Goal: Communication & Community: Share content

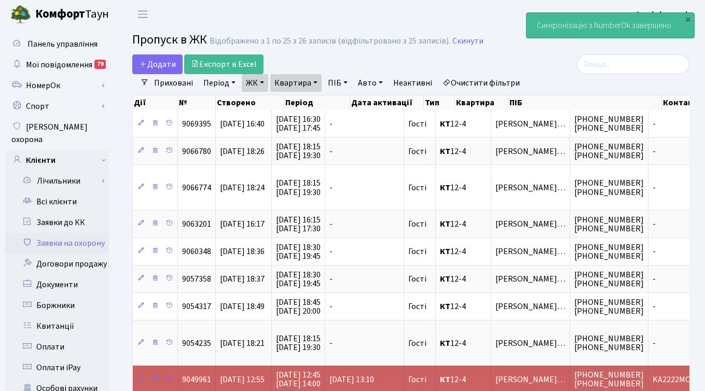
select select "25"
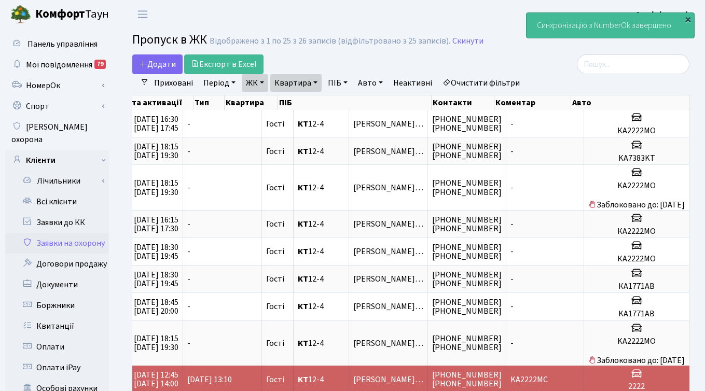
click at [688, 19] on div "×" at bounding box center [688, 19] width 10 height 10
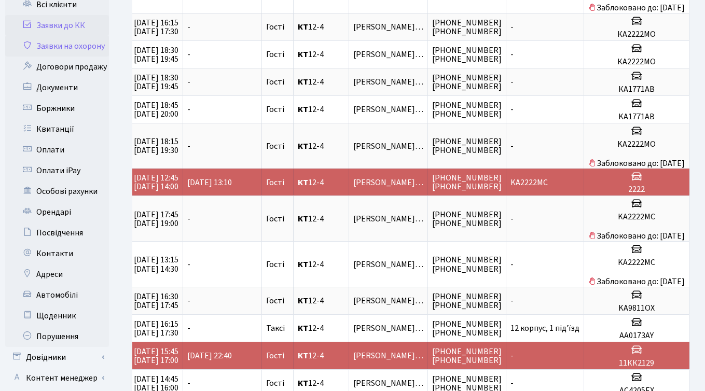
scroll to position [208, 0]
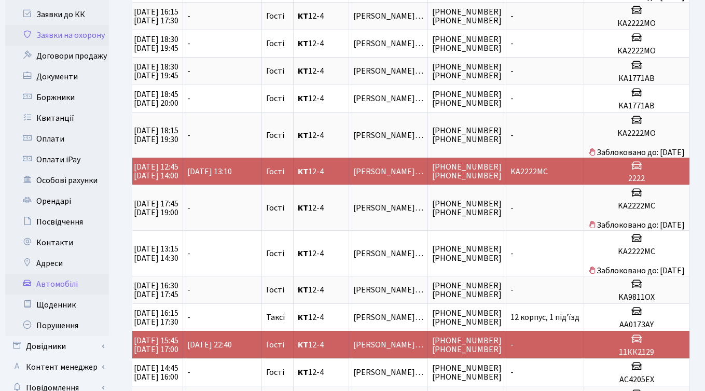
click at [56, 274] on link "Автомобілі" at bounding box center [57, 284] width 104 height 21
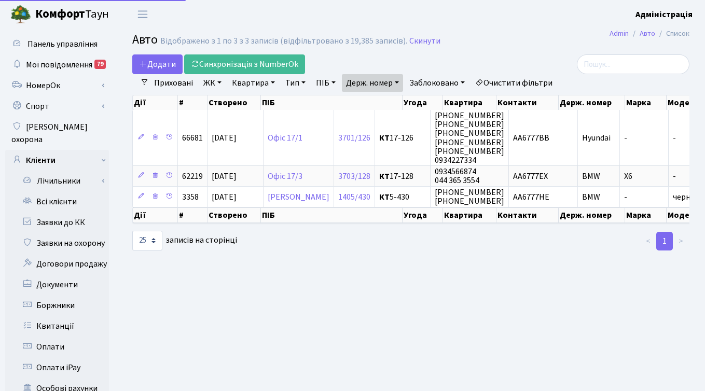
select select "25"
click at [515, 80] on link "Очистити фільтри" at bounding box center [514, 83] width 86 height 18
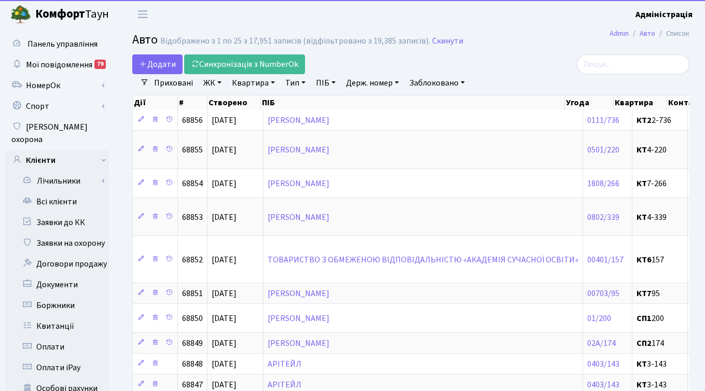
click at [432, 82] on link "Заблоковано" at bounding box center [437, 83] width 64 height 18
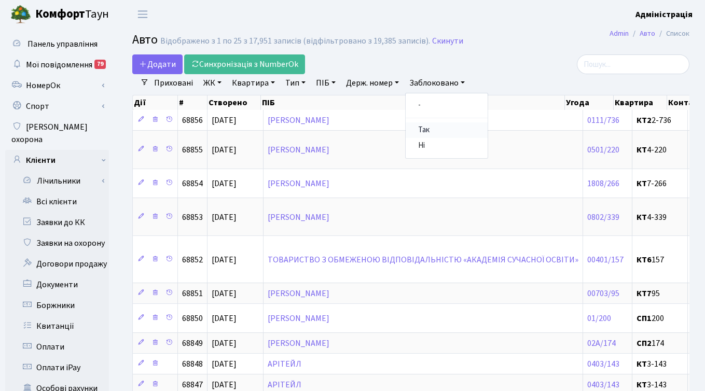
click at [431, 129] on link "Так" at bounding box center [447, 131] width 82 height 16
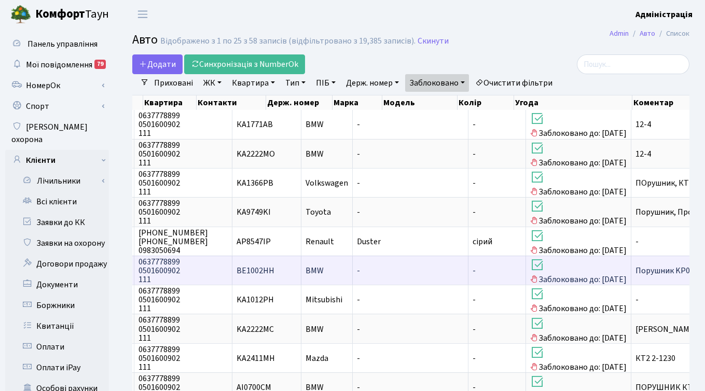
scroll to position [0, 386]
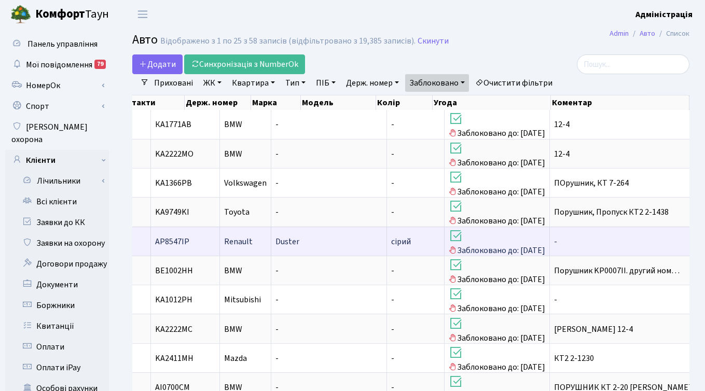
click at [189, 244] on span "АР8547ІР" at bounding box center [172, 241] width 34 height 11
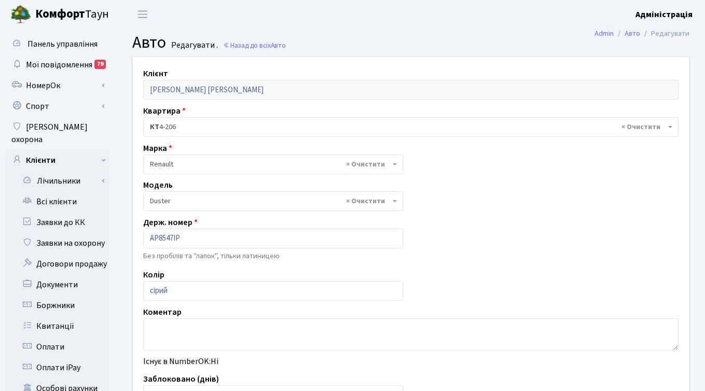
select select "455"
drag, startPoint x: 159, startPoint y: 238, endPoint x: 174, endPoint y: 240, distance: 15.1
click at [174, 240] on input "АР8547ІР" at bounding box center [273, 239] width 260 height 20
drag, startPoint x: 151, startPoint y: 237, endPoint x: 187, endPoint y: 237, distance: 36.9
click at [187, 237] on input "АР8547ІР" at bounding box center [273, 239] width 260 height 20
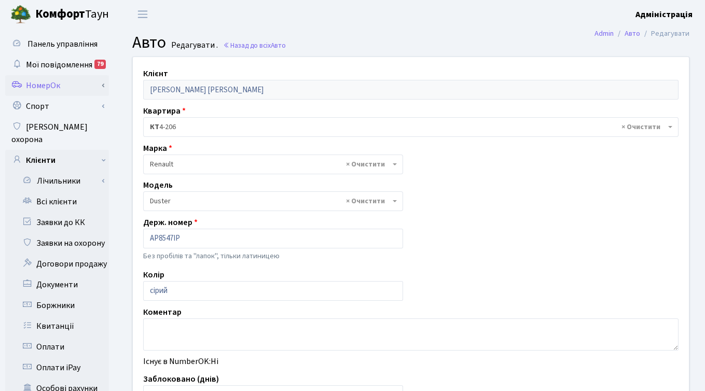
click at [50, 90] on link "НомерОк" at bounding box center [57, 85] width 104 height 21
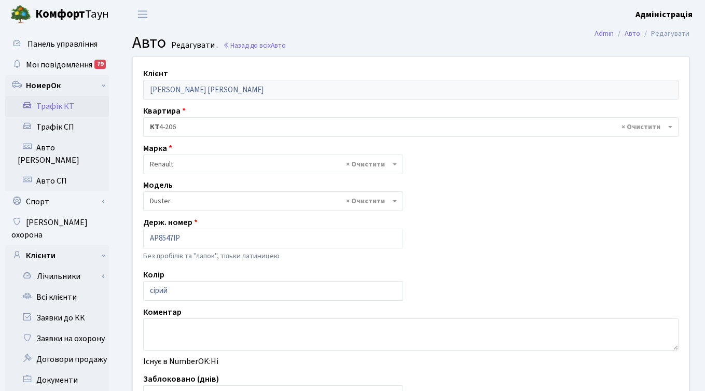
click at [64, 107] on link "Трафік КТ" at bounding box center [57, 106] width 104 height 21
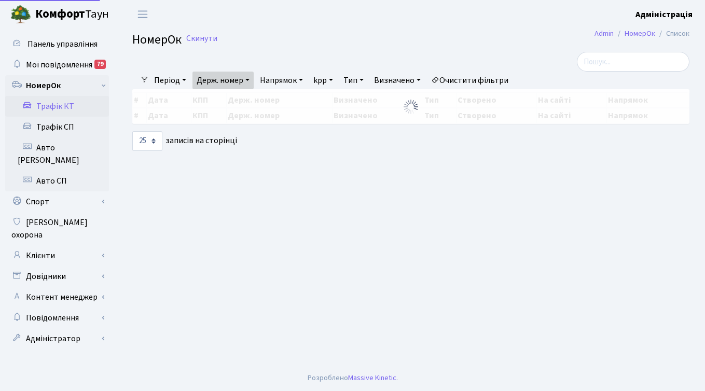
select select "25"
click at [42, 82] on link "НомерОк" at bounding box center [57, 85] width 104 height 21
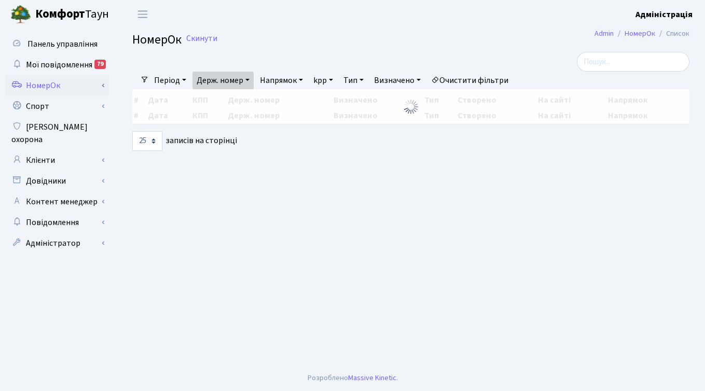
click at [49, 87] on link "НомерОк" at bounding box center [57, 85] width 104 height 21
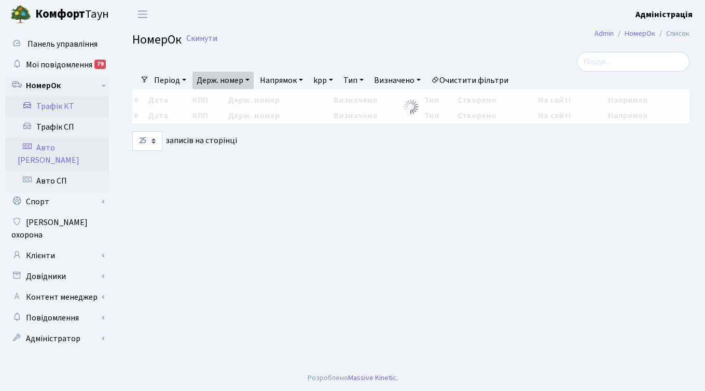
click at [55, 147] on link "Авто [PERSON_NAME]" at bounding box center [57, 154] width 104 height 33
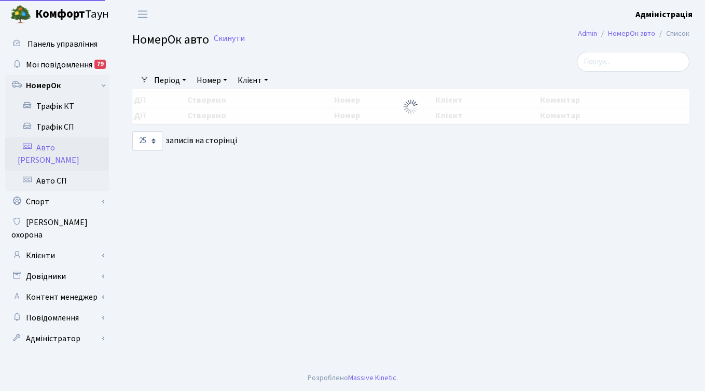
select select "25"
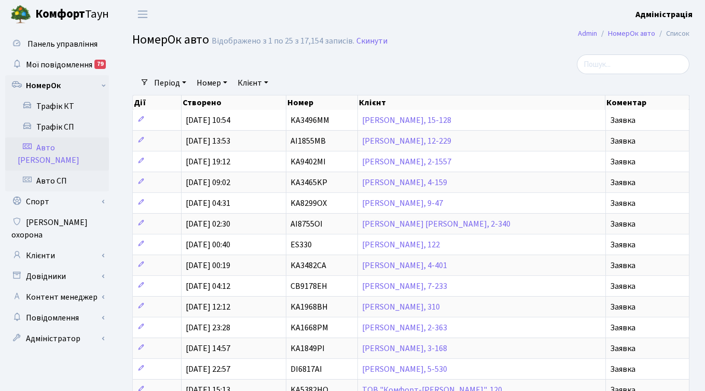
click at [206, 84] on link "Номер" at bounding box center [212, 83] width 39 height 18
paste input "АР8547ІР"
click at [207, 103] on input "АР8547ІР" at bounding box center [223, 103] width 61 height 20
type input "AP8547IP"
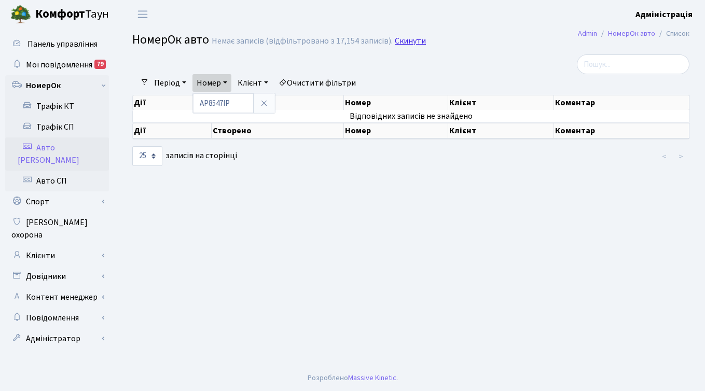
click at [404, 38] on link "Скинути" at bounding box center [410, 41] width 31 height 10
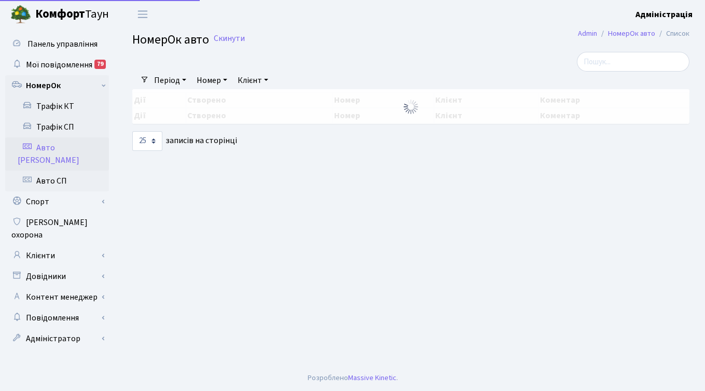
select select "25"
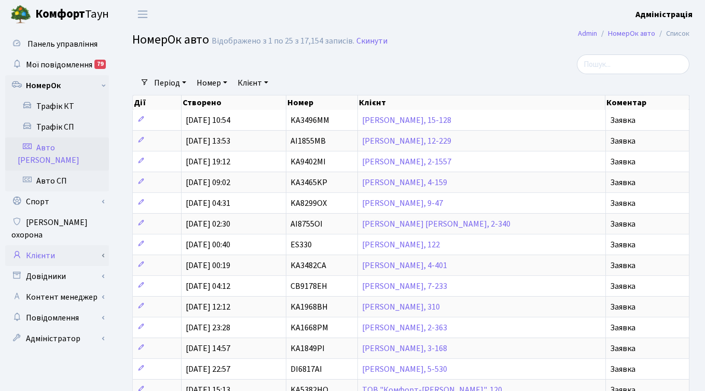
click at [43, 246] on link "Клієнти" at bounding box center [57, 256] width 104 height 21
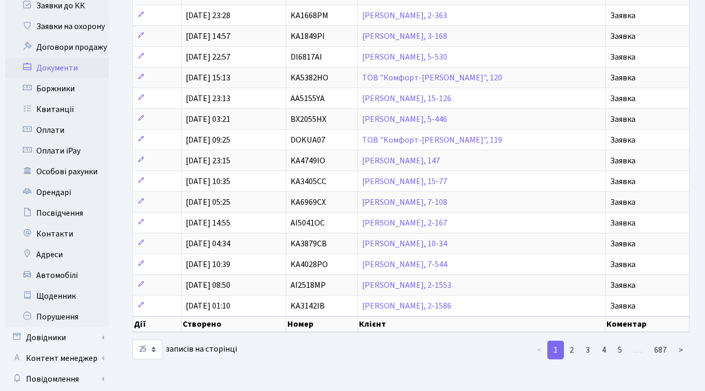
scroll to position [338, 0]
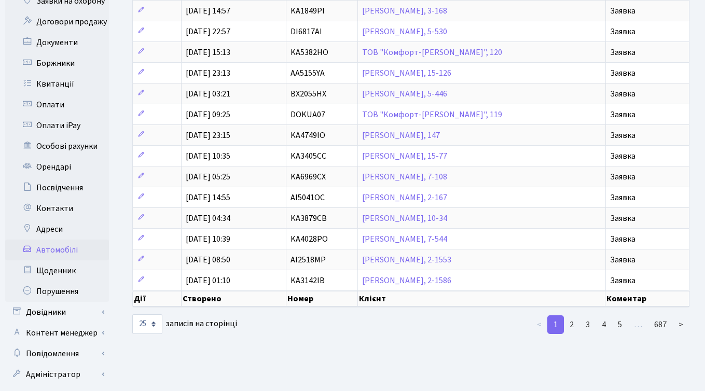
click at [60, 240] on link "Автомобілі" at bounding box center [57, 250] width 104 height 21
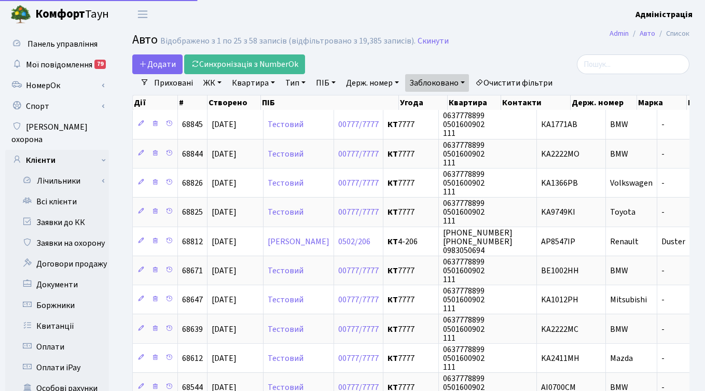
select select "25"
click at [456, 86] on link "Заблоковано" at bounding box center [437, 83] width 64 height 18
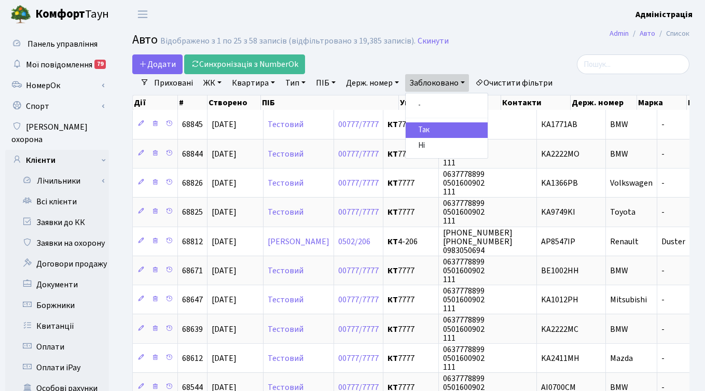
click at [514, 76] on link "Очистити фільтри" at bounding box center [514, 83] width 86 height 18
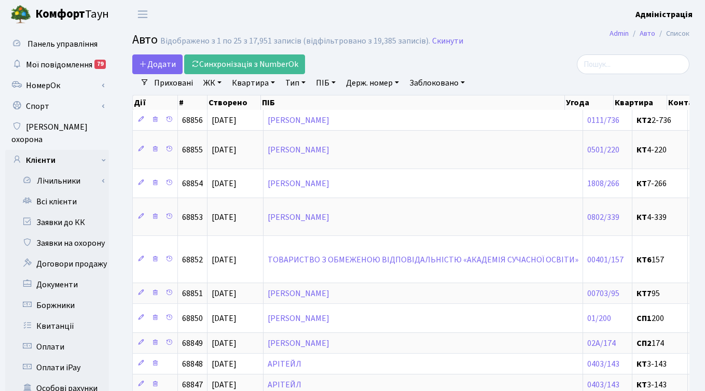
click at [368, 83] on link "Держ. номер" at bounding box center [372, 83] width 61 height 18
paste input "5720"
type input "5720"
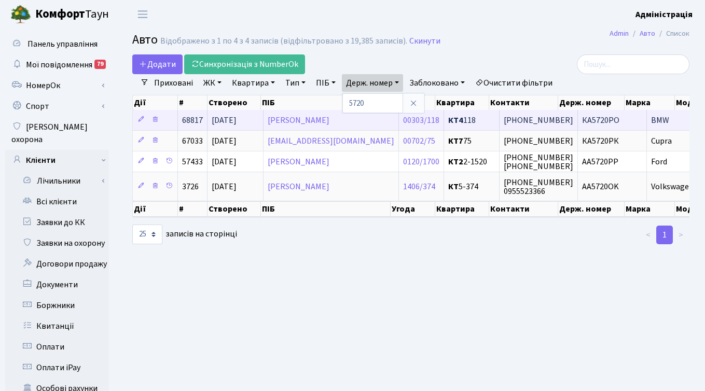
click at [582, 122] on span "КА5720РО" at bounding box center [600, 120] width 37 height 11
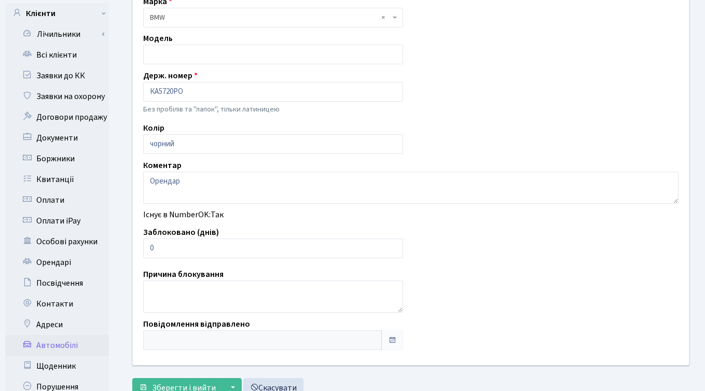
scroll to position [148, 0]
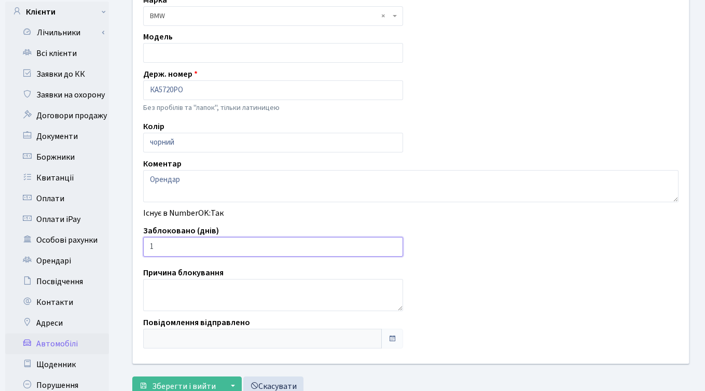
type input "1"
click at [393, 244] on input "1" at bounding box center [273, 247] width 260 height 20
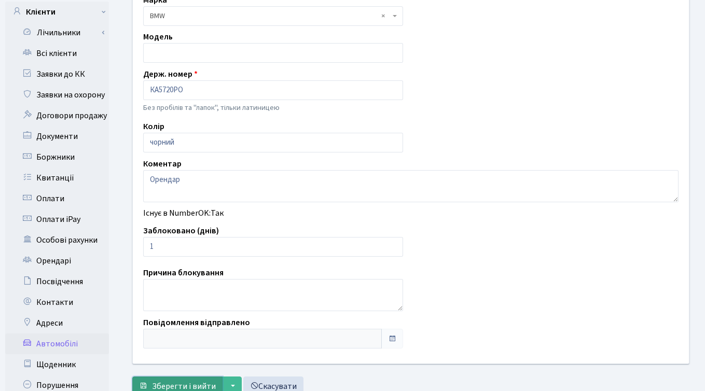
click at [173, 387] on span "Зберегти і вийти" at bounding box center [184, 386] width 64 height 11
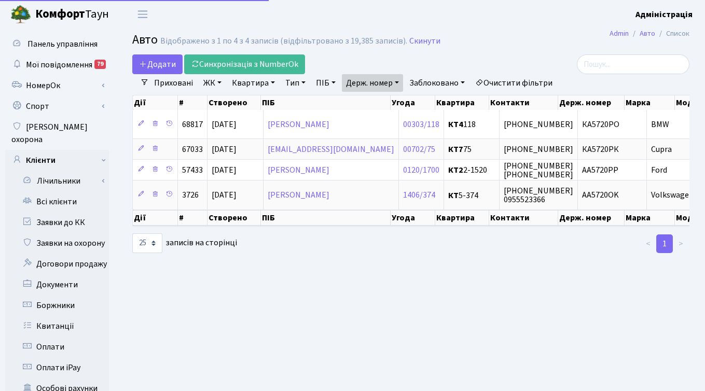
select select "25"
click at [375, 83] on link "Держ. номер" at bounding box center [372, 83] width 61 height 18
paste input "2222"
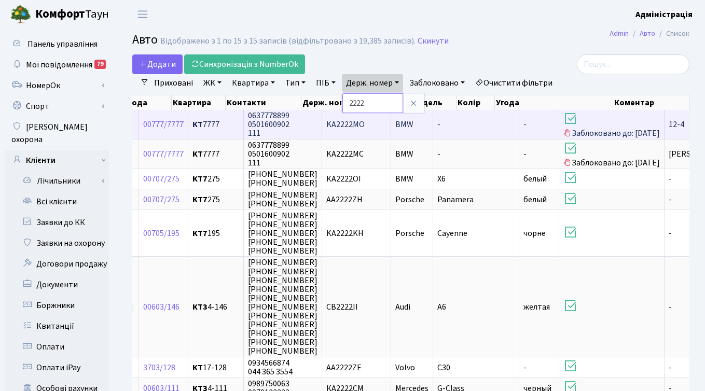
paste input "7414"
type input "7414"
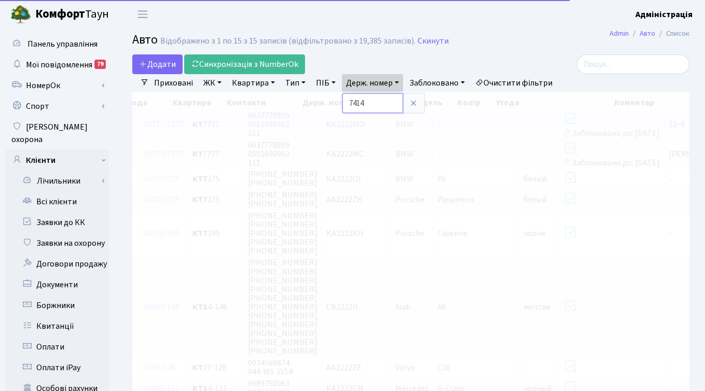
scroll to position [0, 123]
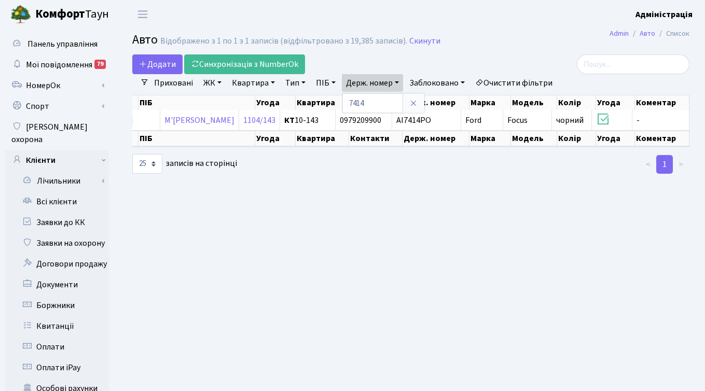
click at [178, 80] on link "Приховані" at bounding box center [173, 83] width 47 height 18
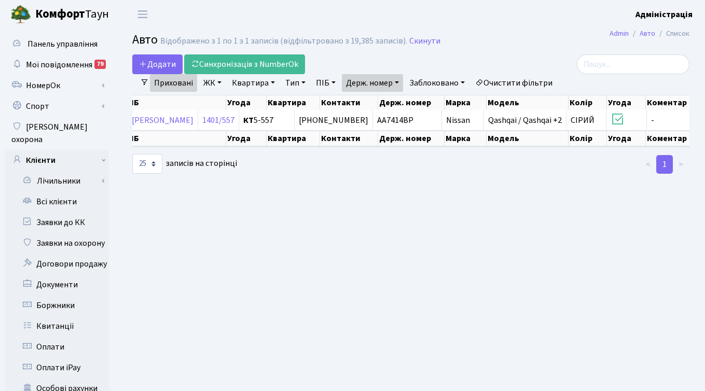
click at [174, 83] on link "Приховані" at bounding box center [173, 83] width 47 height 18
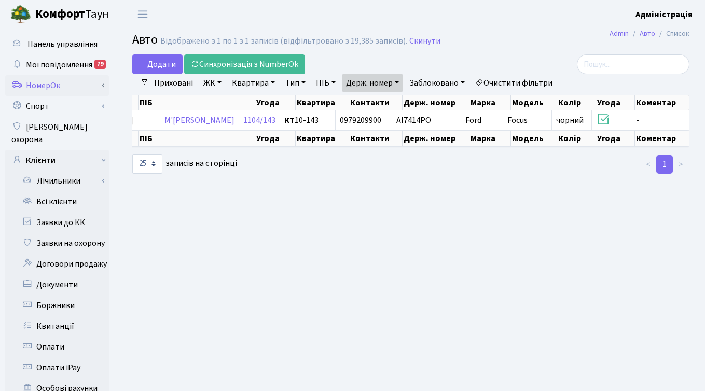
click at [57, 85] on link "НомерОк" at bounding box center [57, 85] width 104 height 21
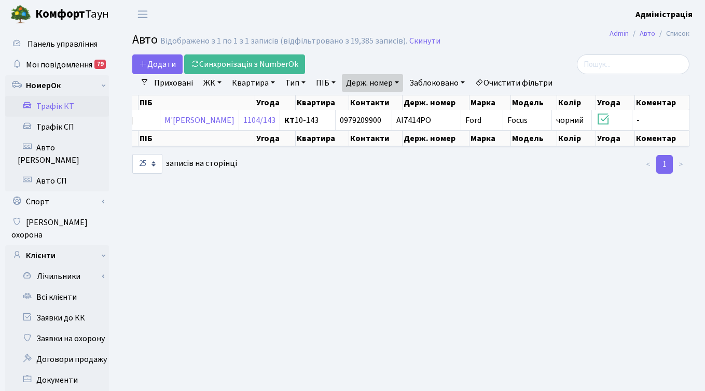
click at [64, 107] on link "Трафік КТ" at bounding box center [57, 106] width 104 height 21
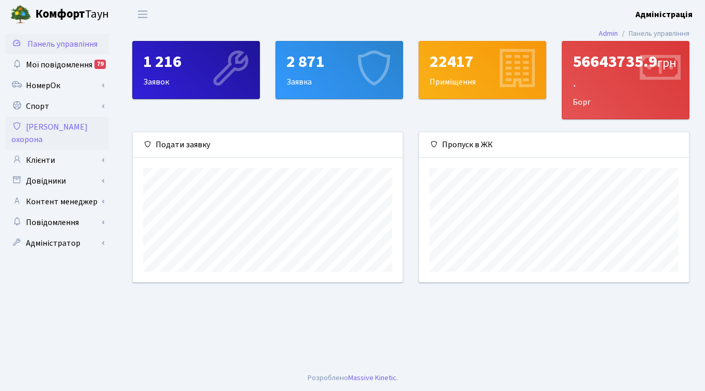
scroll to position [150, 270]
click at [45, 150] on link "Клієнти" at bounding box center [57, 160] width 104 height 21
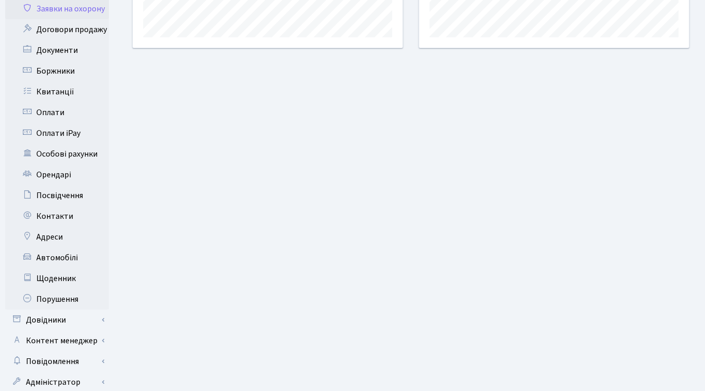
scroll to position [255, 0]
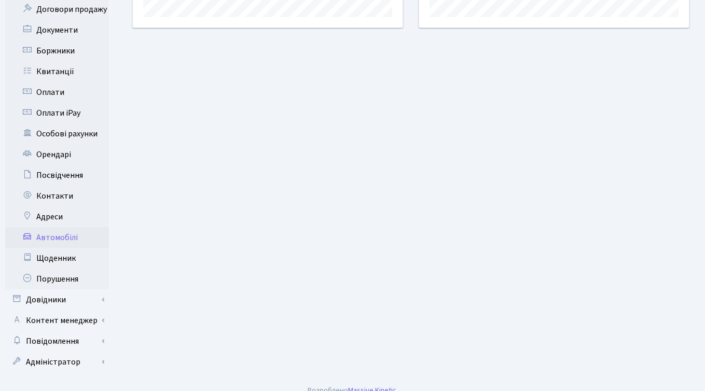
click at [62, 227] on link "Автомобілі" at bounding box center [57, 237] width 104 height 21
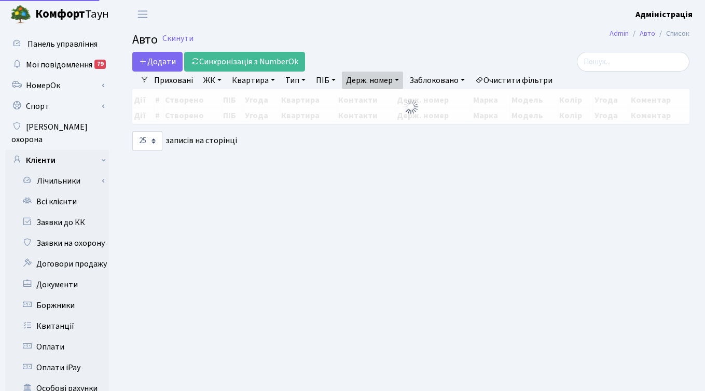
select select "25"
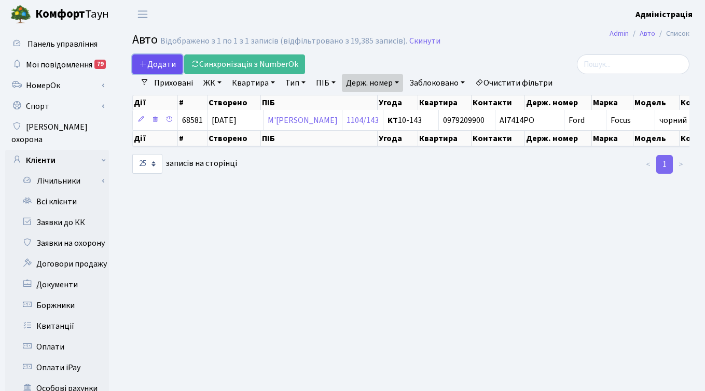
click at [158, 64] on span "Додати" at bounding box center [157, 64] width 37 height 11
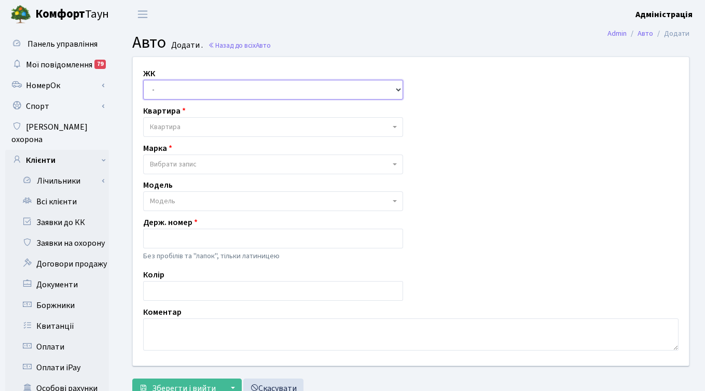
click at [191, 90] on select "- ТХ, вул. Ділова, 1/2 КТ, вул. Регенераторна, 4 КТ2, просп. Соборності, 17 КТ3…" at bounding box center [273, 90] width 260 height 20
select select "271"
click at [143, 80] on select "- ТХ, вул. Ділова, 1/2 КТ, вул. Регенераторна, 4 КТ2, просп. Соборності, 17 КТ3…" at bounding box center [273, 90] width 260 height 20
select select
click at [178, 129] on span "Квартира" at bounding box center [165, 127] width 31 height 10
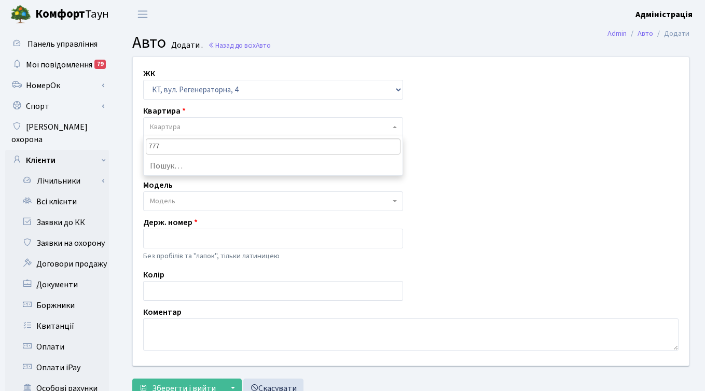
type input "7777"
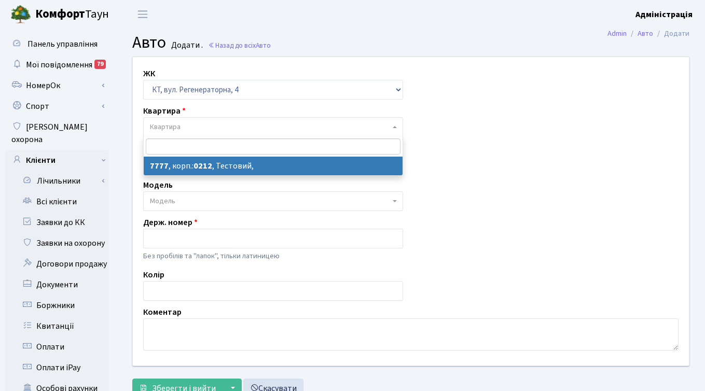
select select "17530"
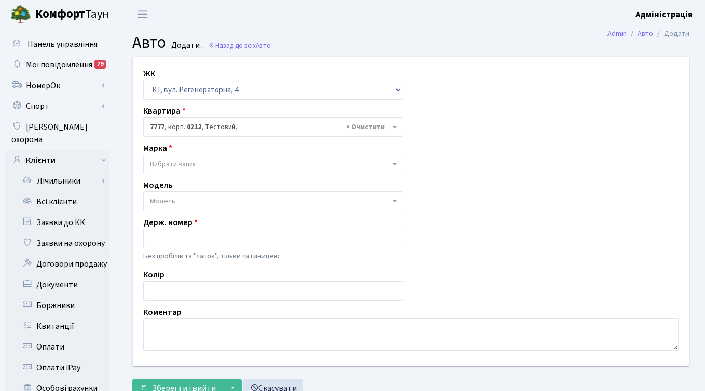
click at [198, 161] on span "Вибрати запис" at bounding box center [270, 164] width 240 height 10
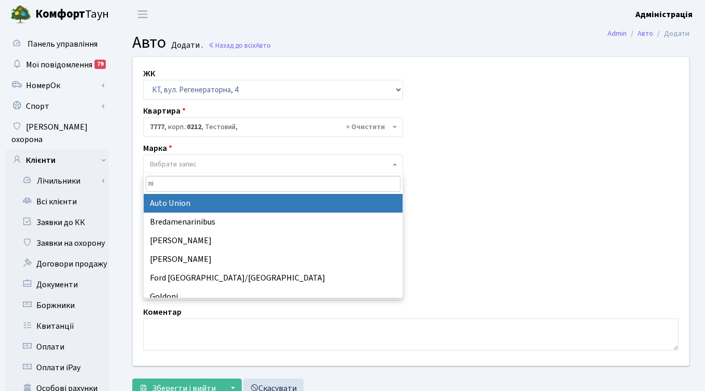
type input "nis"
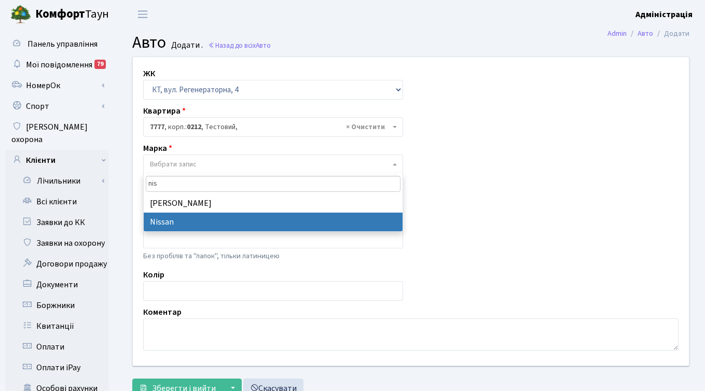
select select "96"
select select
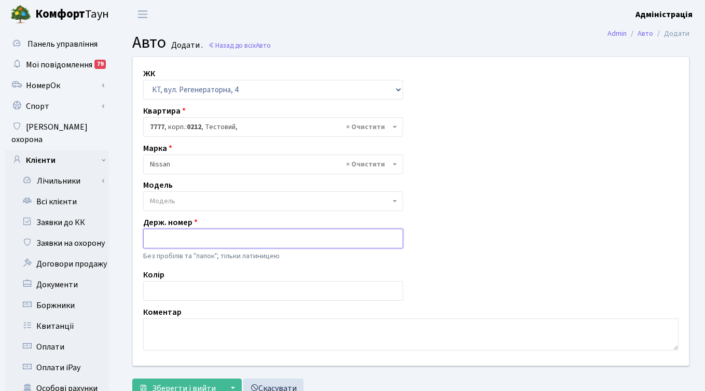
click at [181, 236] on input "text" at bounding box center [273, 239] width 260 height 20
paste input "КА7414МО"
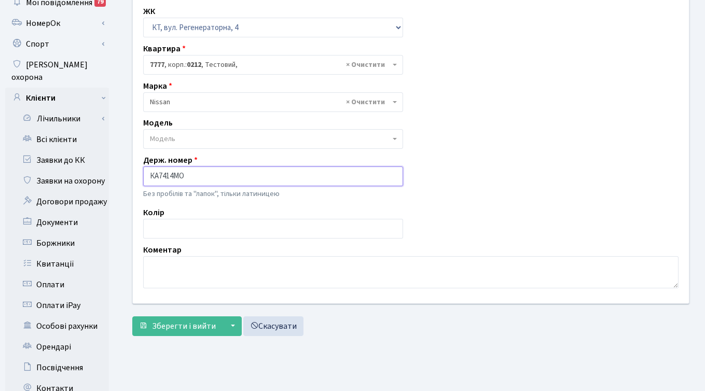
scroll to position [71, 0]
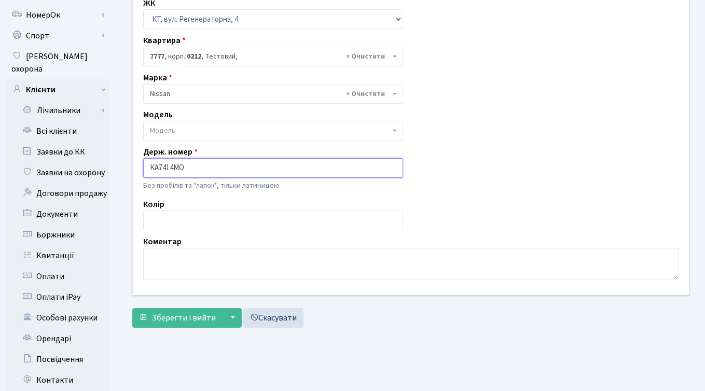
type input "КА7414МО"
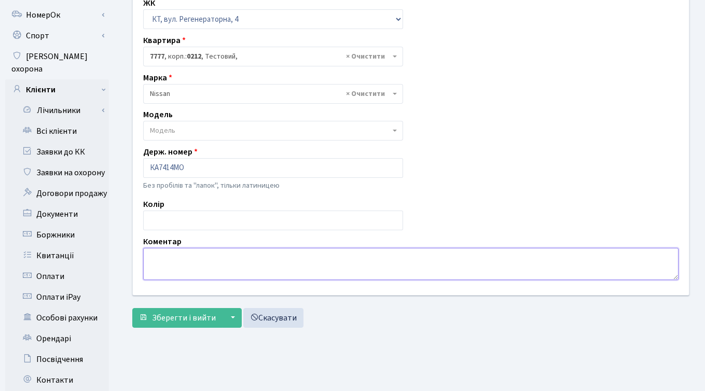
click at [214, 254] on textarea at bounding box center [411, 264] width 536 height 32
type textarea "G"
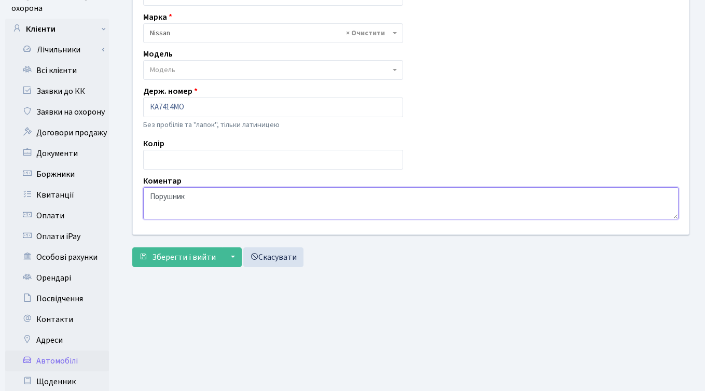
scroll to position [128, 0]
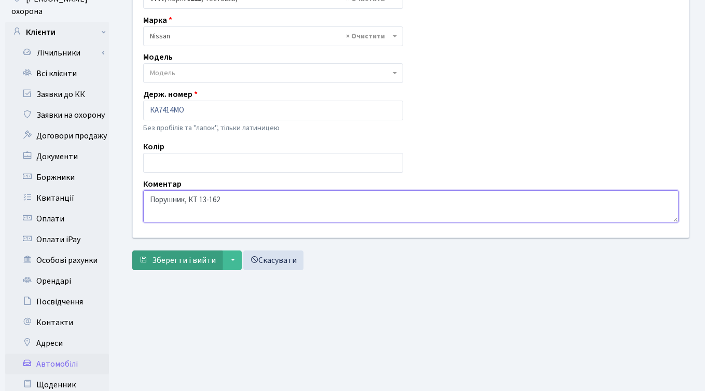
type textarea "Порушник, КТ 13-162"
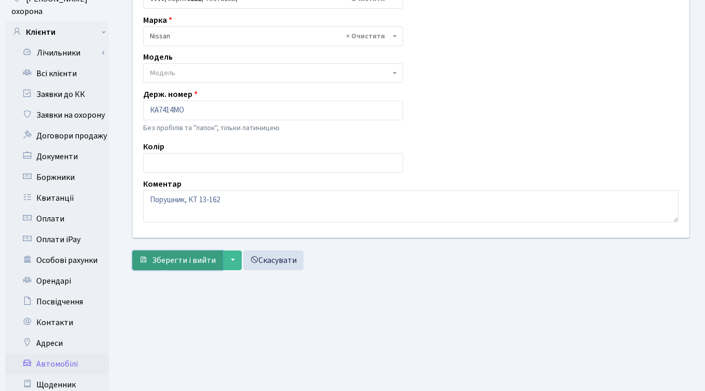
click at [174, 260] on span "Зберегти і вийти" at bounding box center [184, 260] width 64 height 11
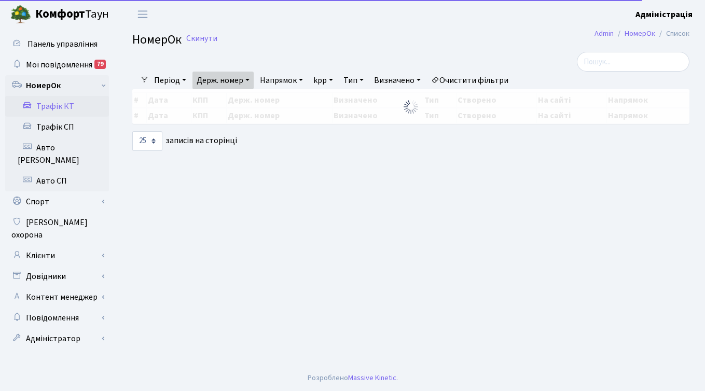
select select "25"
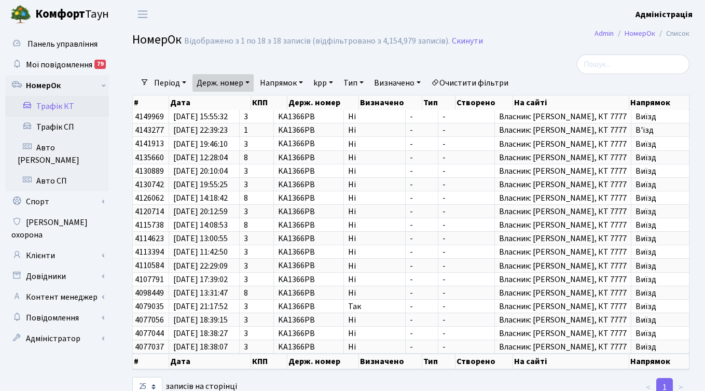
click at [219, 83] on link "Держ. номер" at bounding box center [223, 83] width 61 height 18
paste input "КА7414МО"
paste input "text"
click at [210, 102] on input "КА7414МО" at bounding box center [223, 103] width 61 height 20
click at [242, 106] on input "KA7414МО" at bounding box center [223, 103] width 61 height 20
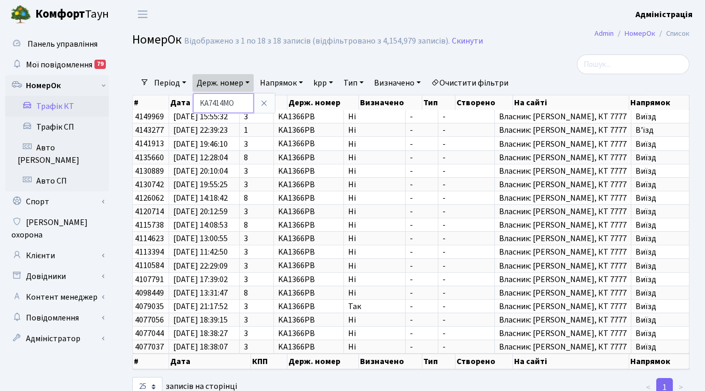
type input "KA7414MO"
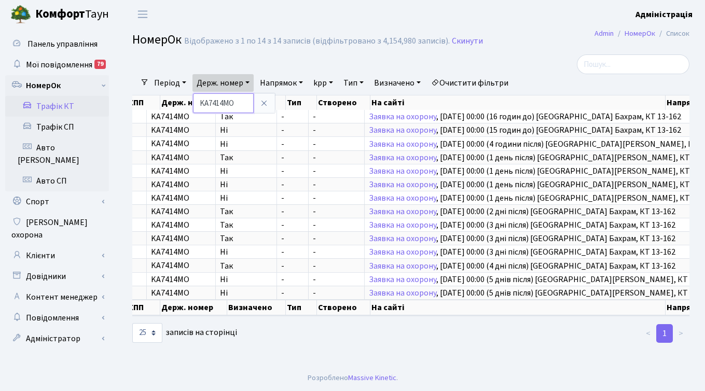
scroll to position [0, 148]
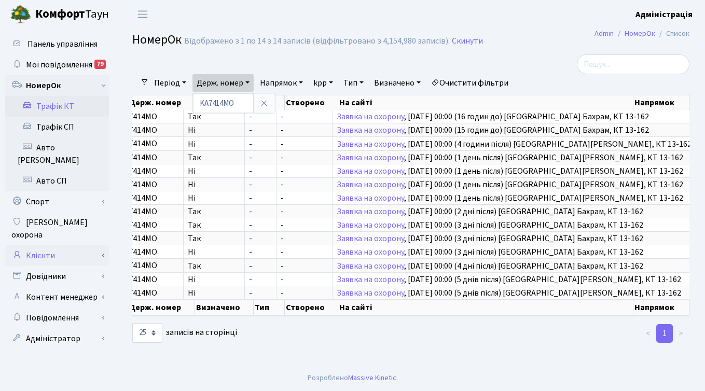
click at [48, 246] on link "Клієнти" at bounding box center [57, 256] width 104 height 21
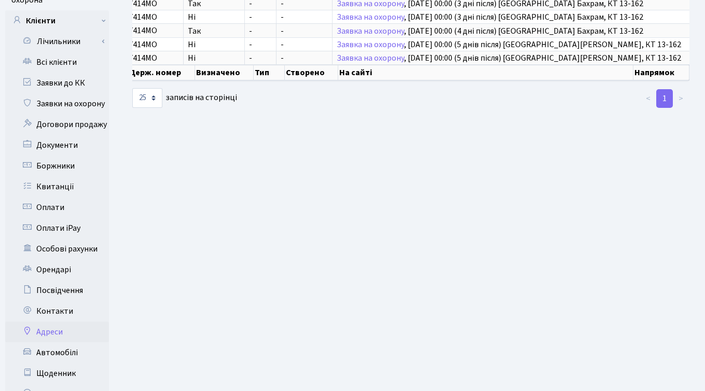
scroll to position [273, 0]
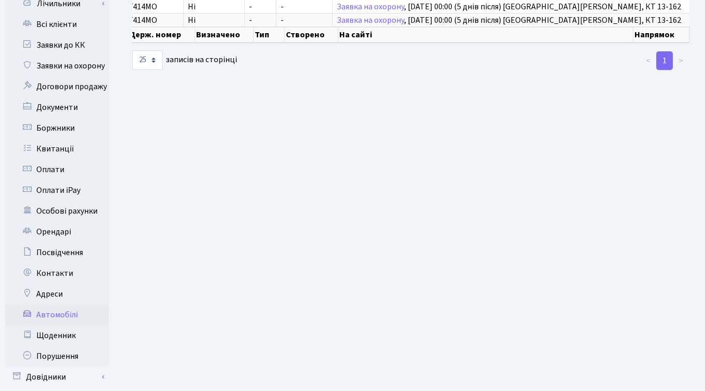
click at [66, 305] on link "Автомобілі" at bounding box center [57, 315] width 104 height 21
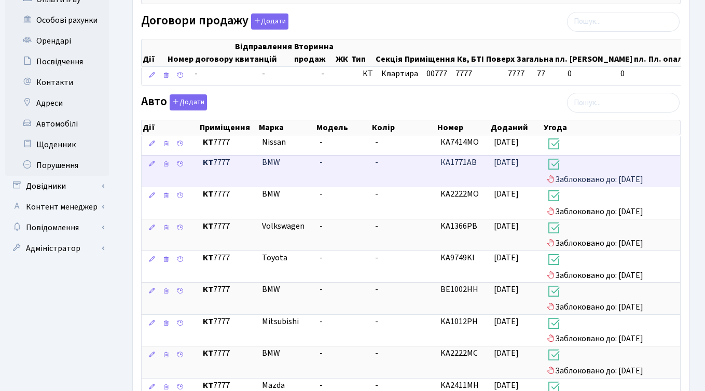
scroll to position [377, 0]
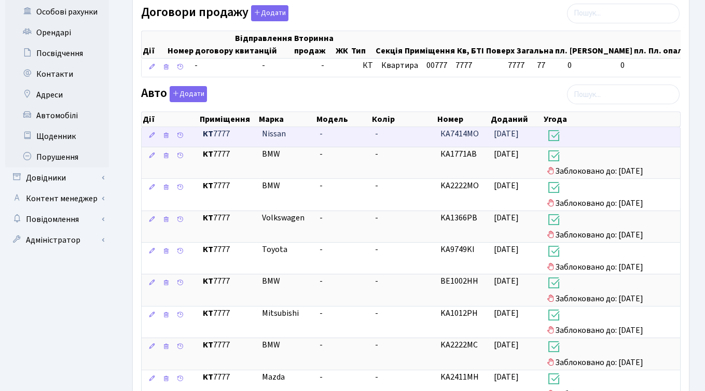
click at [558, 139] on icon at bounding box center [554, 136] width 15 height 15
click at [519, 131] on span "14.10.2025" at bounding box center [506, 133] width 25 height 11
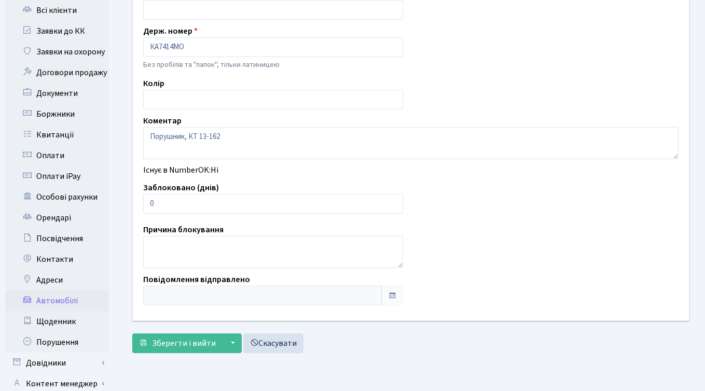
scroll to position [193, 0]
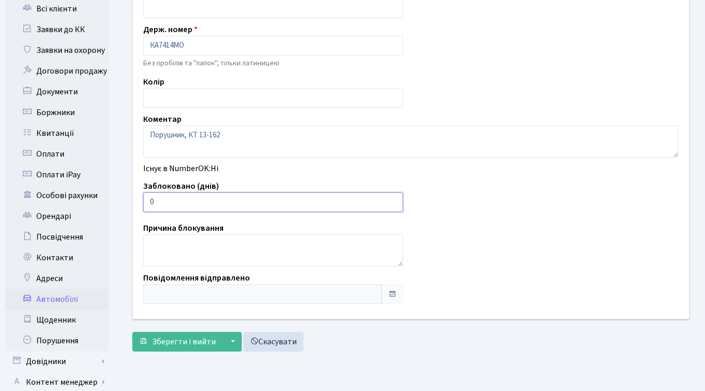
click at [191, 201] on input "0" at bounding box center [273, 203] width 260 height 20
type input "7"
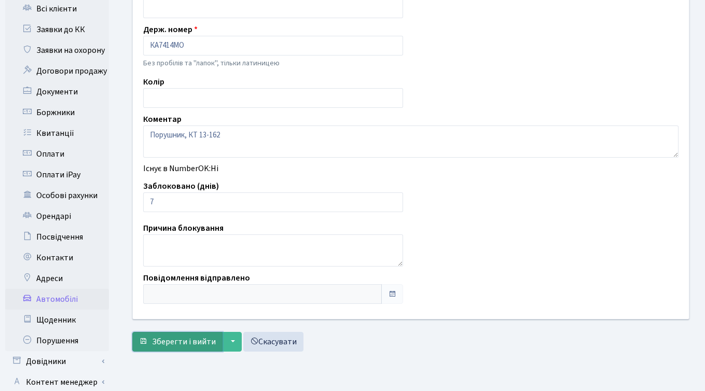
click at [178, 344] on span "Зберегти і вийти" at bounding box center [184, 341] width 64 height 11
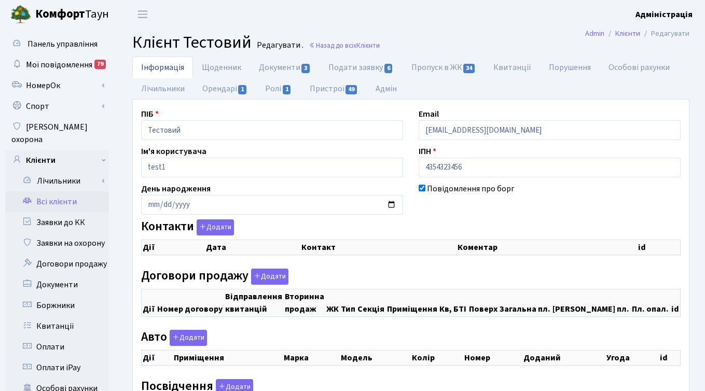
checkbox input "true"
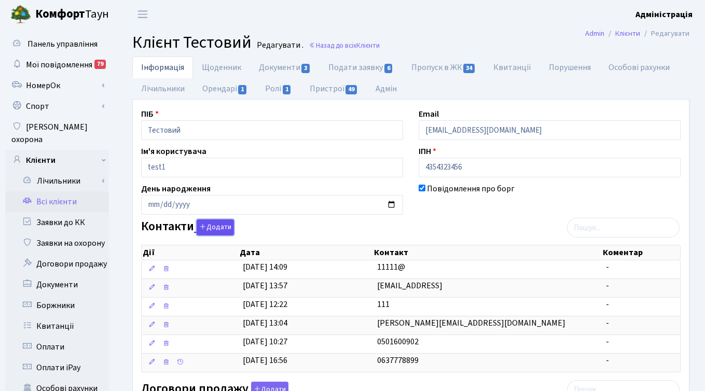
click at [219, 231] on button "Додати" at bounding box center [215, 228] width 37 height 16
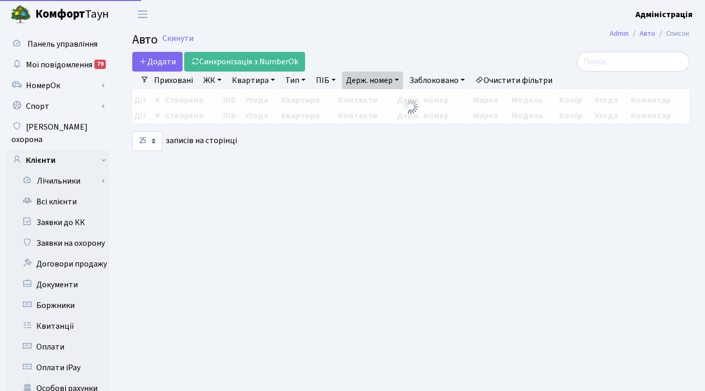
select select "25"
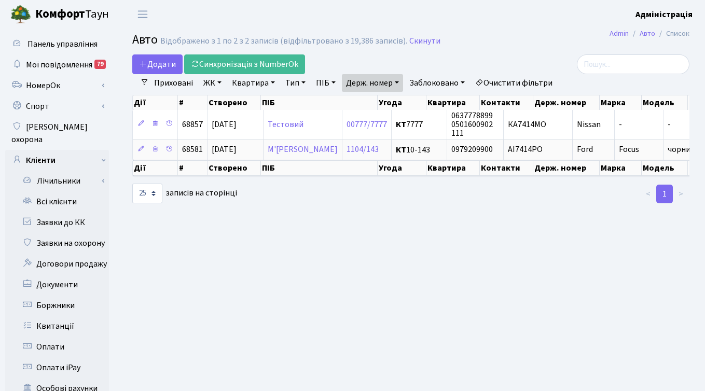
click at [378, 80] on link "Держ. номер" at bounding box center [372, 83] width 61 height 18
paste input "5396"
type input "5396"
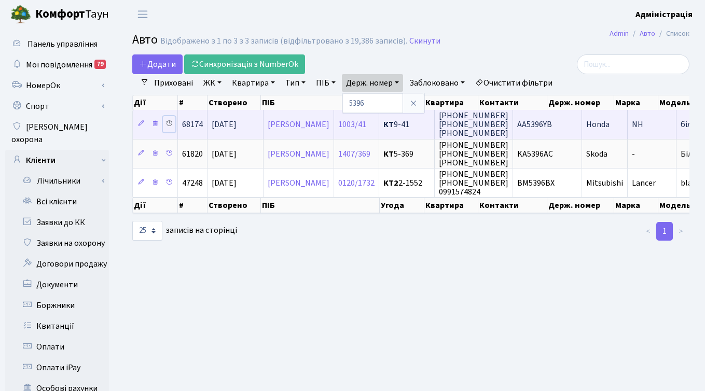
click at [170, 121] on icon at bounding box center [169, 123] width 7 height 7
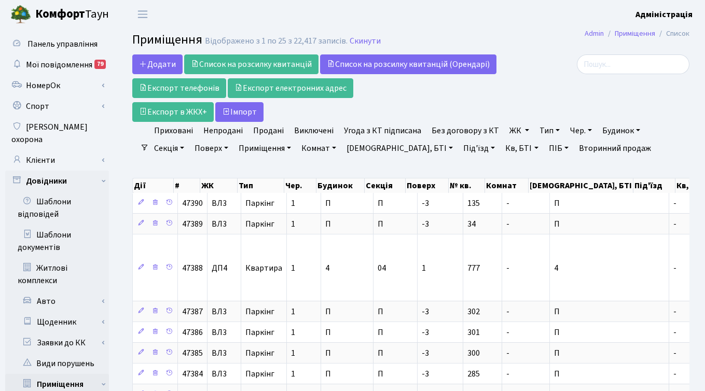
select select "25"
click at [53, 89] on link "НомерОк" at bounding box center [57, 85] width 104 height 21
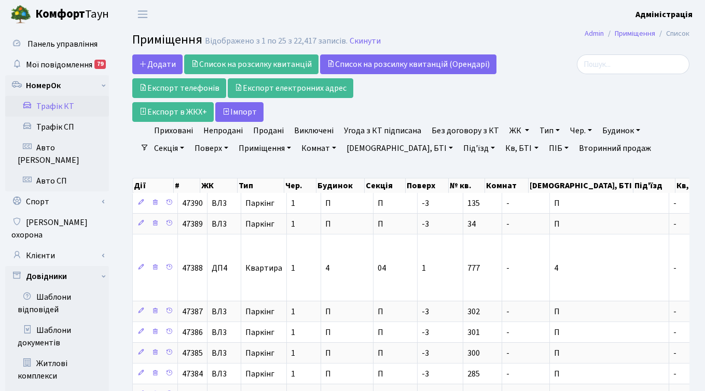
click at [61, 110] on link "Трафік КТ" at bounding box center [57, 106] width 104 height 21
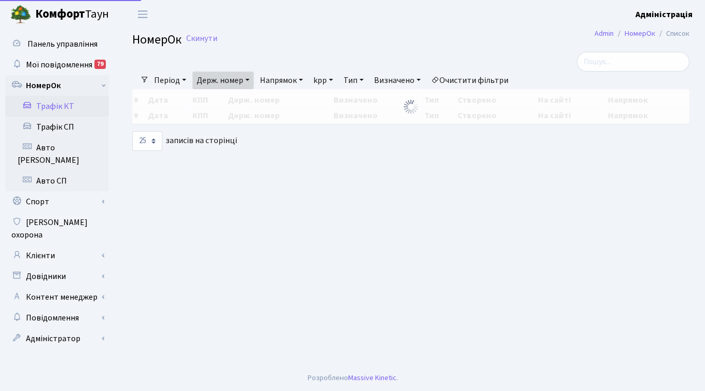
select select "25"
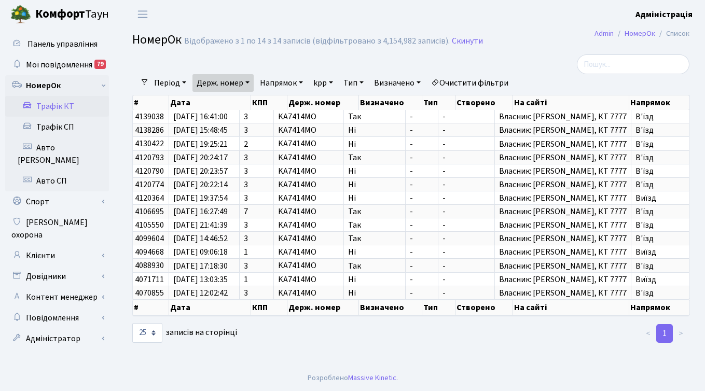
click at [228, 86] on link "Держ. номер" at bounding box center [223, 83] width 61 height 18
paste input "КА2424СХ"
paste input "text"
click at [210, 103] on input "КА2424СХ" at bounding box center [223, 103] width 61 height 20
click at [236, 106] on input "KA2424СХ" at bounding box center [223, 103] width 61 height 20
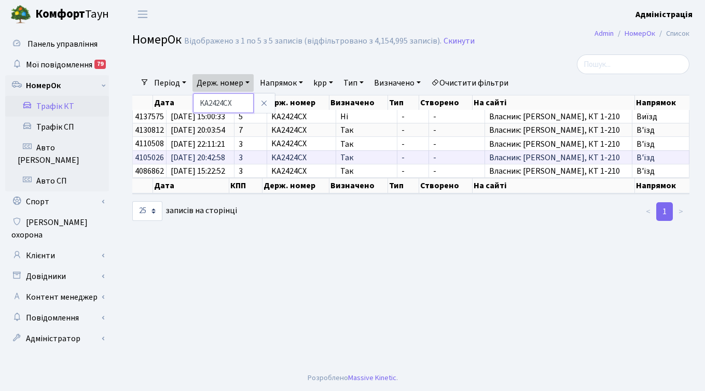
scroll to position [0, 15]
paste input "КА7520РМ"
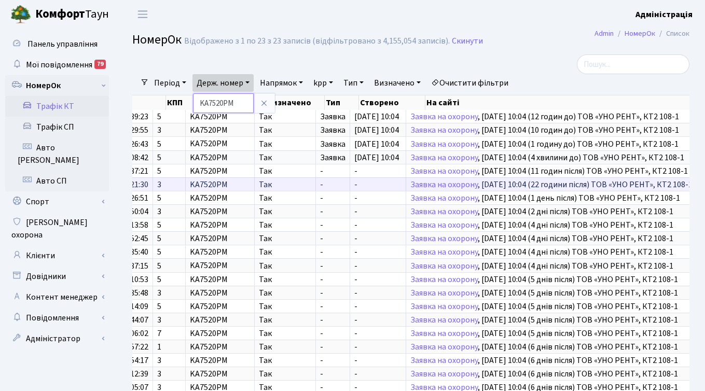
scroll to position [0, 169]
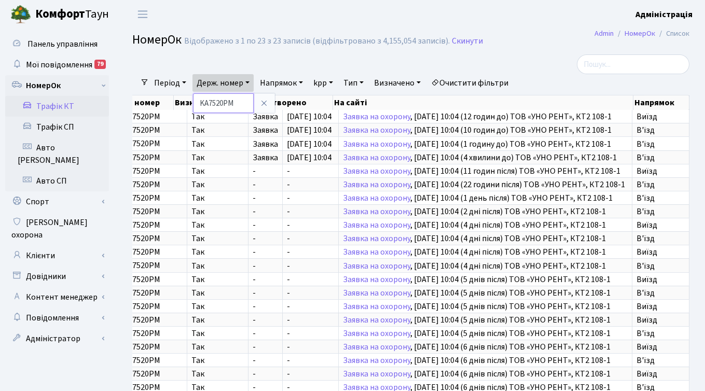
paste input "КА8090РІ"
type input "КА8090РІ"
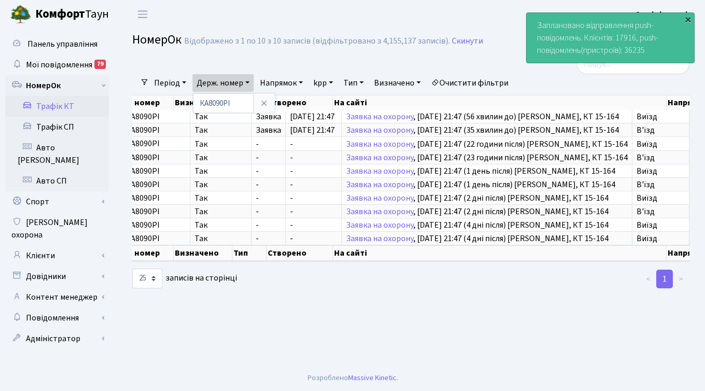
click at [689, 15] on div "×" at bounding box center [688, 19] width 10 height 10
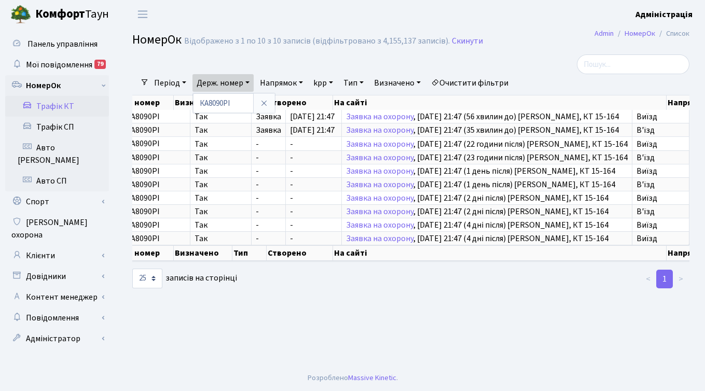
click at [495, 17] on header "Комфорт Таун Адміністрація Мій обліковий запис Вийти" at bounding box center [352, 14] width 705 height 29
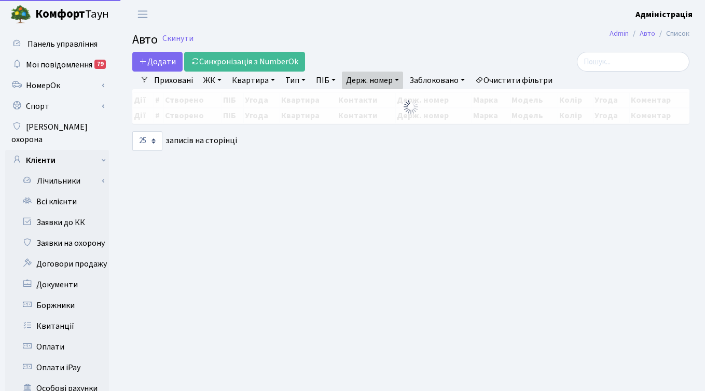
select select "25"
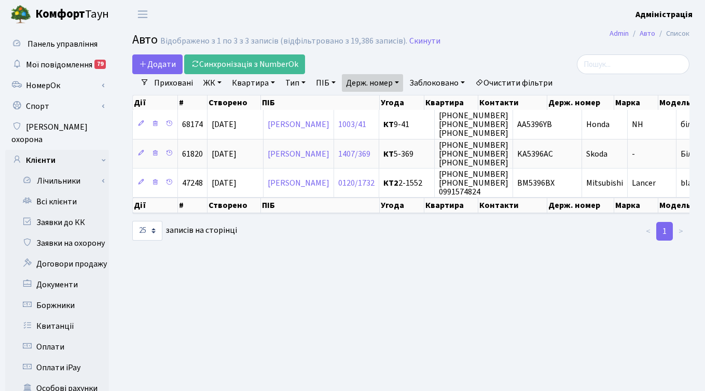
click at [384, 82] on link "Держ. номер" at bounding box center [372, 83] width 61 height 18
paste input "9749"
type input "9749"
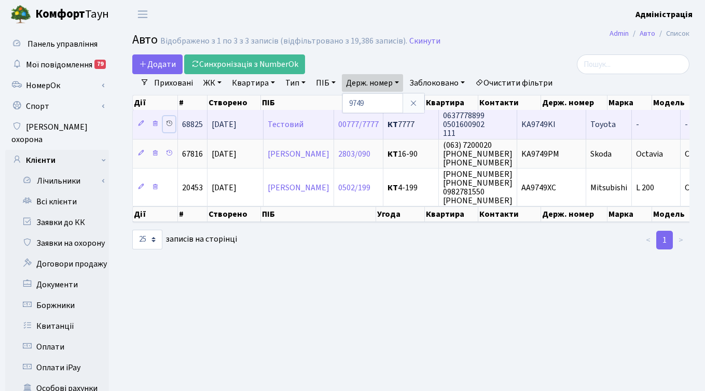
click at [168, 124] on icon at bounding box center [169, 123] width 7 height 7
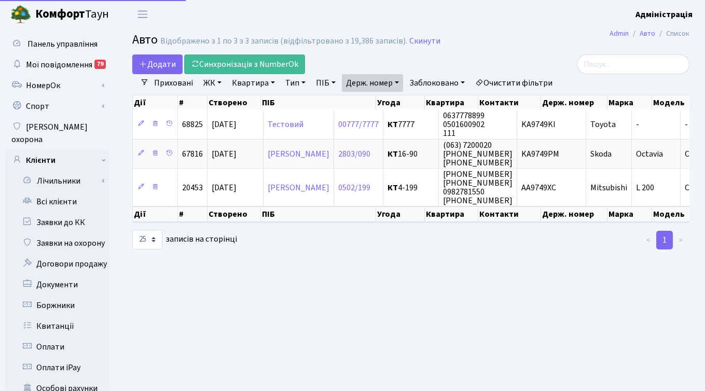
select select "25"
click at [397, 81] on link "Держ. номер" at bounding box center [372, 83] width 61 height 18
paste input "0061"
type input "0061"
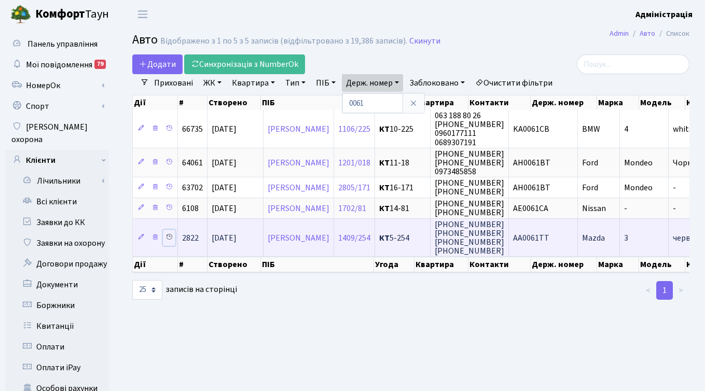
click at [169, 235] on icon at bounding box center [169, 237] width 7 height 7
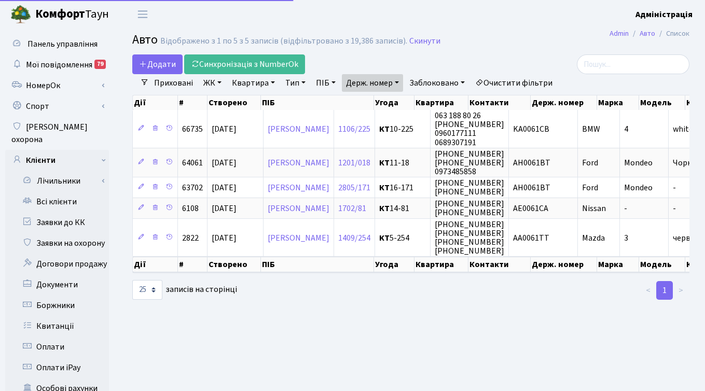
select select "25"
click at [377, 78] on link "Держ. номер" at bounding box center [372, 83] width 61 height 18
paste input "5720"
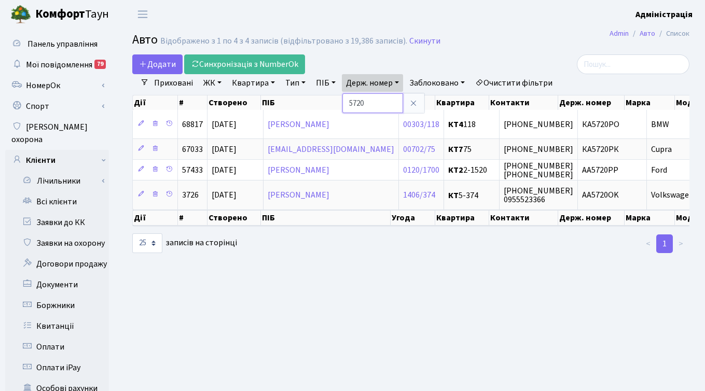
paste input "9749"
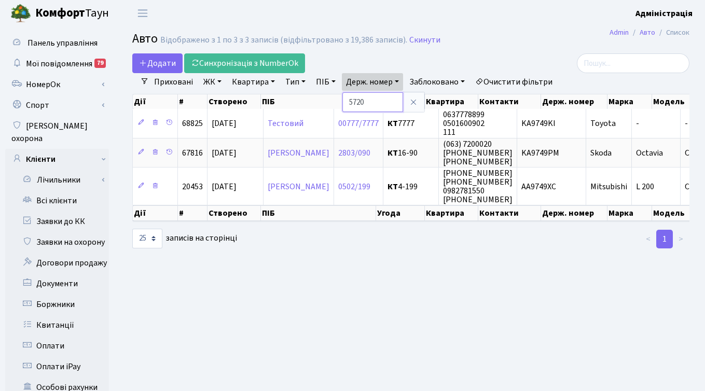
paste input "2424"
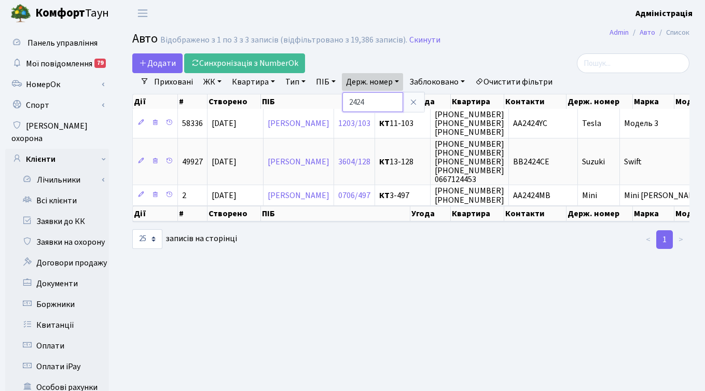
paste input "380"
paste input "2380"
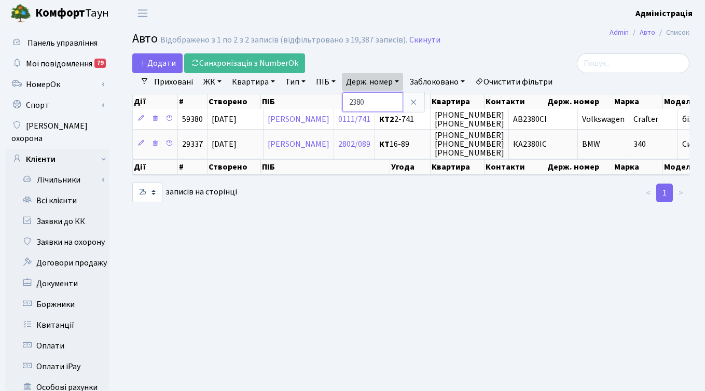
paste input "3465"
type input "3465"
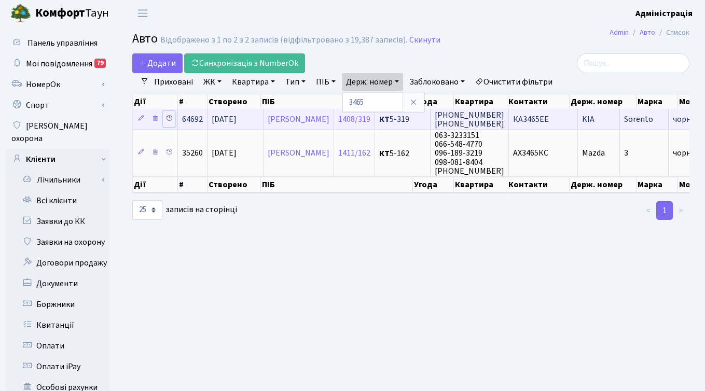
click at [168, 119] on icon at bounding box center [169, 118] width 7 height 7
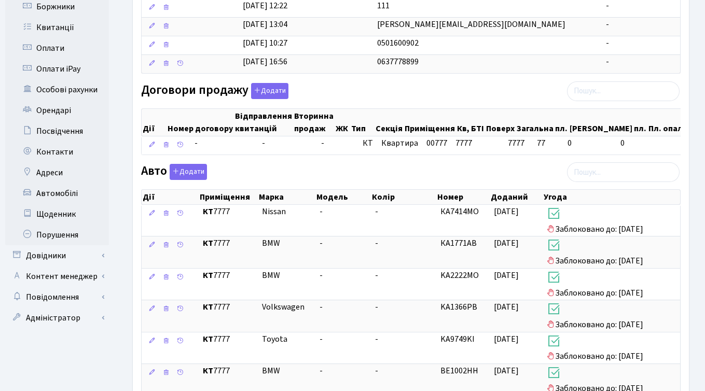
scroll to position [300, 0]
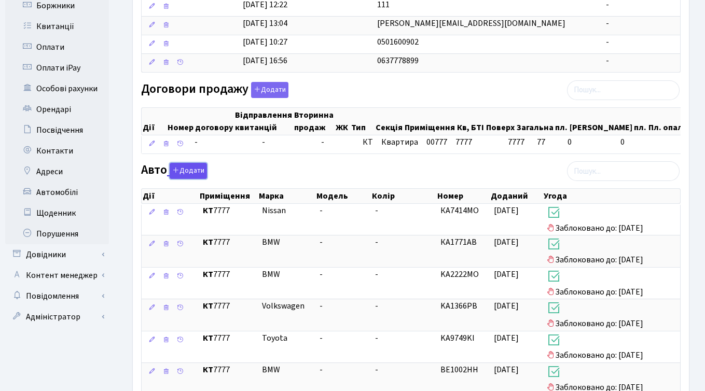
click at [195, 171] on button "Додати" at bounding box center [188, 171] width 37 height 16
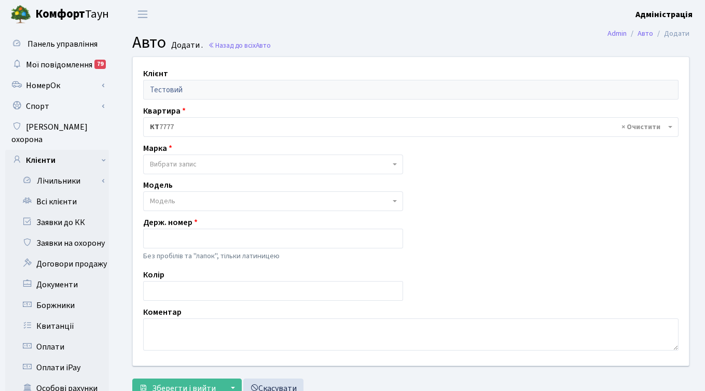
click at [212, 166] on span "Вибрати запис" at bounding box center [270, 164] width 240 height 10
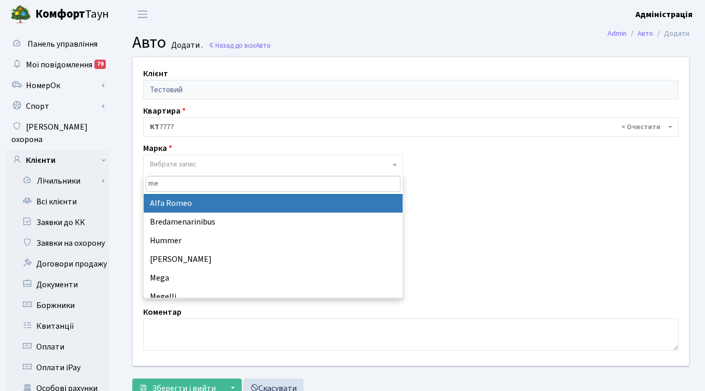
type input "mer"
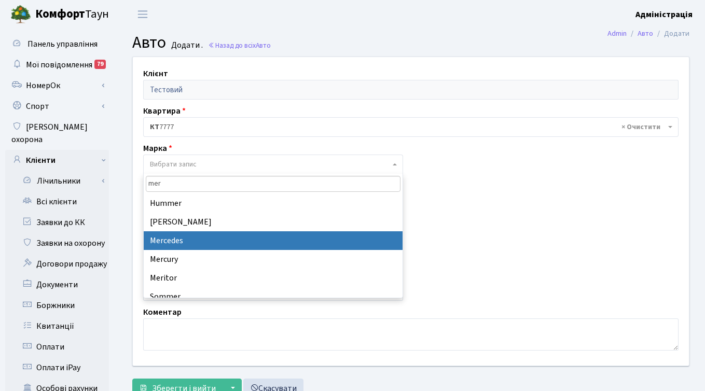
select select "89"
select select
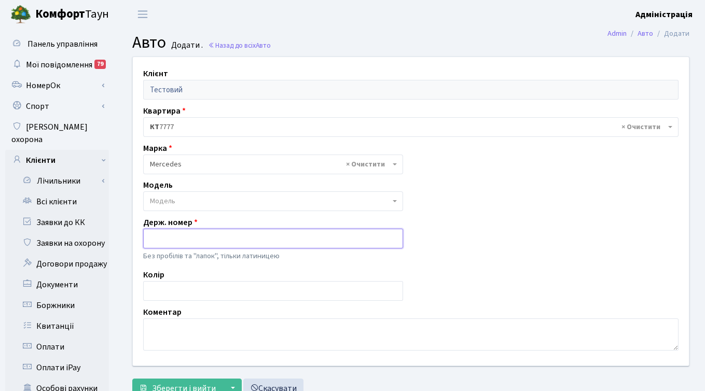
click at [186, 236] on input "text" at bounding box center [273, 239] width 260 height 20
paste input "КА2424СХ"
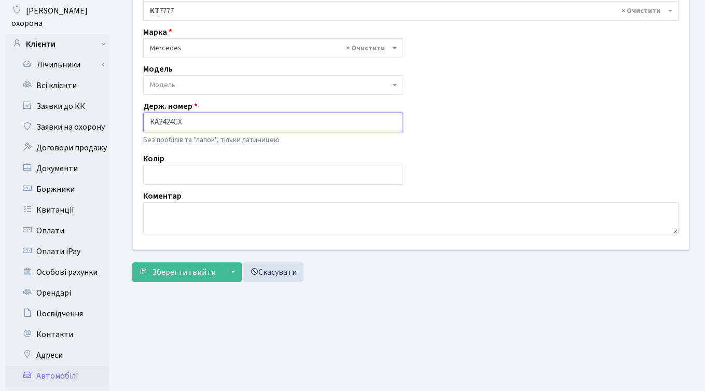
scroll to position [133, 0]
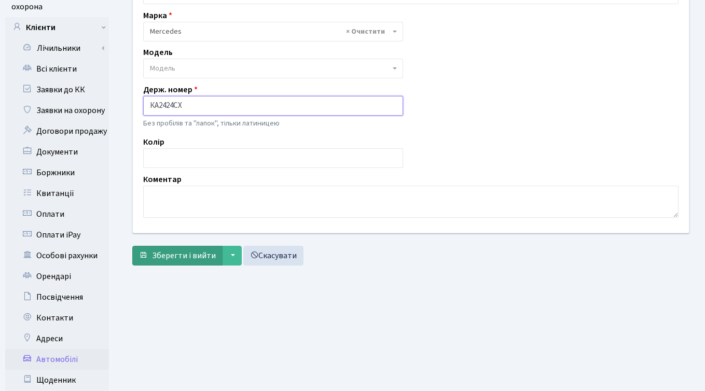
type input "КА2424СХ"
click at [176, 255] on span "Зберегти і вийти" at bounding box center [184, 255] width 64 height 11
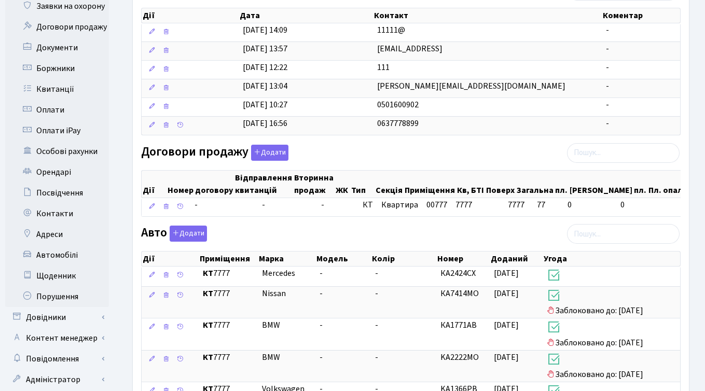
scroll to position [249, 0]
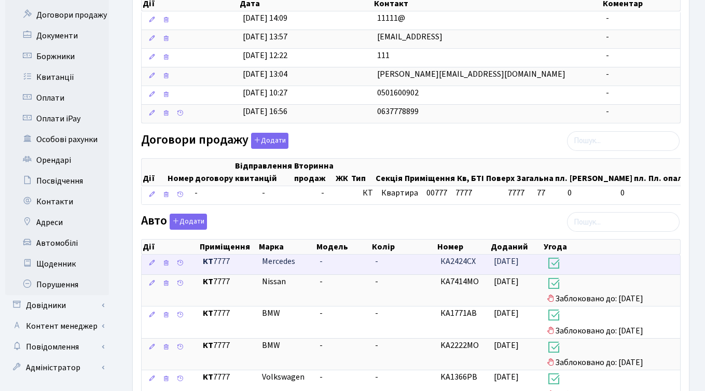
click at [510, 261] on span "[DATE]" at bounding box center [506, 261] width 25 height 11
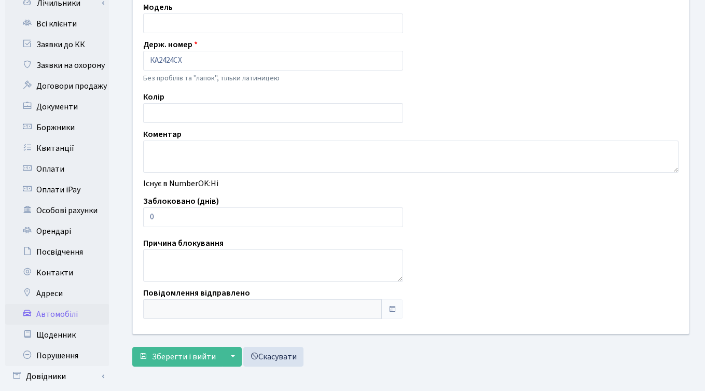
scroll to position [191, 0]
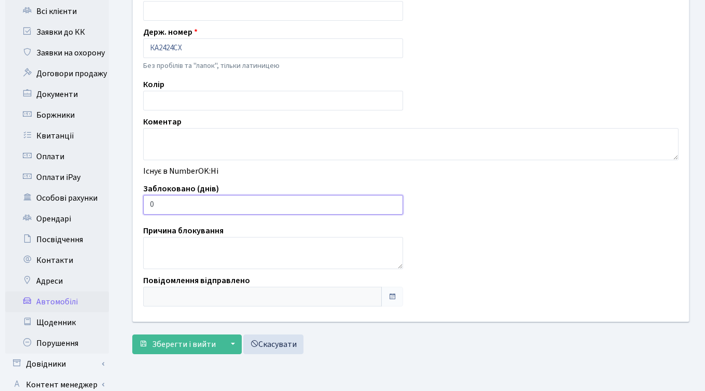
click at [190, 202] on input "0" at bounding box center [273, 205] width 260 height 20
type input "7"
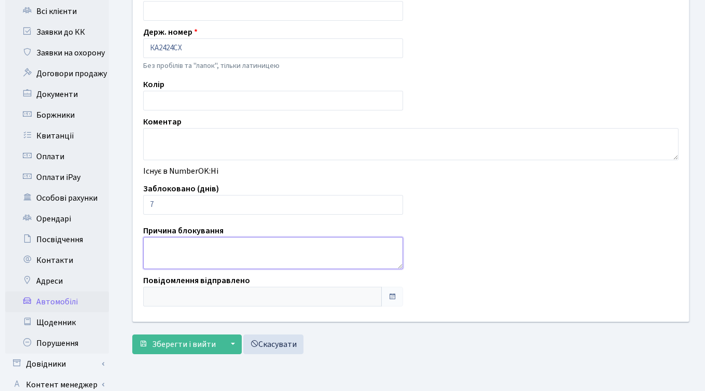
click at [188, 248] on textarea at bounding box center [273, 253] width 260 height 32
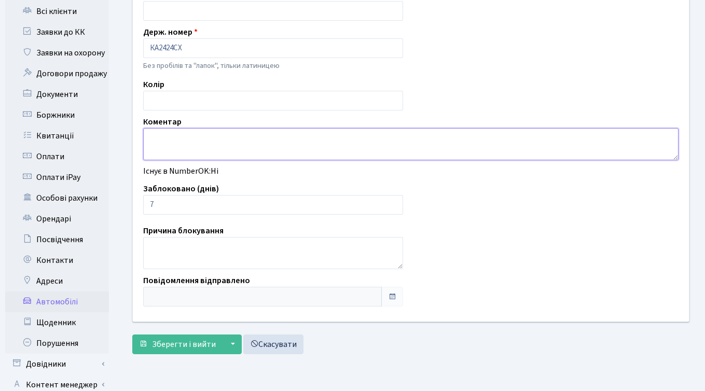
click at [197, 138] on textarea at bounding box center [411, 144] width 536 height 32
type textarea "G"
type textarea "Порушник, КТ 1-210"
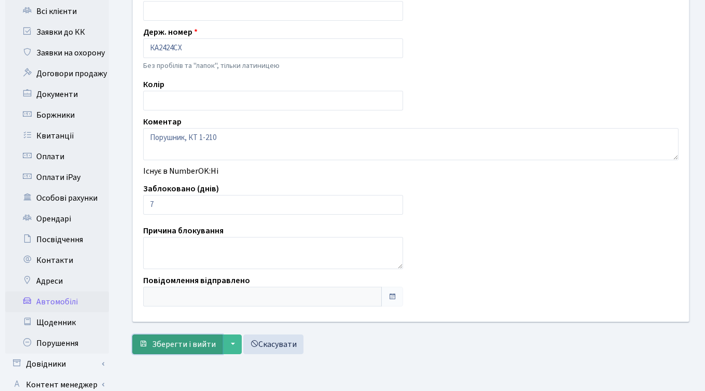
click at [170, 344] on span "Зберегти і вийти" at bounding box center [184, 344] width 64 height 11
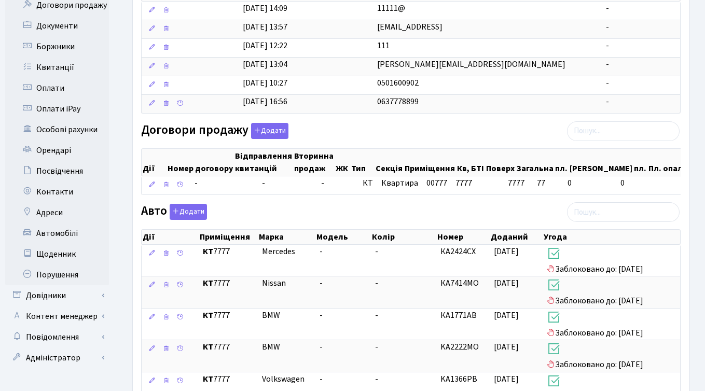
scroll to position [293, 0]
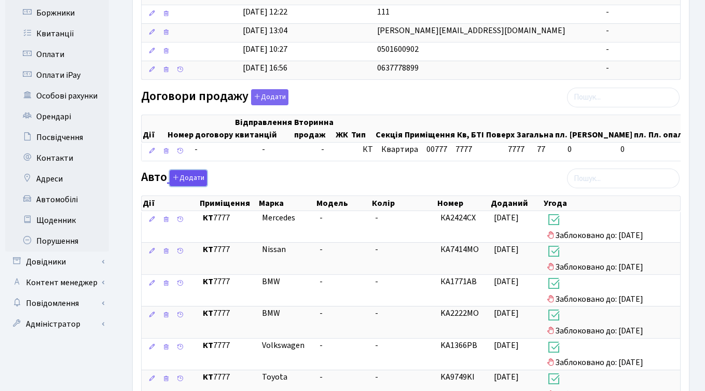
click at [192, 178] on button "Додати" at bounding box center [188, 178] width 37 height 16
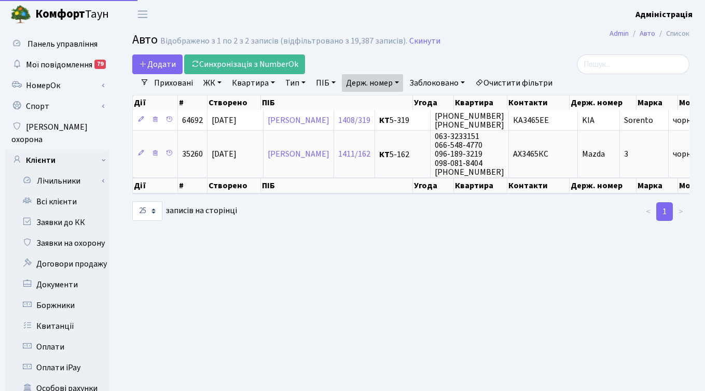
select select "25"
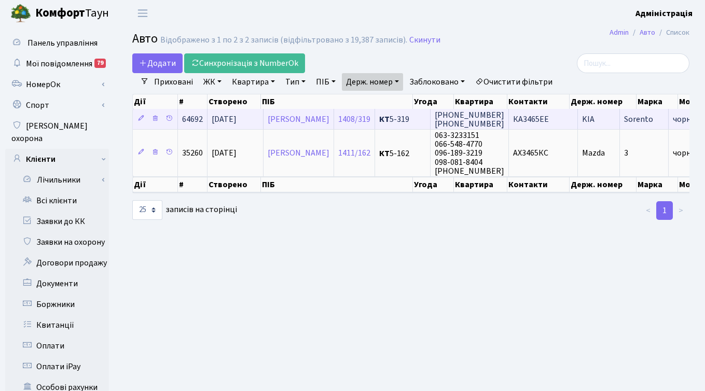
click at [549, 117] on span "КА3465ЕЕ" at bounding box center [531, 119] width 36 height 11
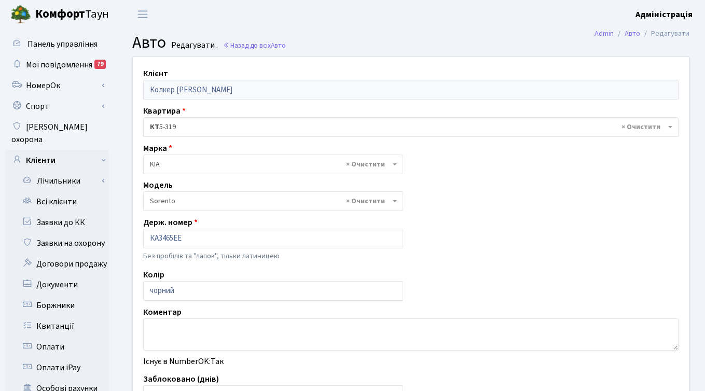
select select "1181"
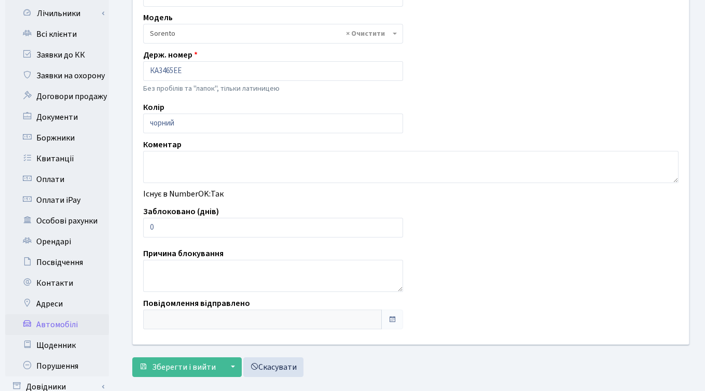
scroll to position [170, 0]
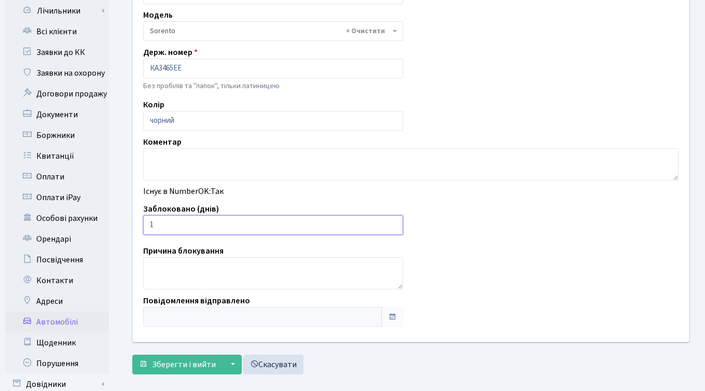
type input "1"
click at [393, 222] on input "1" at bounding box center [273, 225] width 260 height 20
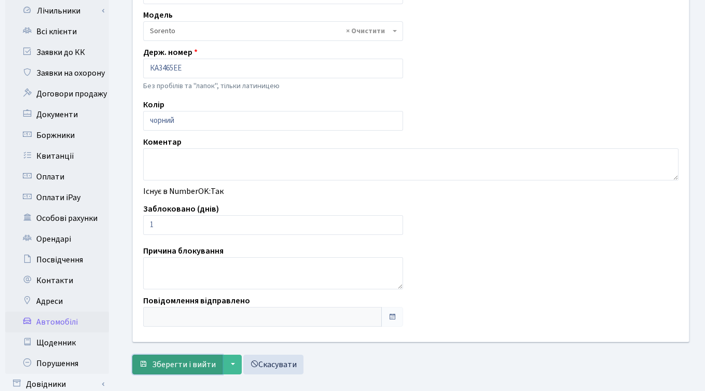
click at [185, 363] on span "Зберегти і вийти" at bounding box center [184, 364] width 64 height 11
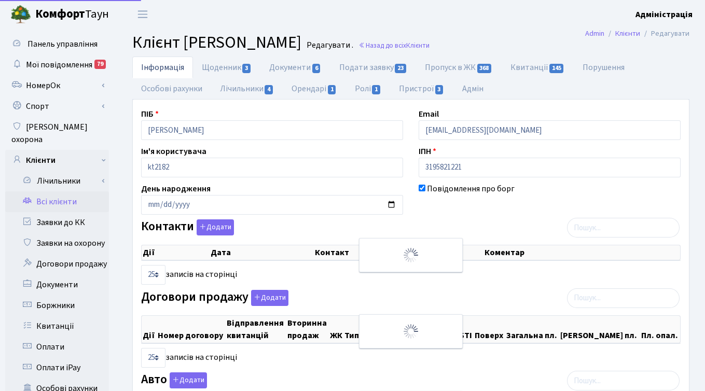
checkbox input "true"
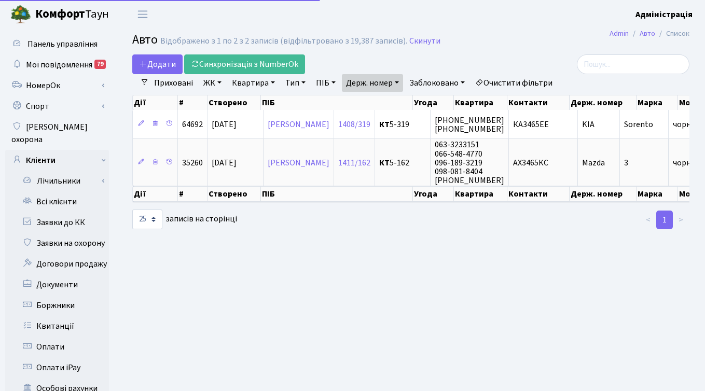
select select "25"
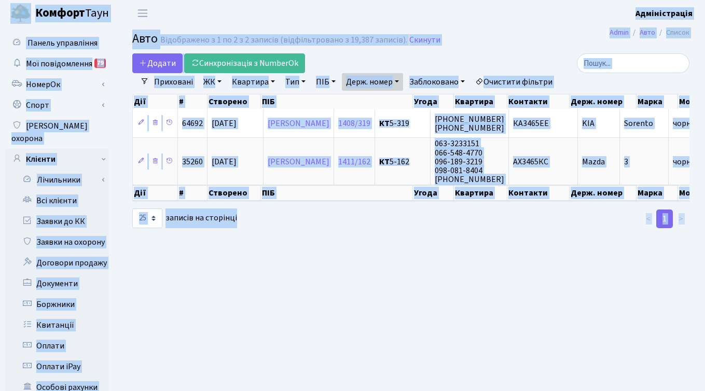
click at [389, 79] on link "Держ. номер" at bounding box center [372, 82] width 61 height 18
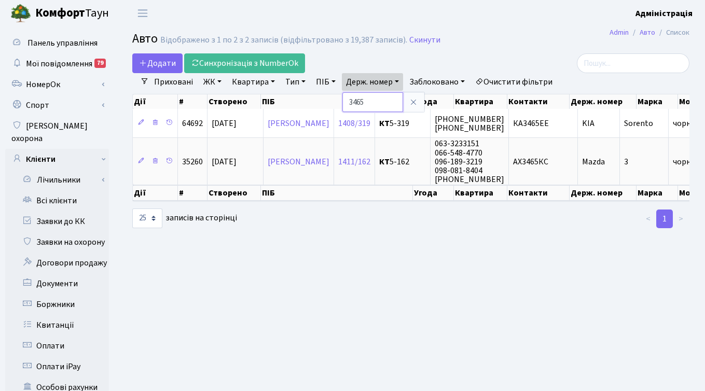
paste input "5720"
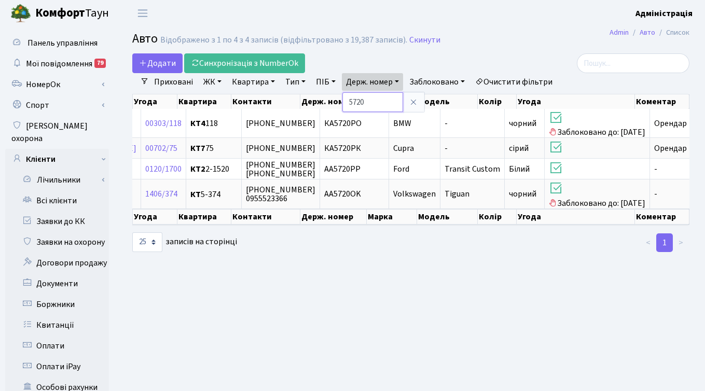
paste input "2092"
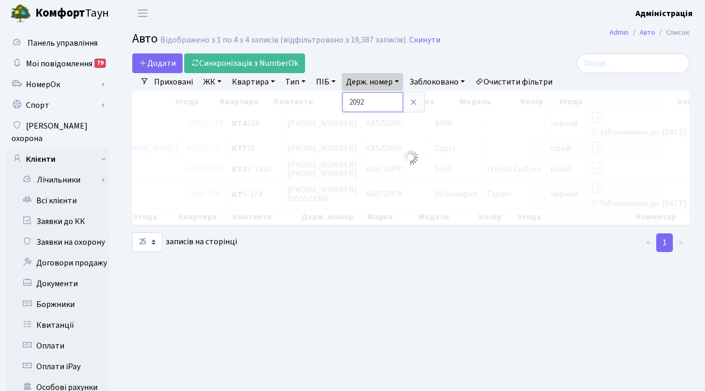
scroll to position [0, 216]
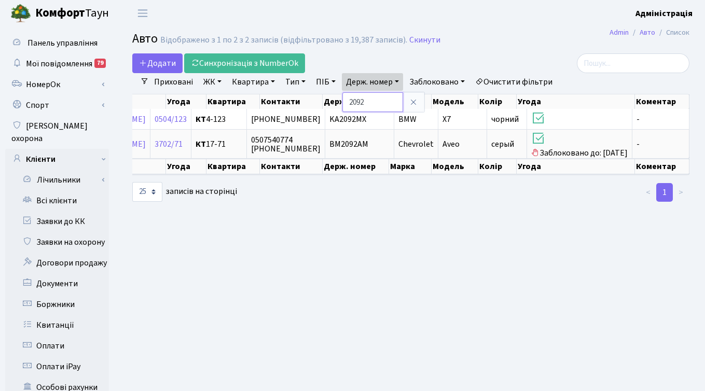
paste input "906"
type input "9062"
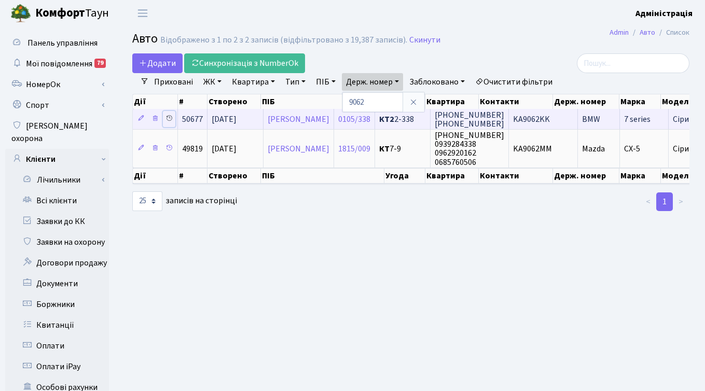
click at [168, 115] on icon at bounding box center [169, 118] width 7 height 7
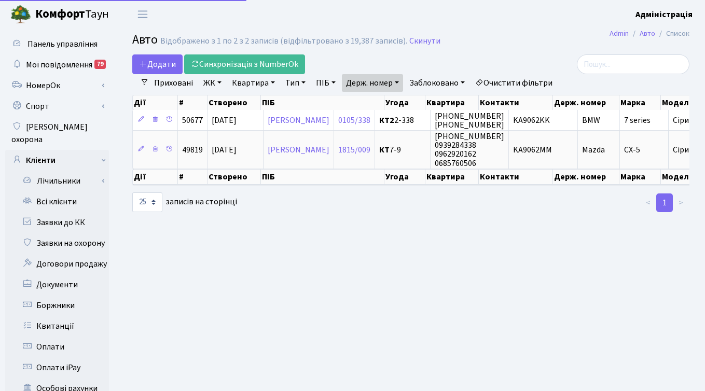
select select "25"
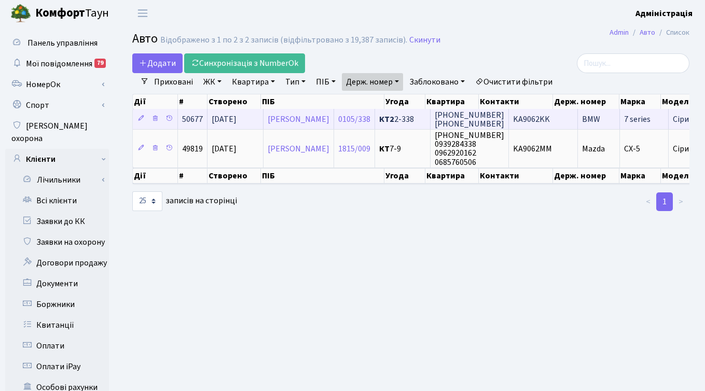
click at [395, 117] on b "КТ2" at bounding box center [386, 119] width 15 height 11
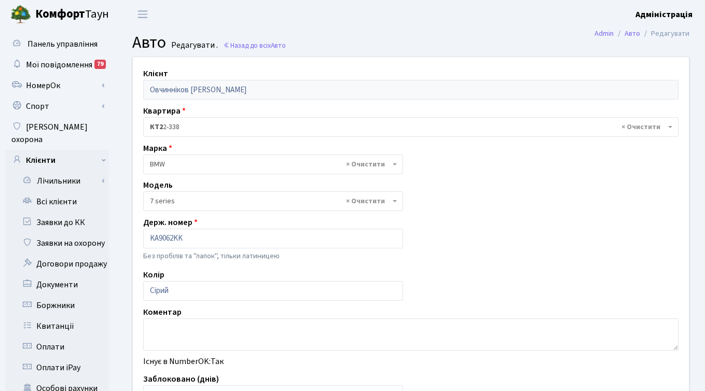
select select "4568"
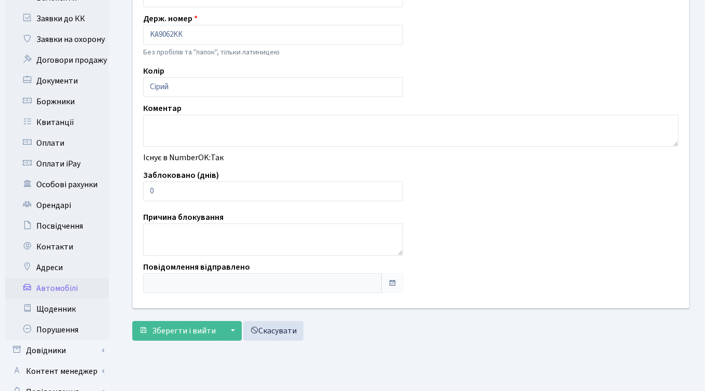
scroll to position [216, 0]
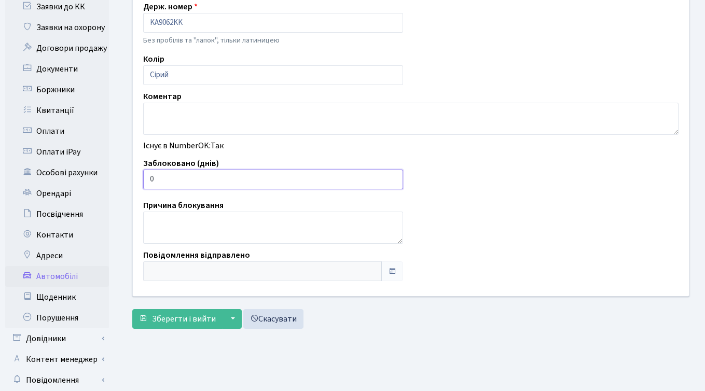
type input "1"
click at [391, 176] on input "1" at bounding box center [273, 180] width 260 height 20
click at [186, 320] on span "Зберегти і вийти" at bounding box center [184, 319] width 64 height 11
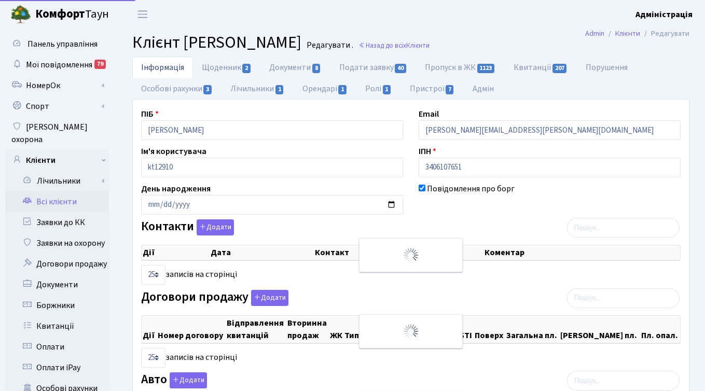
select select "25"
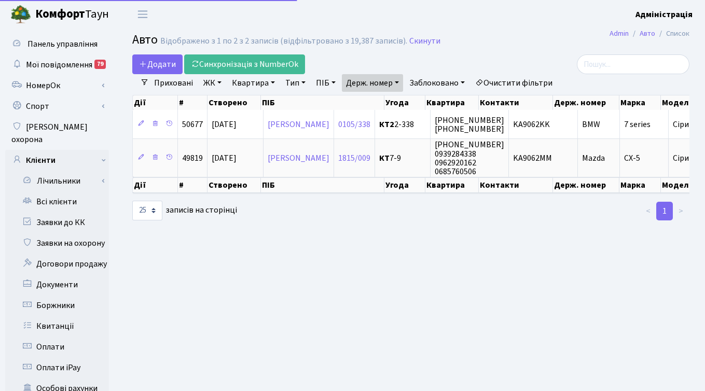
select select "25"
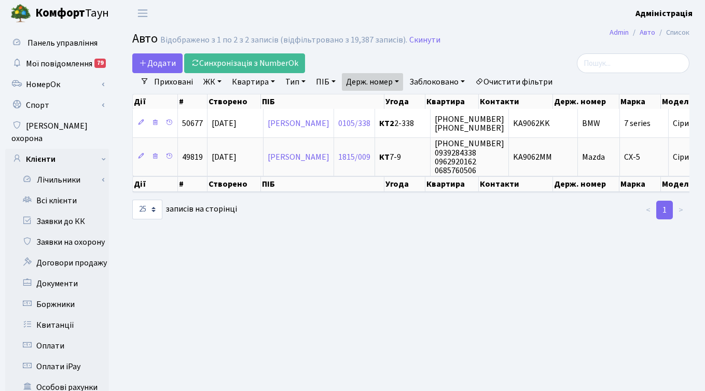
click at [378, 80] on link "Держ. номер" at bounding box center [372, 82] width 61 height 18
paste input "7977"
type input "7977"
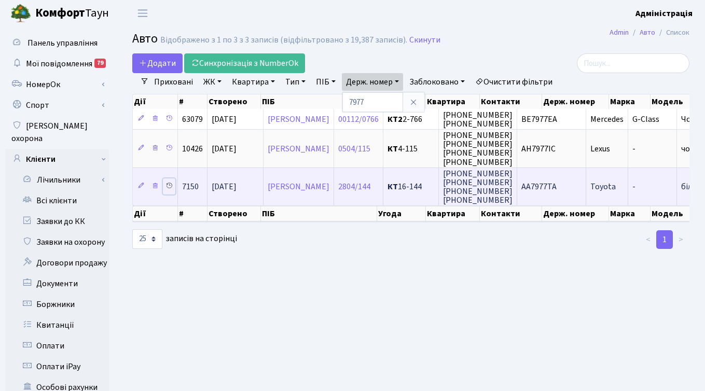
click at [166, 184] on icon at bounding box center [169, 185] width 7 height 7
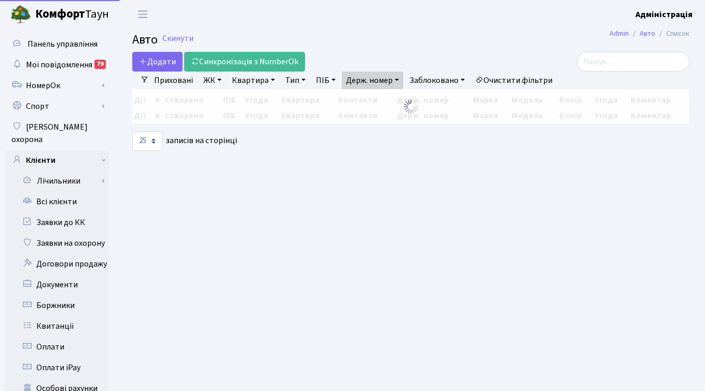
select select "25"
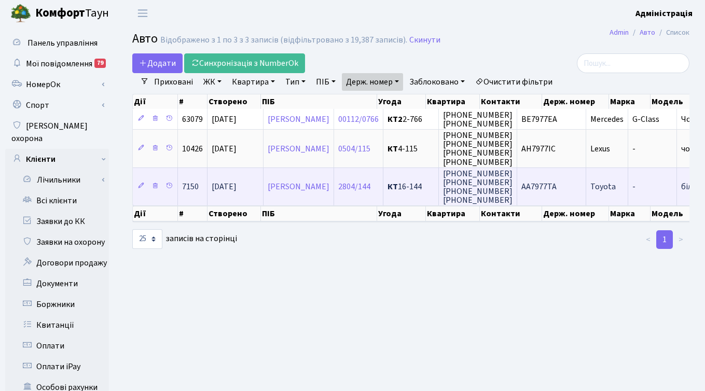
click at [513, 182] on span "[PHONE_NUMBER] [PHONE_NUMBER] [PHONE_NUMBER] [PHONE_NUMBER]" at bounding box center [478, 187] width 70 height 38
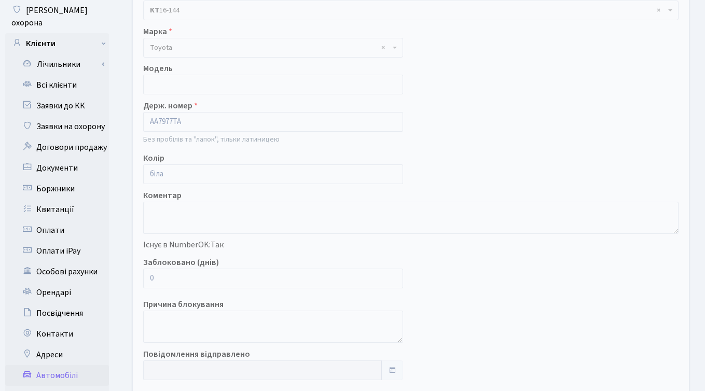
scroll to position [126, 0]
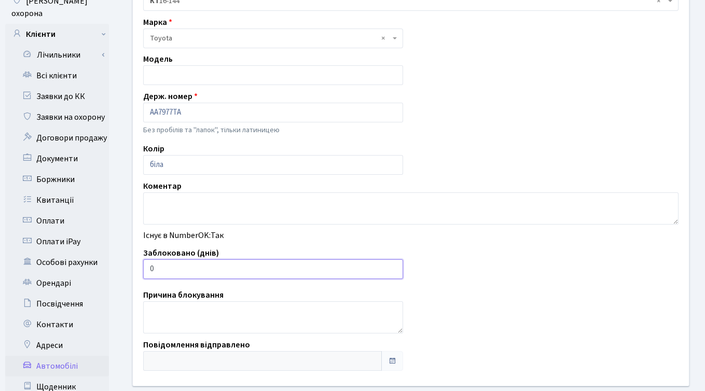
type input "1"
click at [392, 268] on input "1" at bounding box center [273, 270] width 260 height 20
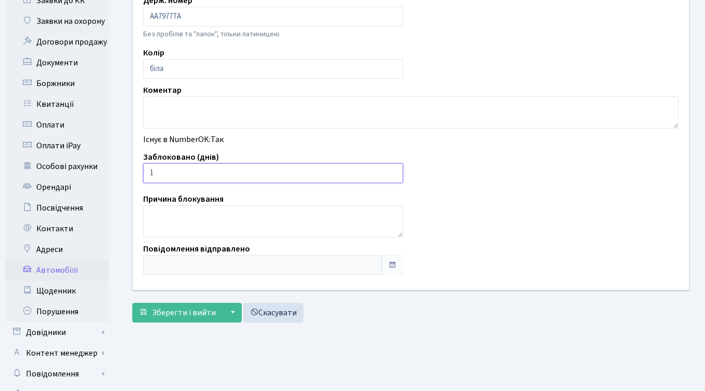
scroll to position [255, 0]
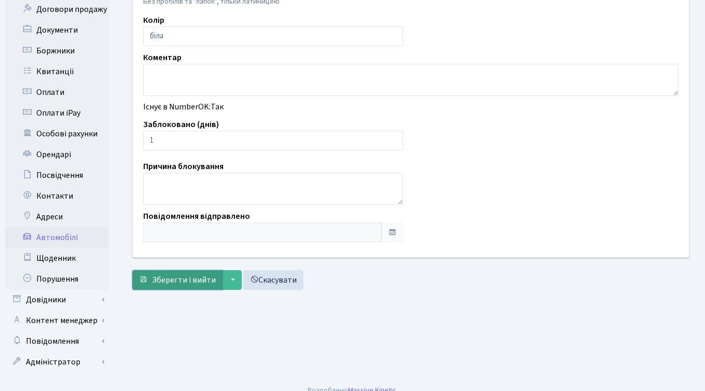
click at [169, 278] on span "Зберегти і вийти" at bounding box center [184, 280] width 64 height 11
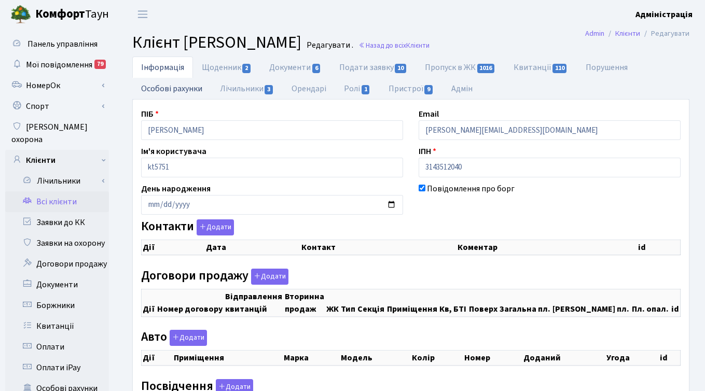
checkbox input "true"
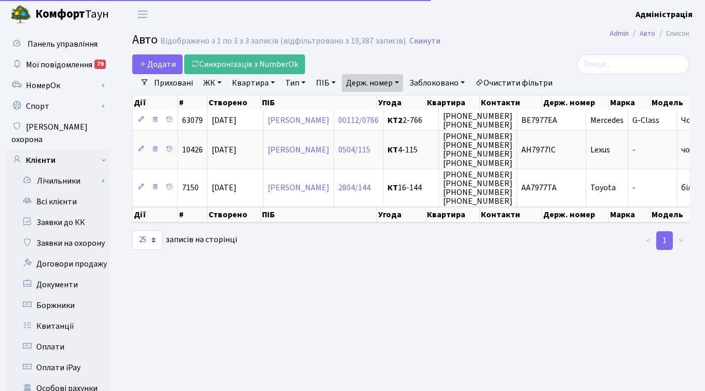
select select "25"
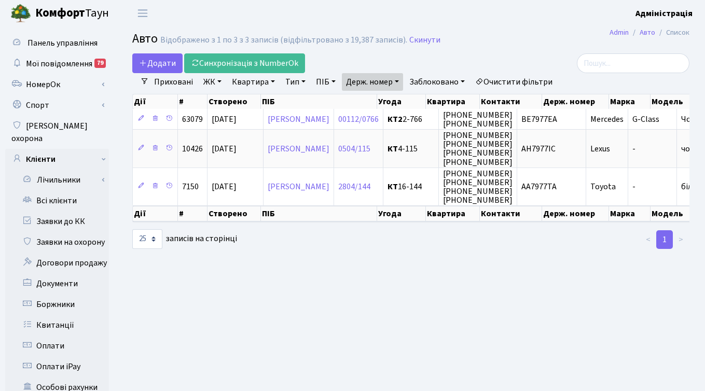
click at [371, 85] on link "Держ. номер" at bounding box center [372, 82] width 61 height 18
paste input "0704"
type input "0704"
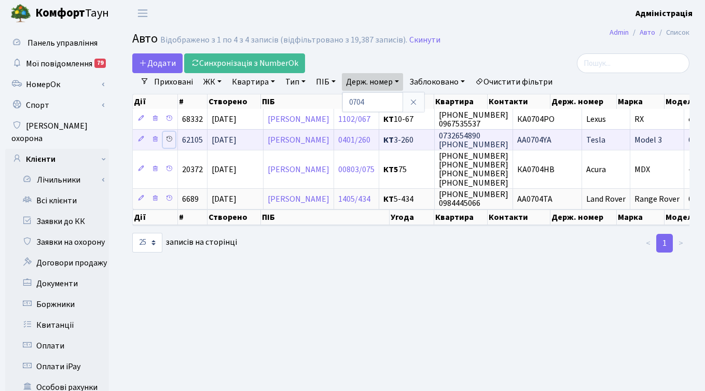
click at [168, 137] on icon at bounding box center [169, 138] width 7 height 7
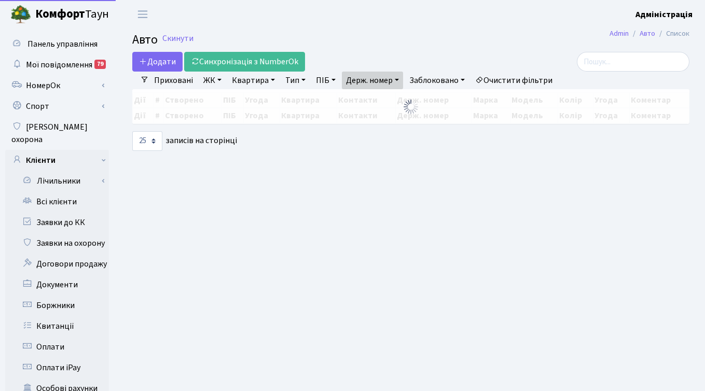
select select "25"
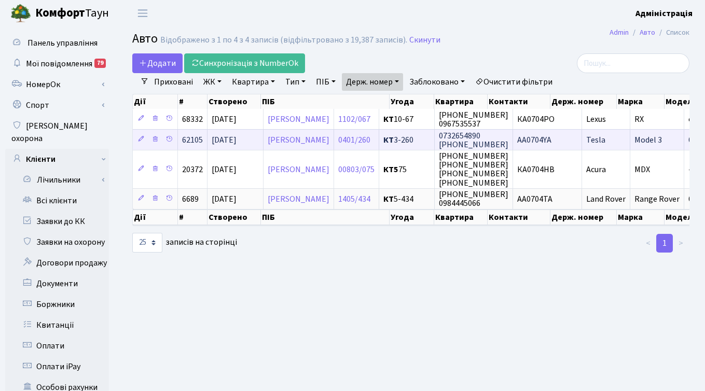
click at [552, 141] on span "AA0704YA" at bounding box center [535, 139] width 34 height 11
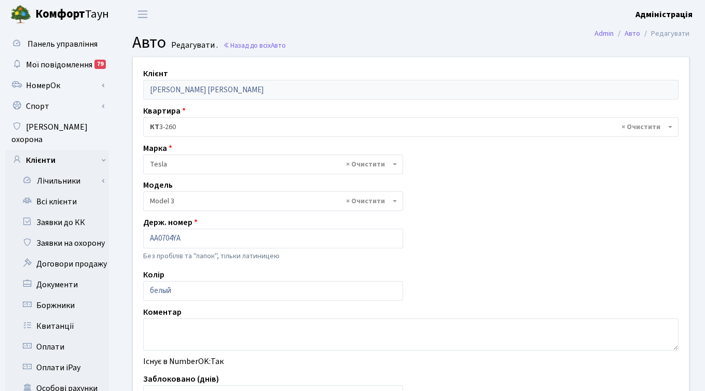
select select "4305"
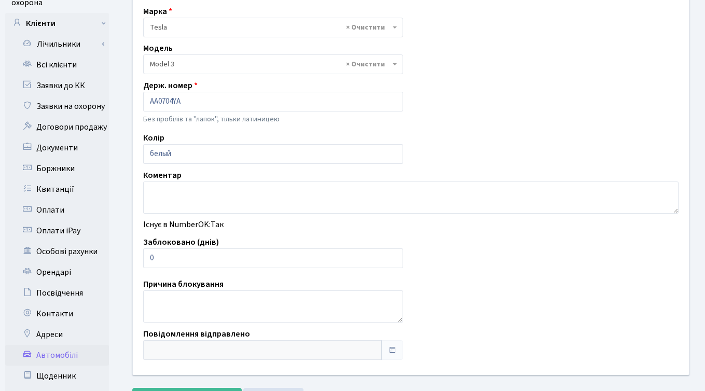
scroll to position [139, 0]
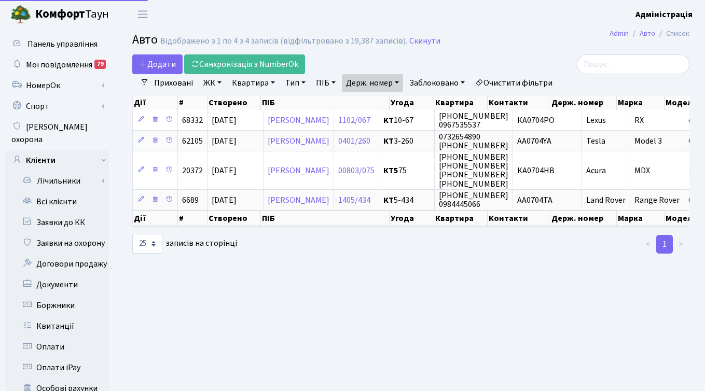
select select "25"
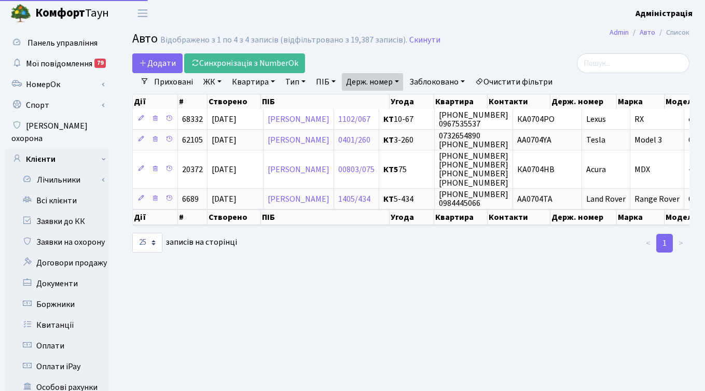
scroll to position [1, 0]
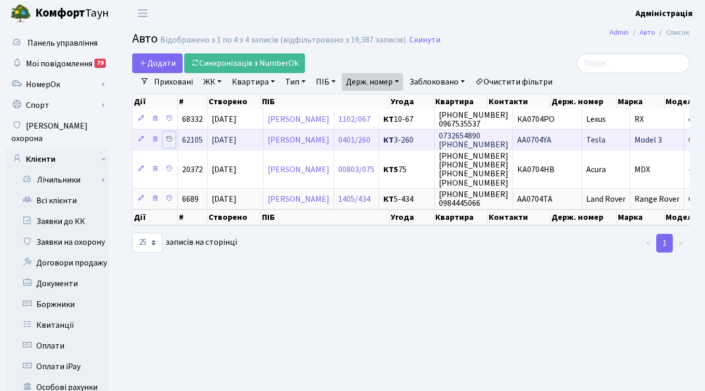
click at [167, 139] on icon at bounding box center [169, 138] width 7 height 7
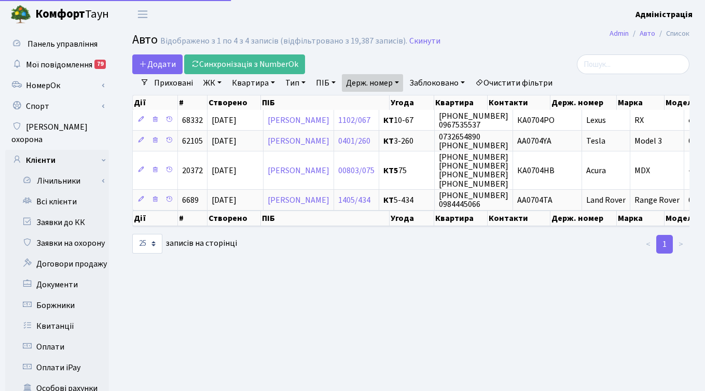
select select "25"
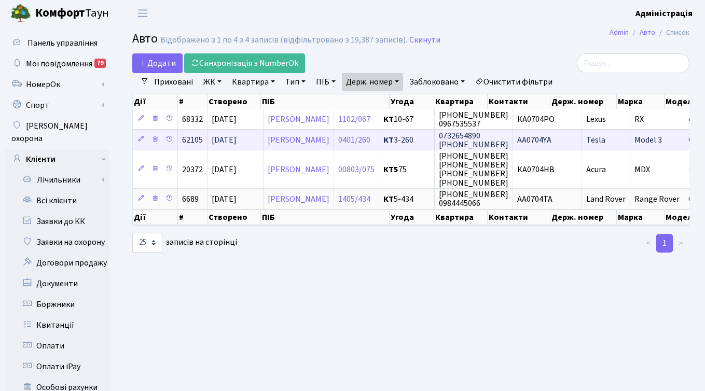
click at [509, 139] on span "0732654890 [PHONE_NUMBER]" at bounding box center [474, 140] width 70 height 20
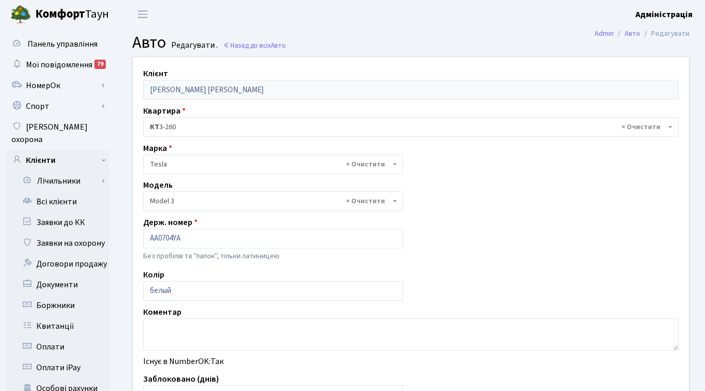
select select "4305"
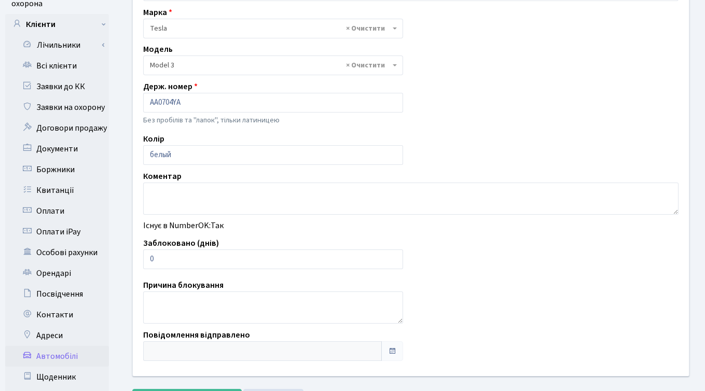
scroll to position [137, 0]
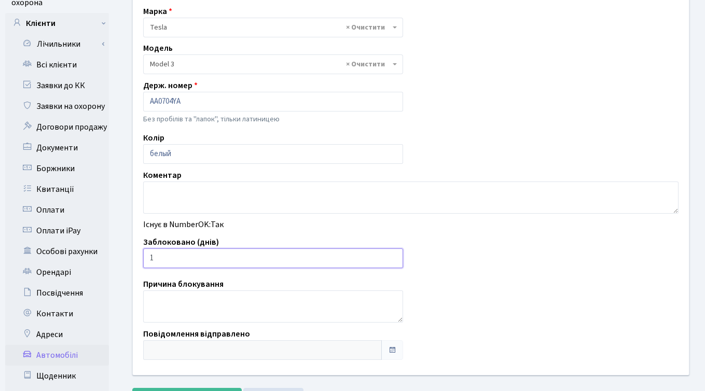
type input "1"
click at [391, 257] on input "1" at bounding box center [273, 259] width 260 height 20
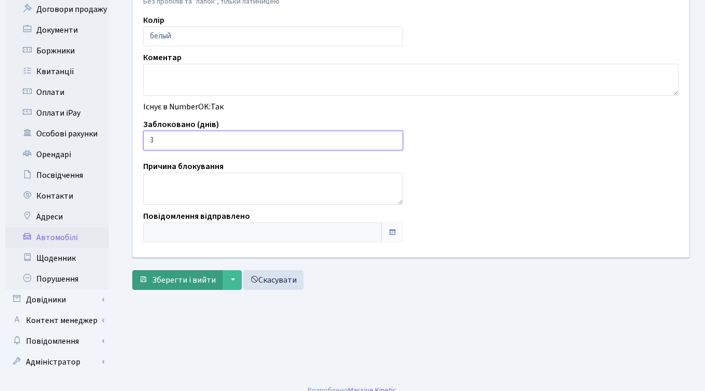
type input "3"
click at [170, 279] on span "Зберегти і вийти" at bounding box center [184, 280] width 64 height 11
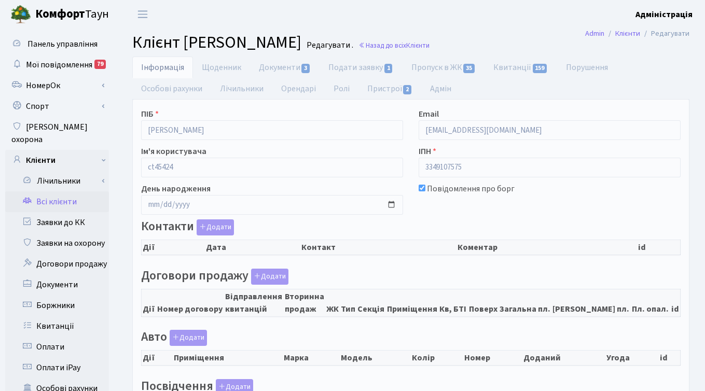
checkbox input "true"
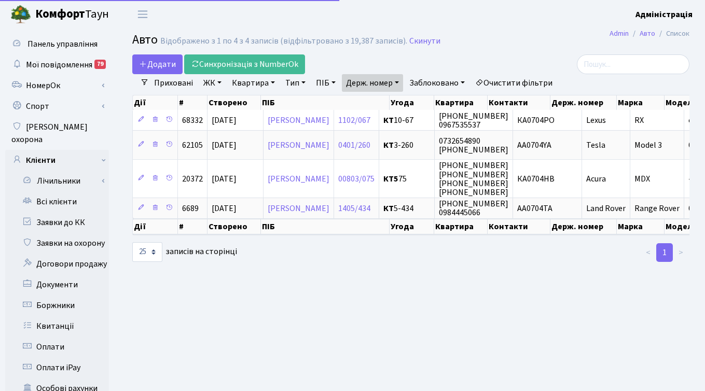
select select "25"
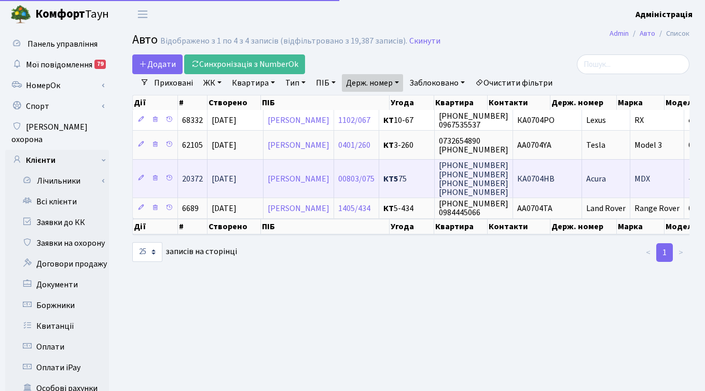
scroll to position [1, 0]
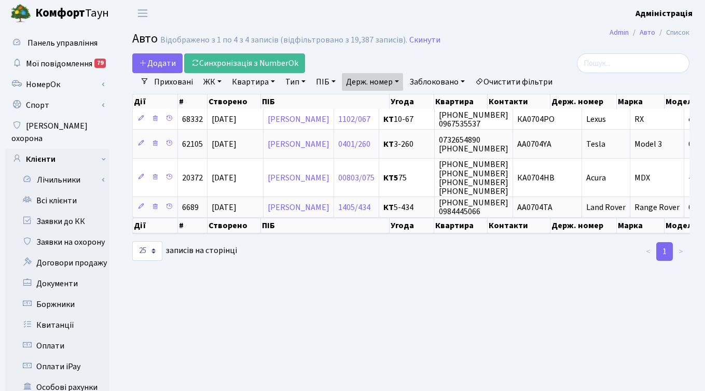
click at [361, 79] on link "Держ. номер" at bounding box center [372, 82] width 61 height 18
paste input "1785"
type input "1785"
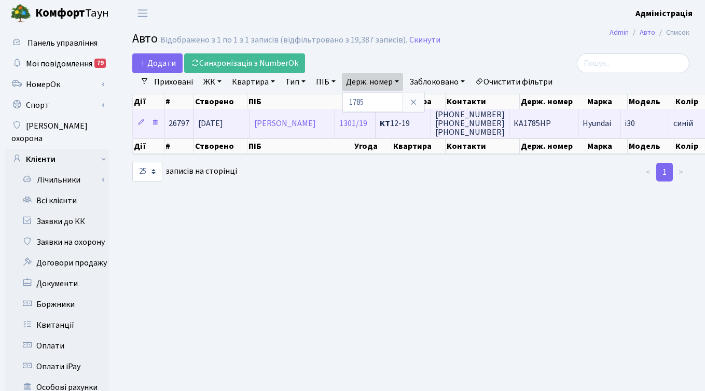
click at [573, 121] on td "КА1785НР" at bounding box center [544, 123] width 69 height 29
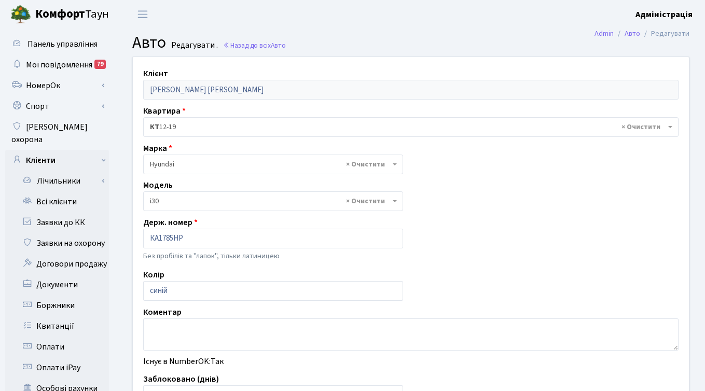
select select "1017"
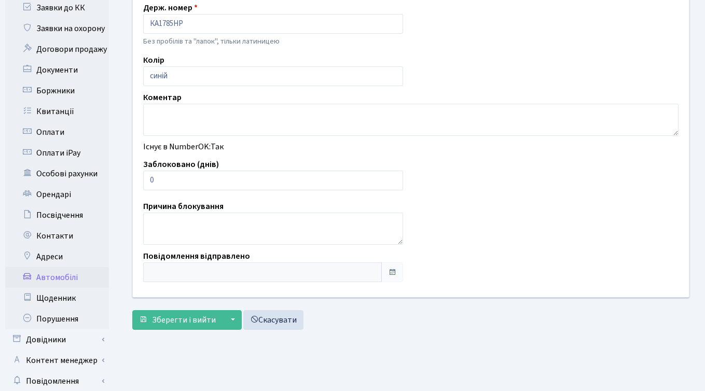
scroll to position [234, 0]
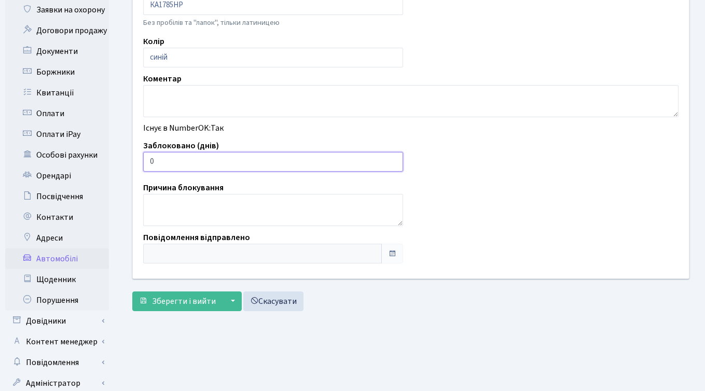
type input "1"
click at [394, 158] on input "1" at bounding box center [273, 162] width 260 height 20
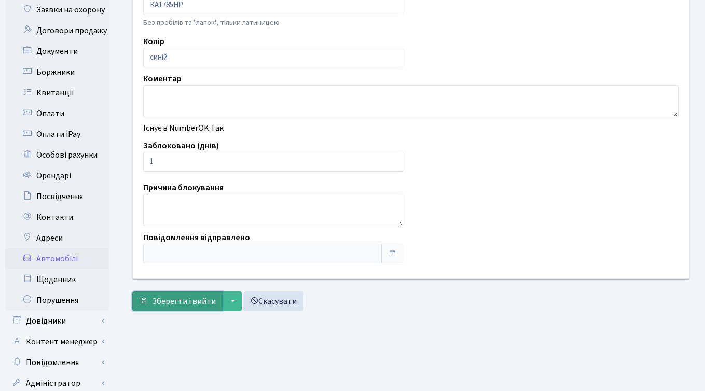
click at [180, 298] on span "Зберегти і вийти" at bounding box center [184, 301] width 64 height 11
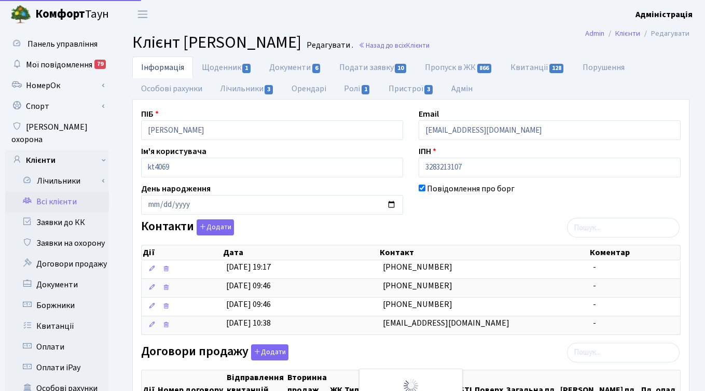
select select "25"
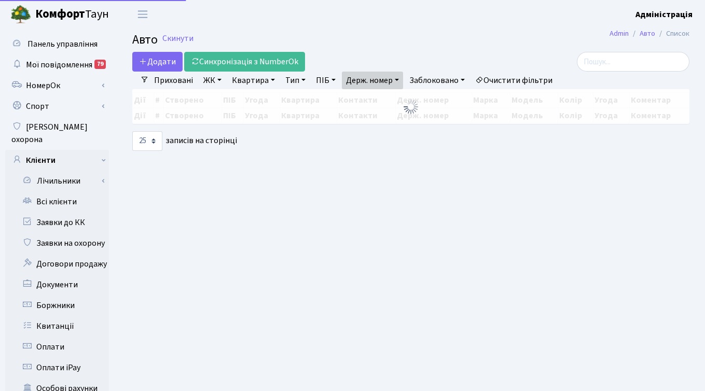
select select "25"
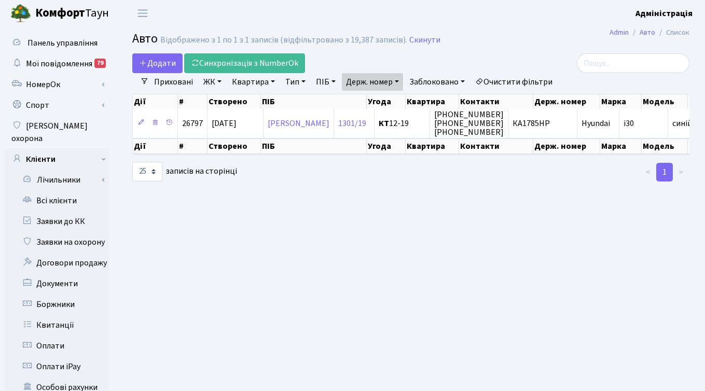
click at [382, 85] on link "Держ. номер" at bounding box center [372, 82] width 61 height 18
paste input "3567"
type input "3567"
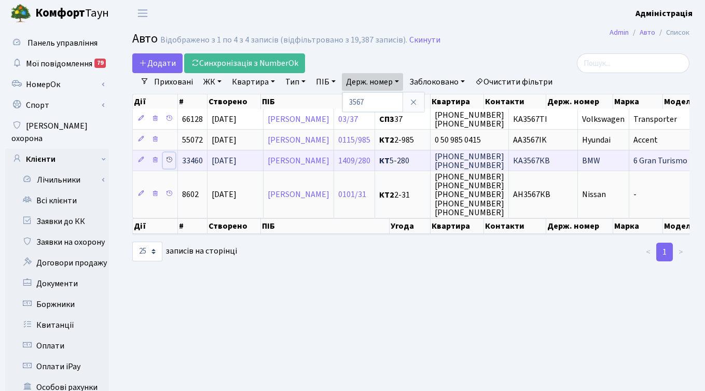
click at [168, 158] on icon at bounding box center [169, 159] width 7 height 7
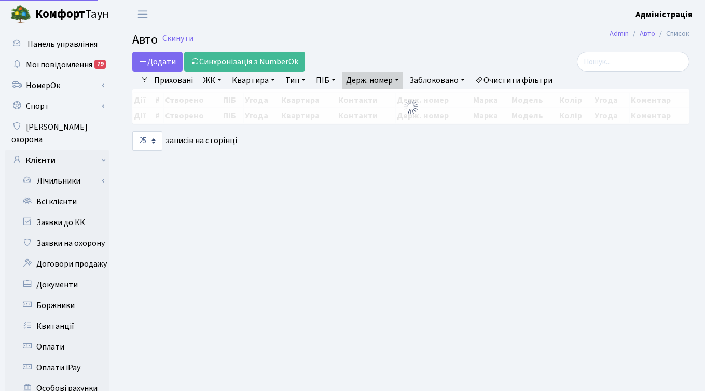
select select "25"
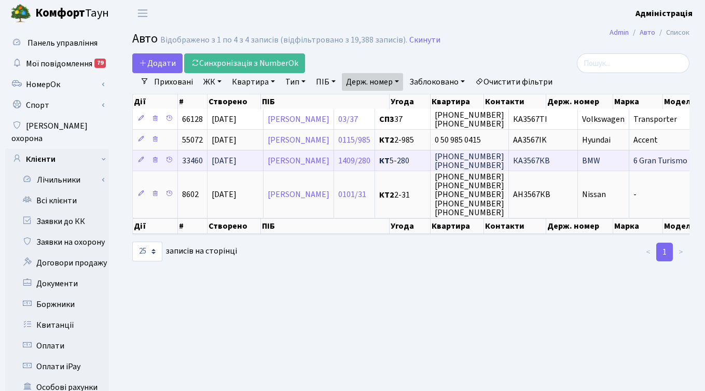
click at [550, 161] on span "КА3567КВ" at bounding box center [531, 160] width 37 height 11
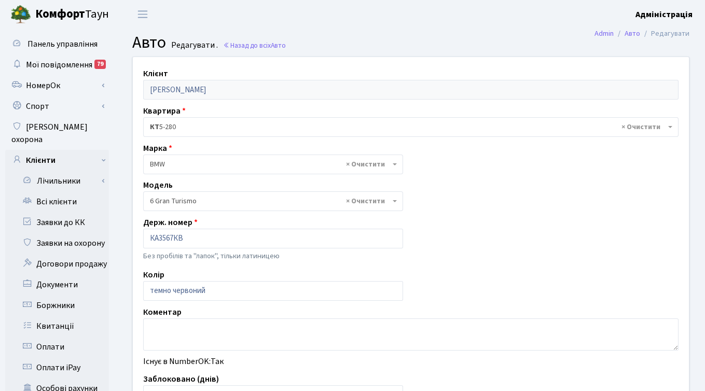
select select "3997"
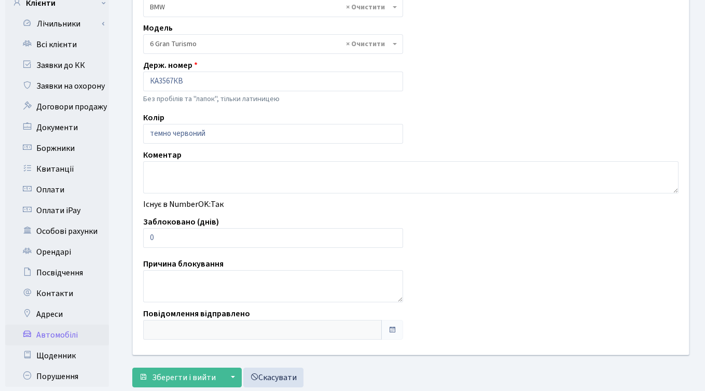
scroll to position [181, 0]
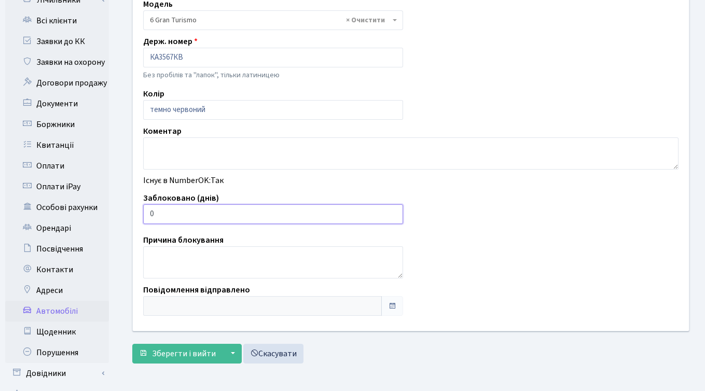
type input "1"
click at [393, 212] on input "1" at bounding box center [273, 215] width 260 height 20
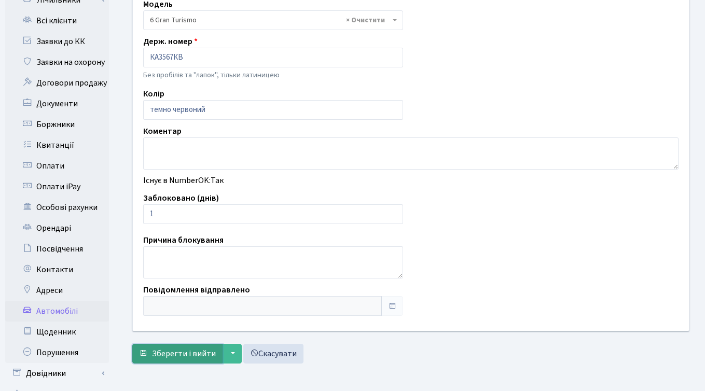
click at [181, 352] on span "Зберегти і вийти" at bounding box center [184, 353] width 64 height 11
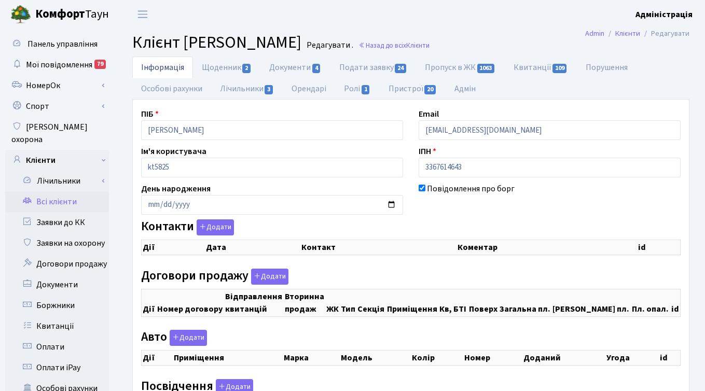
checkbox input "true"
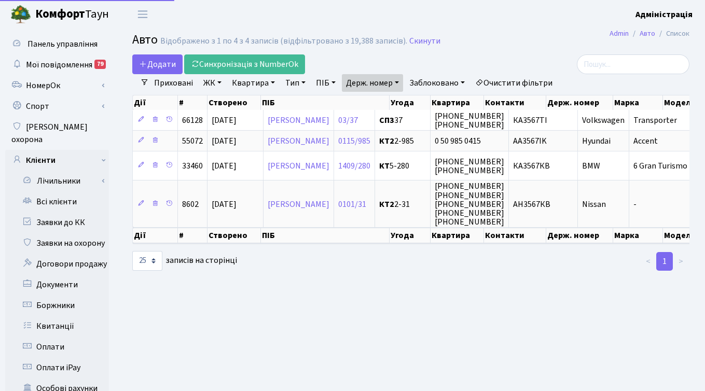
select select "25"
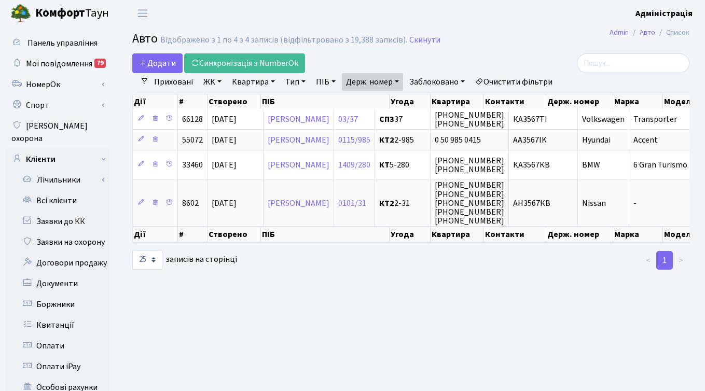
click at [385, 83] on link "Держ. номер" at bounding box center [372, 82] width 61 height 18
paste input "7150"
type input "7150"
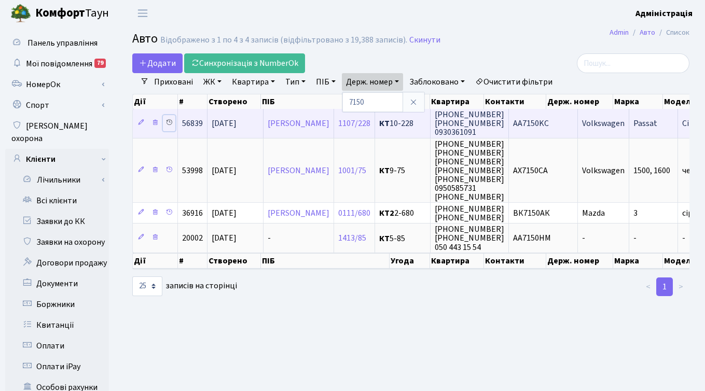
click at [167, 121] on icon at bounding box center [169, 122] width 7 height 7
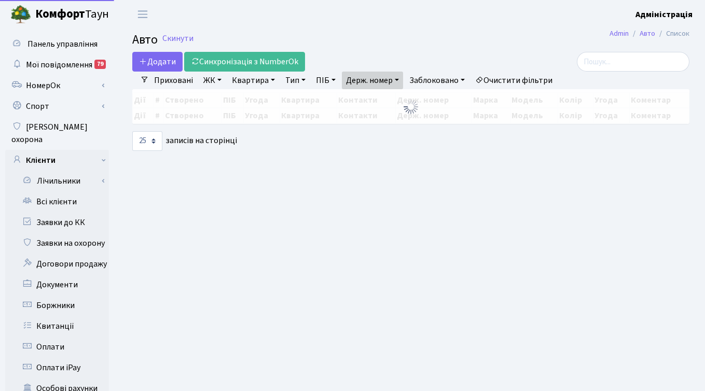
select select "25"
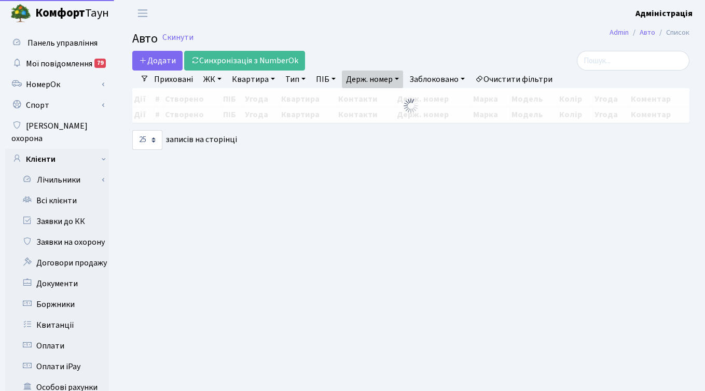
scroll to position [1, 0]
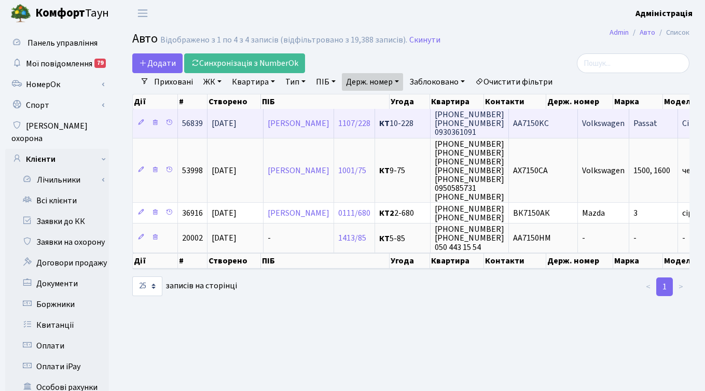
click at [549, 118] on span "AA7150KC" at bounding box center [531, 123] width 36 height 11
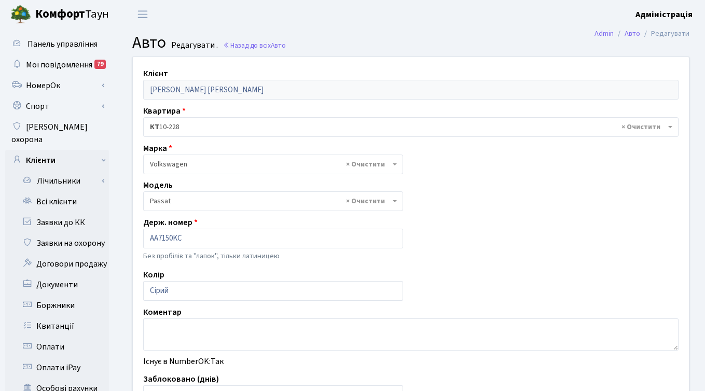
select select "2477"
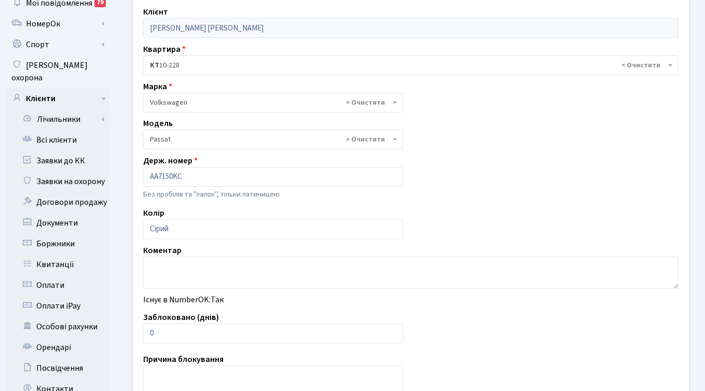
scroll to position [70, 0]
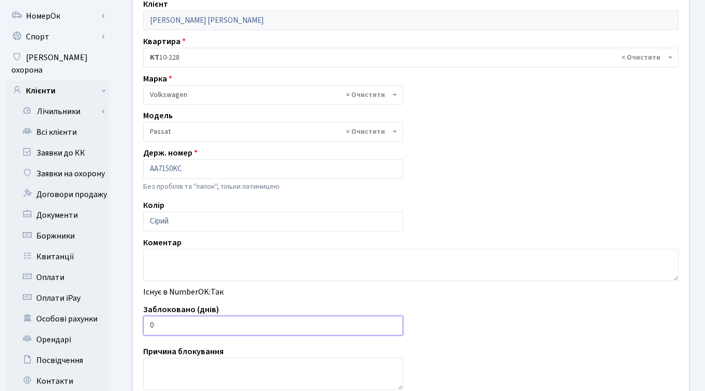
type input "1"
click at [392, 323] on input "1" at bounding box center [273, 326] width 260 height 20
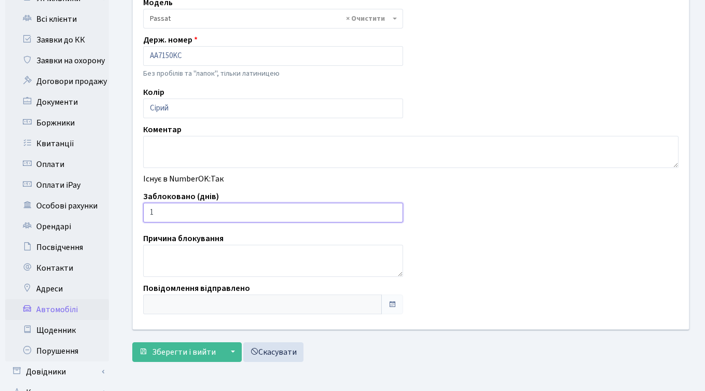
scroll to position [255, 0]
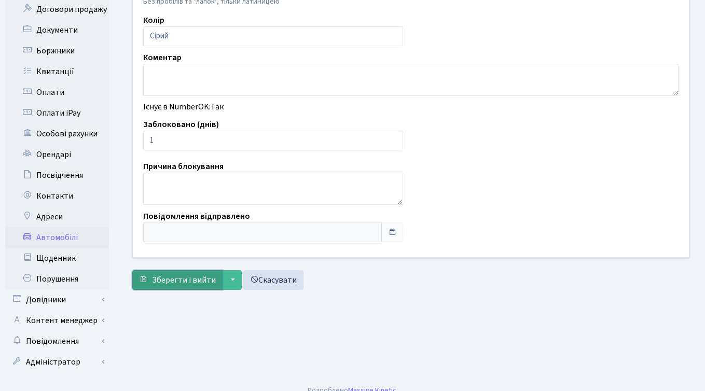
click at [173, 280] on span "Зберегти і вийти" at bounding box center [184, 280] width 64 height 11
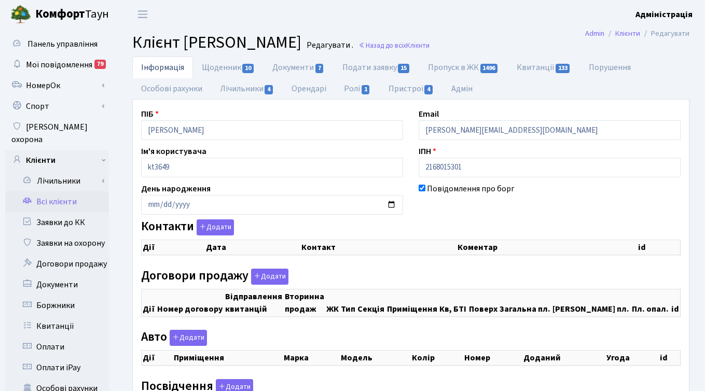
checkbox input "true"
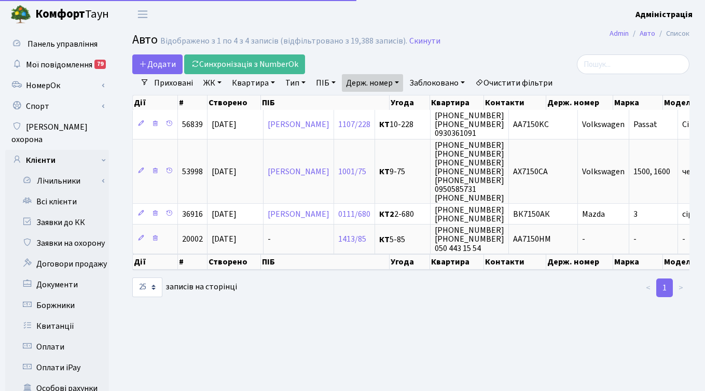
select select "25"
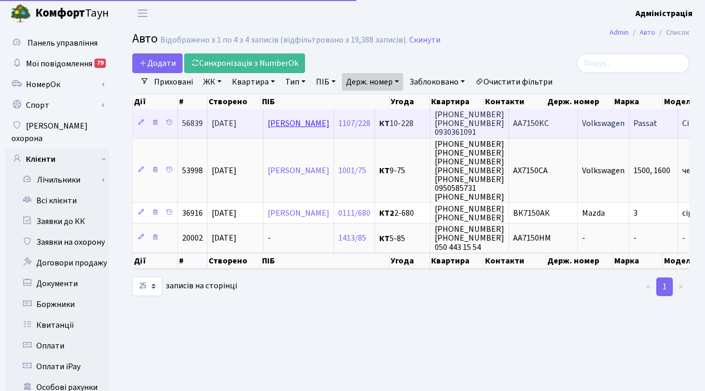
scroll to position [1, 0]
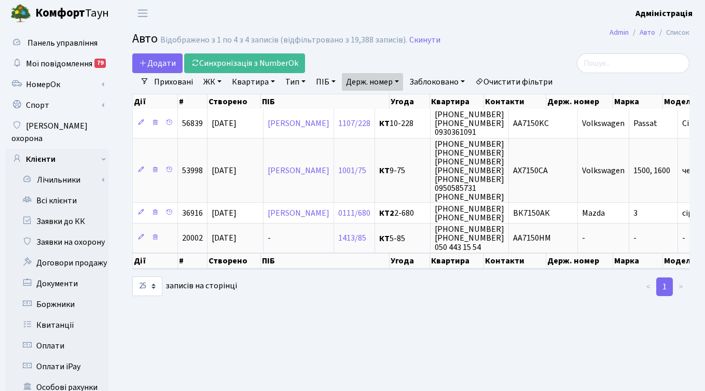
click at [384, 78] on link "Держ. номер" at bounding box center [372, 82] width 61 height 18
paste input "3631"
type input "3631"
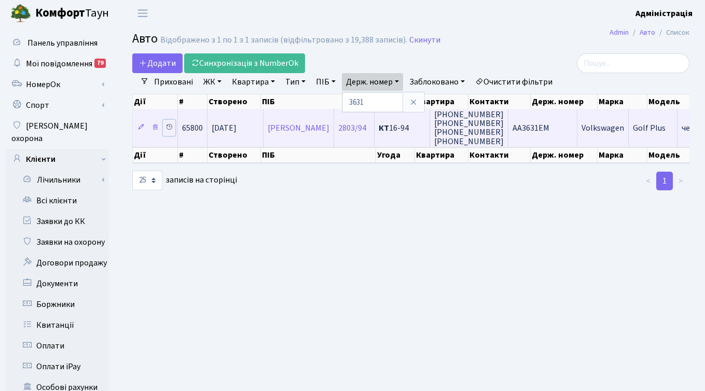
click at [166, 127] on icon at bounding box center [169, 127] width 7 height 7
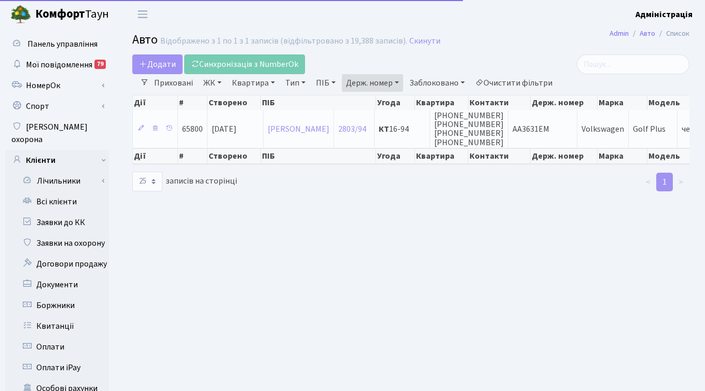
select select "25"
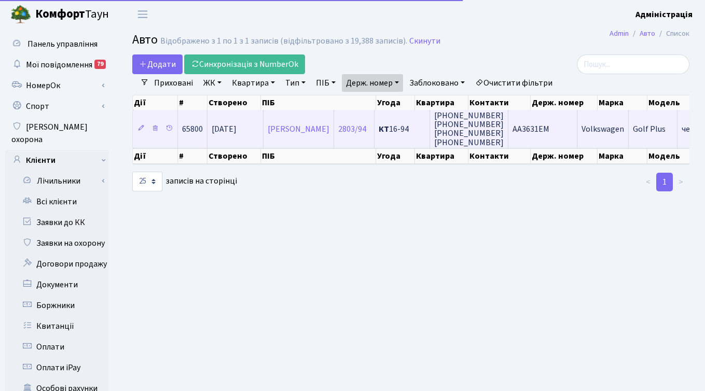
scroll to position [1, 0]
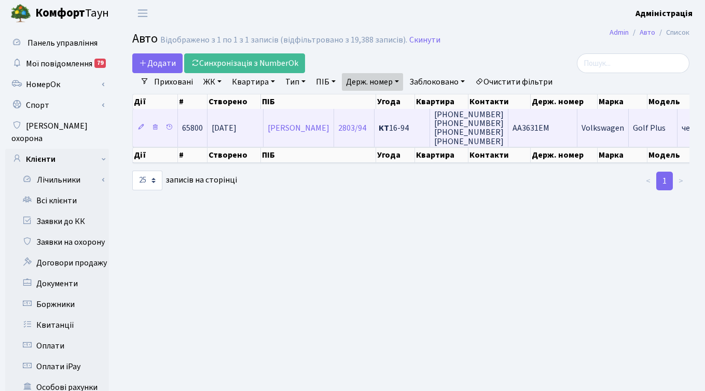
click at [546, 128] on span "АА3631EM" at bounding box center [531, 128] width 37 height 11
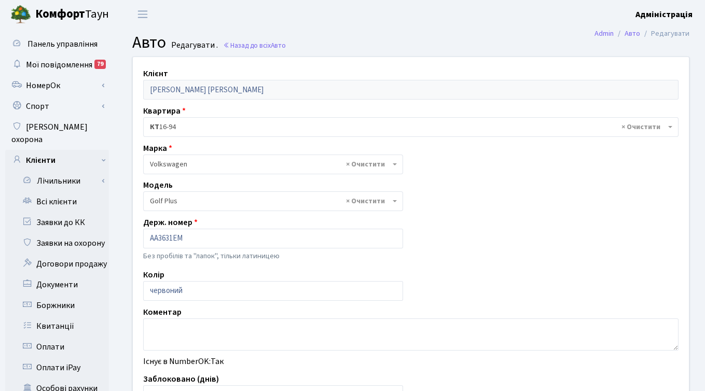
select select "2461"
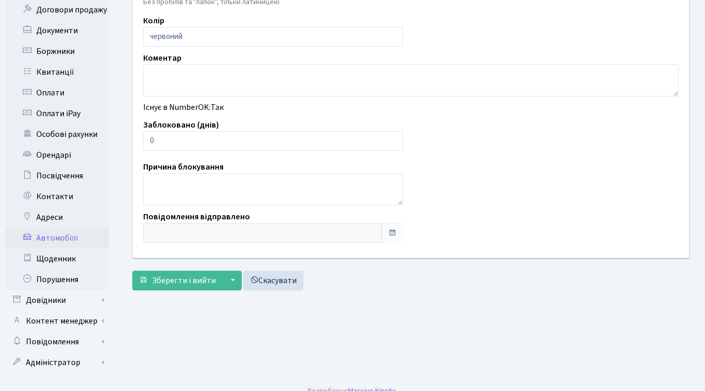
scroll to position [255, 0]
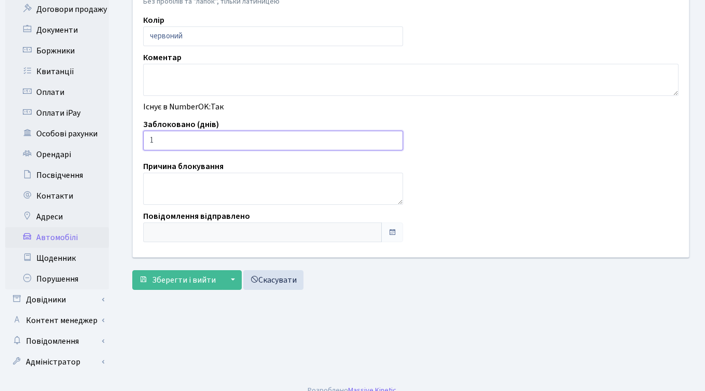
type input "1"
click at [392, 138] on input "1" at bounding box center [273, 141] width 260 height 20
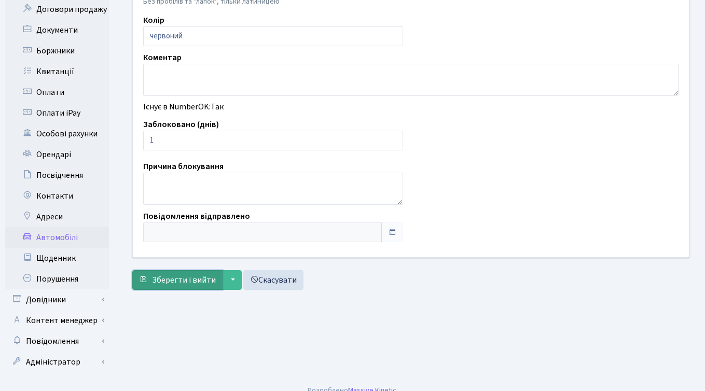
click at [171, 278] on span "Зберегти і вийти" at bounding box center [184, 280] width 64 height 11
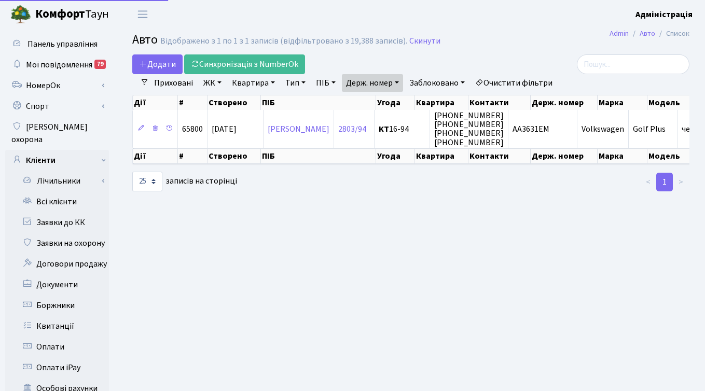
select select "25"
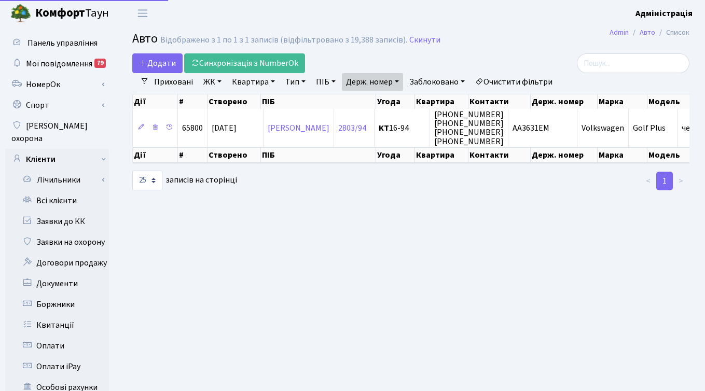
scroll to position [1, 0]
click at [378, 80] on link "Держ. номер" at bounding box center [372, 82] width 61 height 18
paste input "7660"
type input "7660"
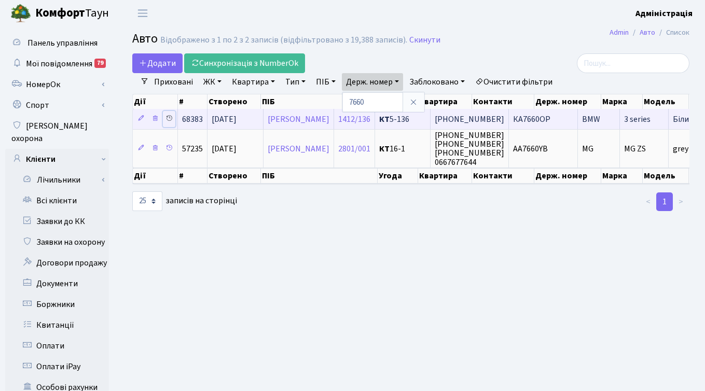
click at [168, 117] on icon at bounding box center [169, 118] width 7 height 7
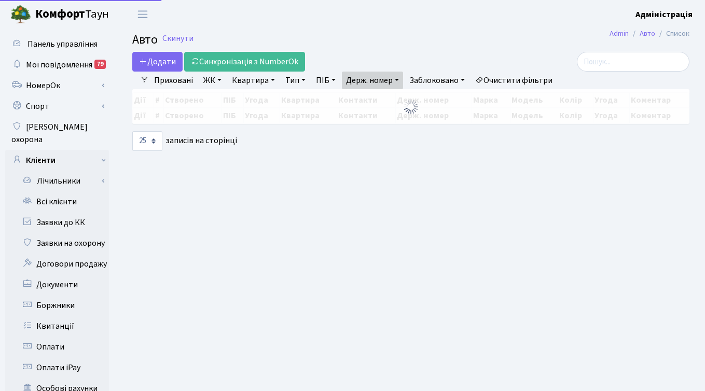
select select "25"
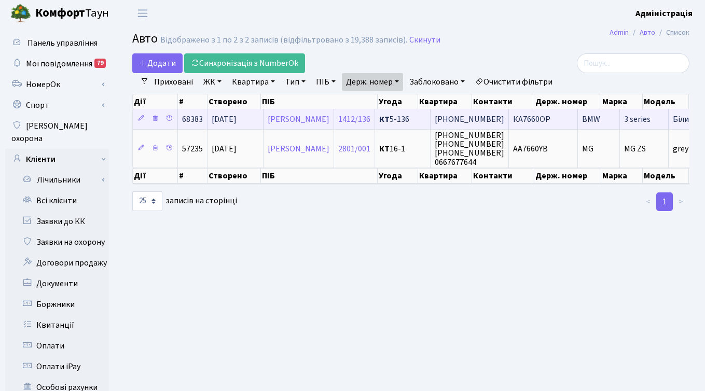
click at [547, 118] on span "КА7660ОР" at bounding box center [531, 119] width 37 height 11
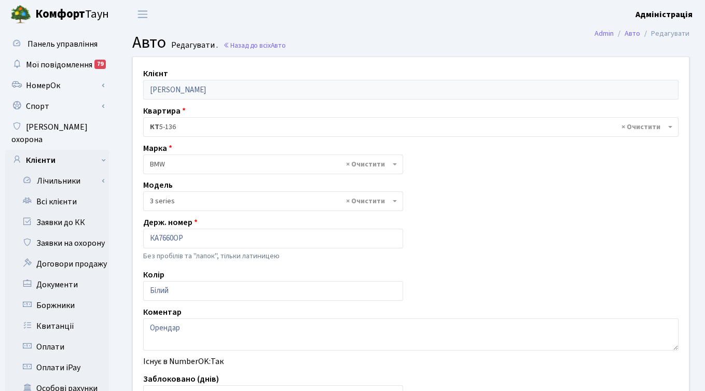
select select "4556"
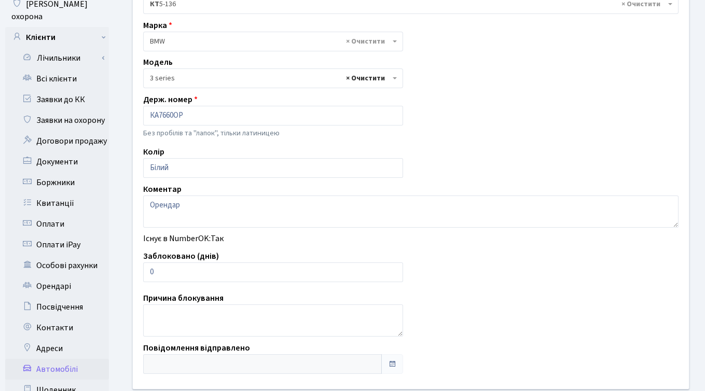
scroll to position [125, 0]
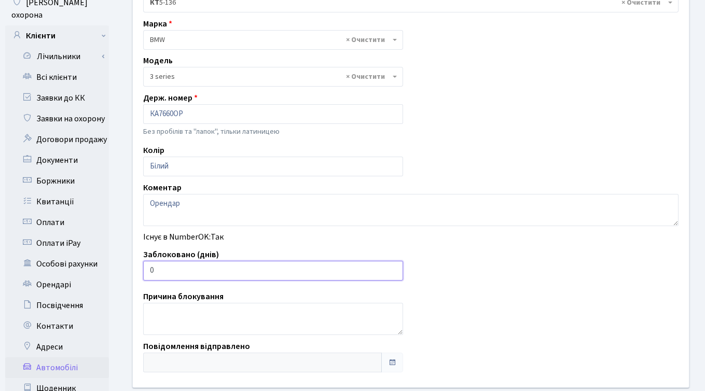
click at [186, 268] on input "0" at bounding box center [273, 271] width 260 height 20
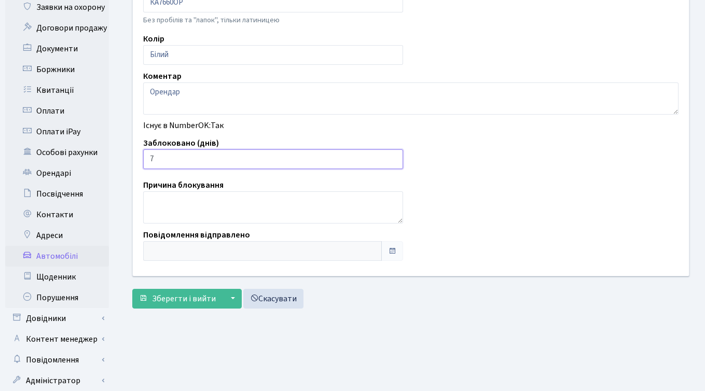
scroll to position [255, 0]
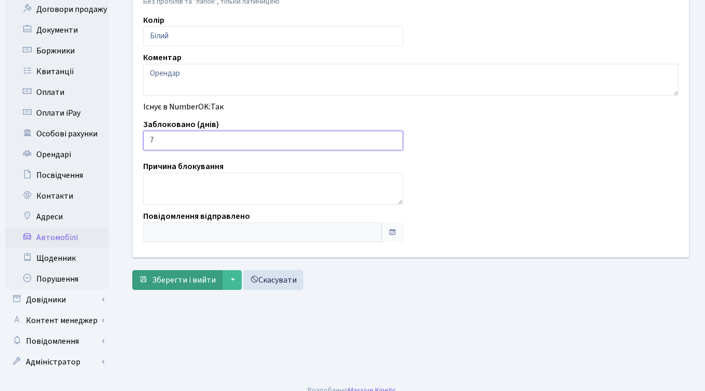
type input "7"
click at [169, 280] on span "Зберегти і вийти" at bounding box center [184, 280] width 64 height 11
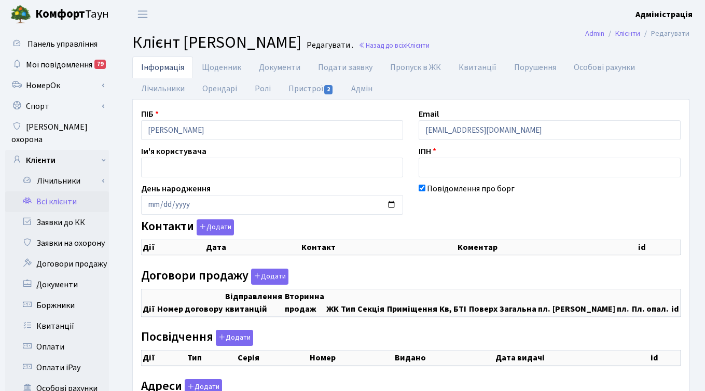
checkbox input "true"
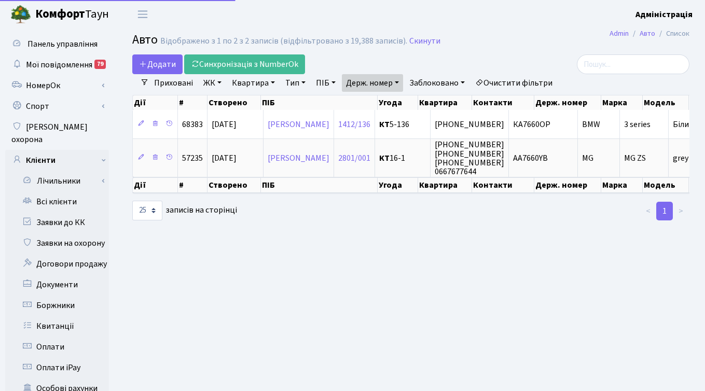
select select "25"
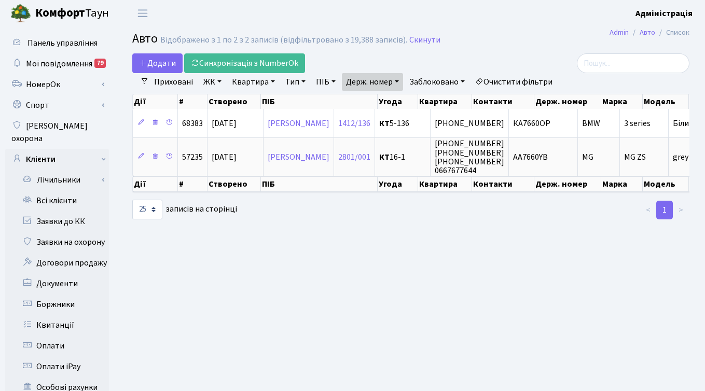
click at [385, 77] on link "Держ. номер" at bounding box center [372, 82] width 61 height 18
paste input "52"
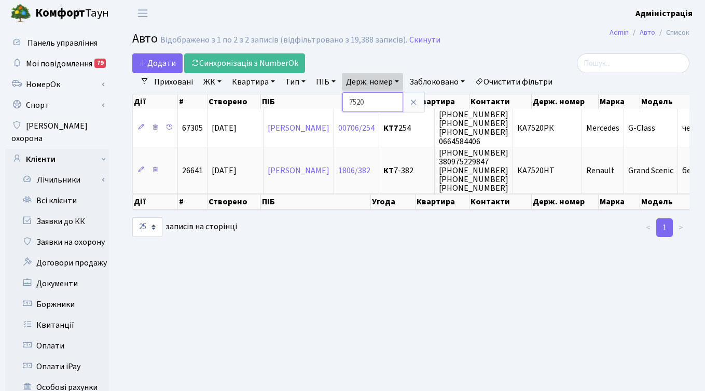
paste input "4954"
type input "4954"
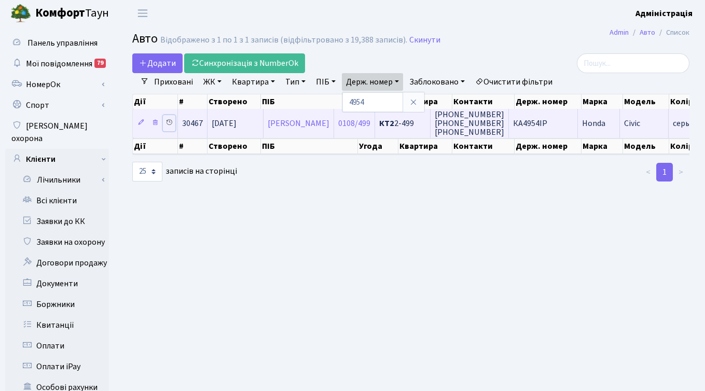
click at [167, 123] on icon at bounding box center [169, 122] width 7 height 7
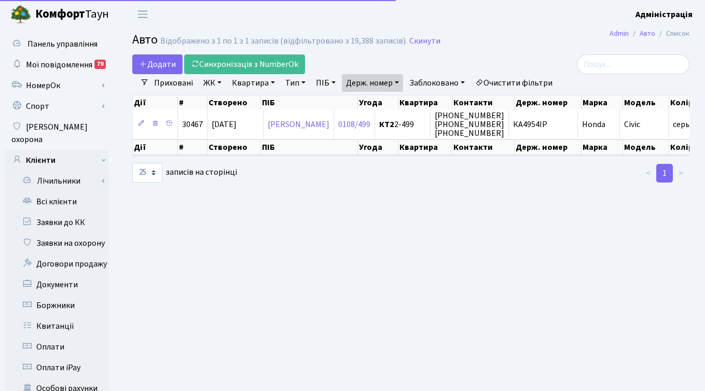
select select "25"
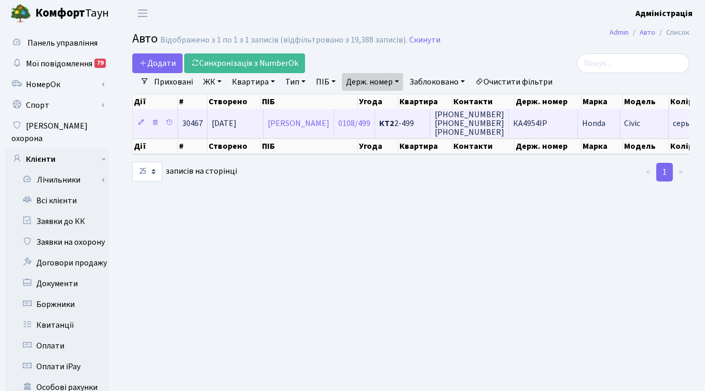
click at [486, 117] on span "(093)33-33-326 (098)10-80-633 +380981080633" at bounding box center [470, 123] width 70 height 29
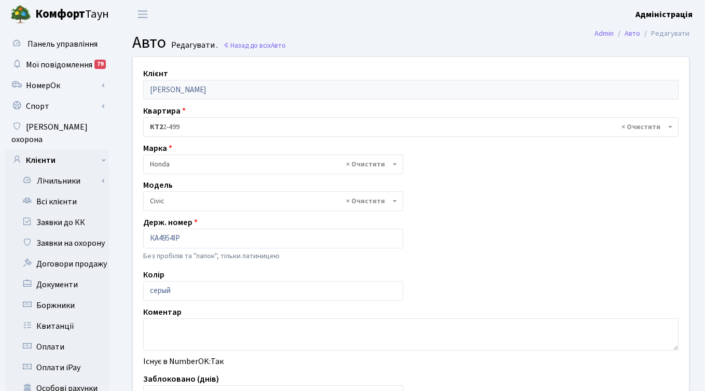
select select "900"
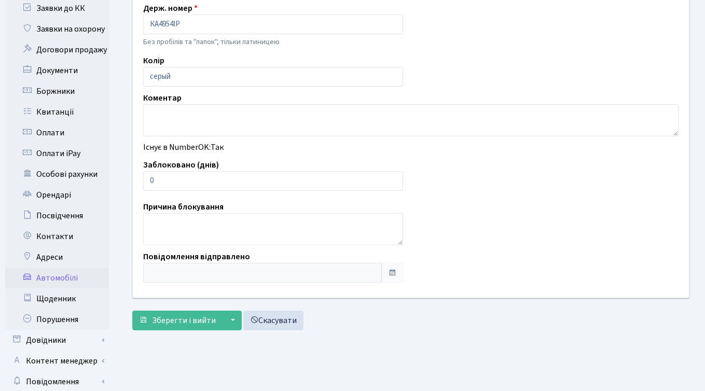
scroll to position [219, 0]
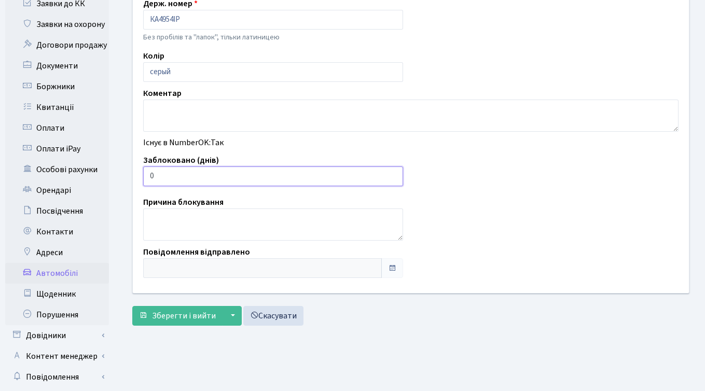
type input "1"
click at [393, 174] on input "1" at bounding box center [273, 177] width 260 height 20
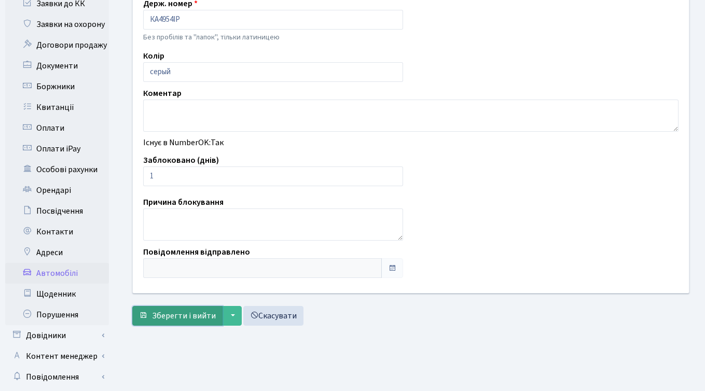
click at [185, 315] on span "Зберегти і вийти" at bounding box center [184, 315] width 64 height 11
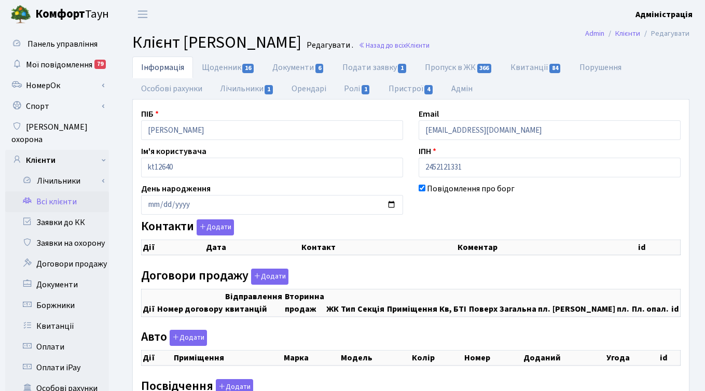
checkbox input "true"
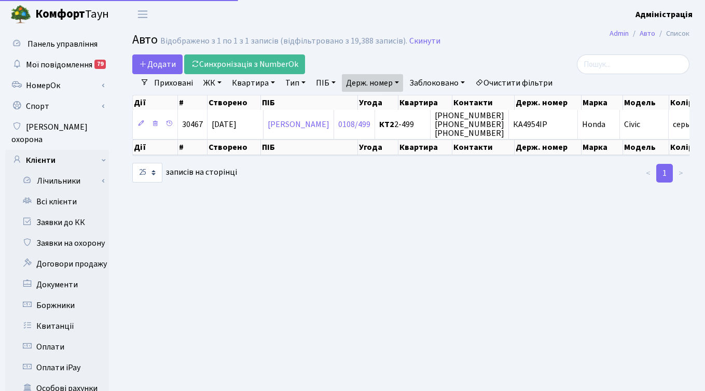
select select "25"
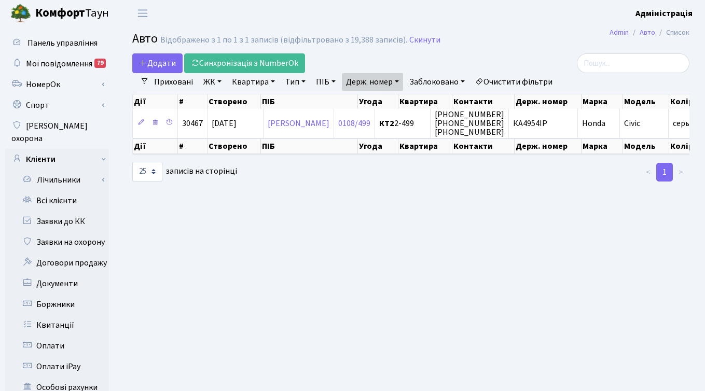
click at [382, 80] on link "Держ. номер" at bounding box center [372, 82] width 61 height 18
paste input "2790"
type input "2790"
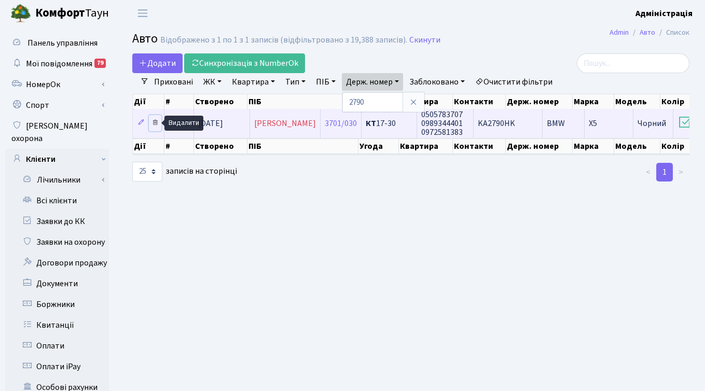
click at [155, 123] on icon at bounding box center [155, 122] width 7 height 7
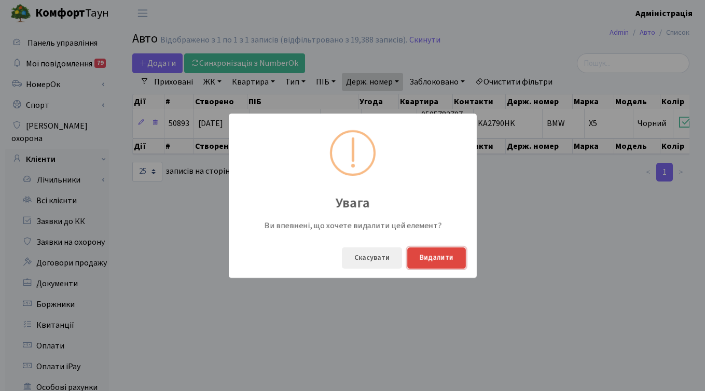
click at [438, 252] on button "Видалити" at bounding box center [436, 258] width 59 height 21
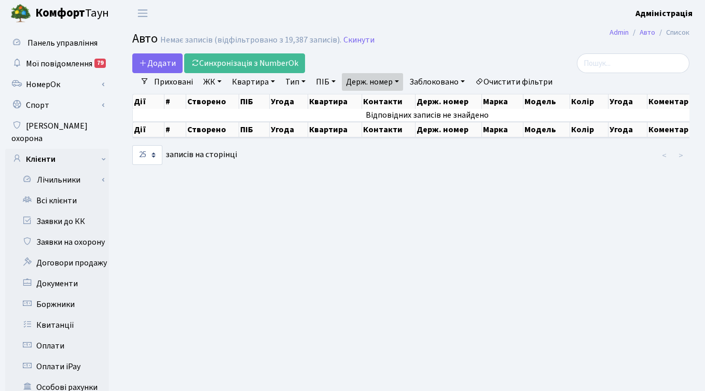
click at [369, 80] on link "Держ. номер" at bounding box center [372, 82] width 61 height 18
paste input "4979"
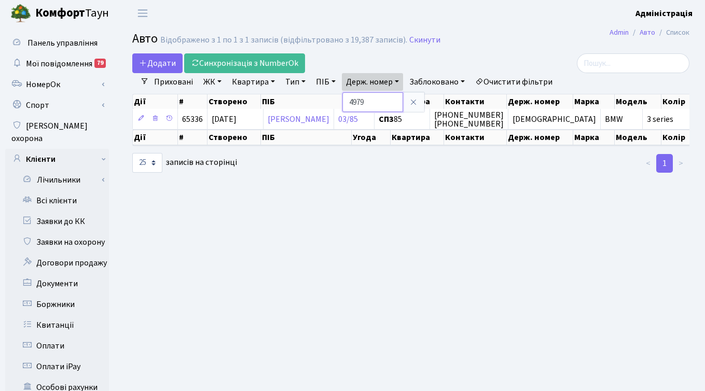
paste input "8090"
type input "8090"
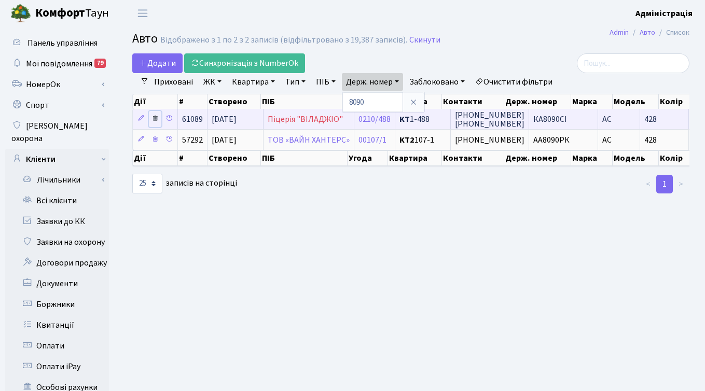
click at [154, 116] on icon at bounding box center [155, 118] width 7 height 7
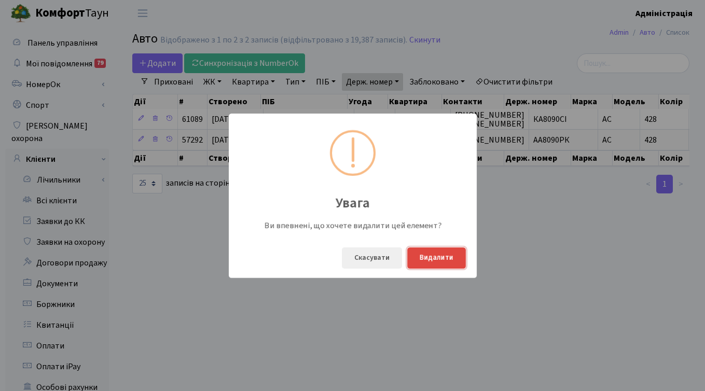
click at [437, 253] on button "Видалити" at bounding box center [436, 258] width 59 height 21
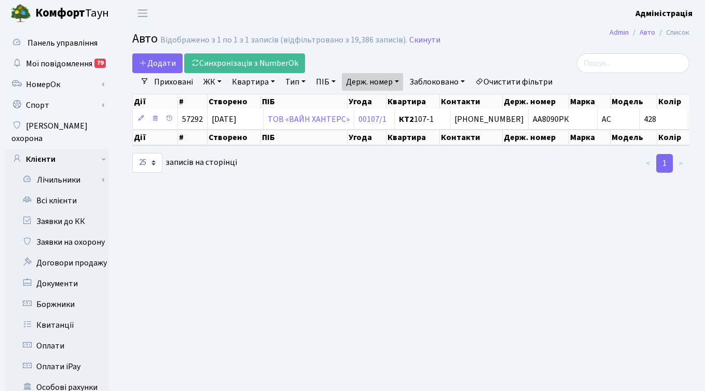
click at [380, 78] on link "Держ. номер" at bounding box center [372, 82] width 61 height 18
paste input "2215"
type input "2215"
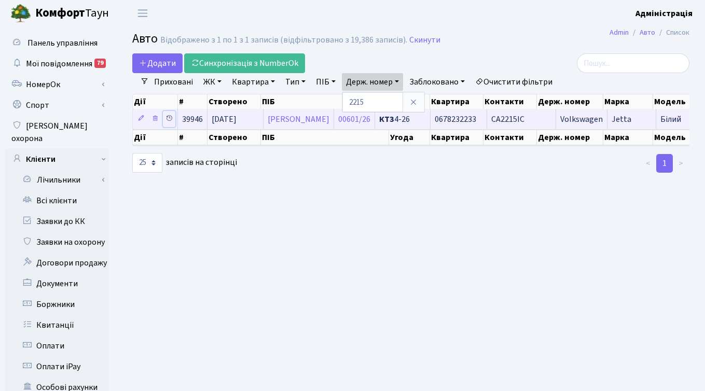
click at [170, 118] on icon at bounding box center [169, 118] width 7 height 7
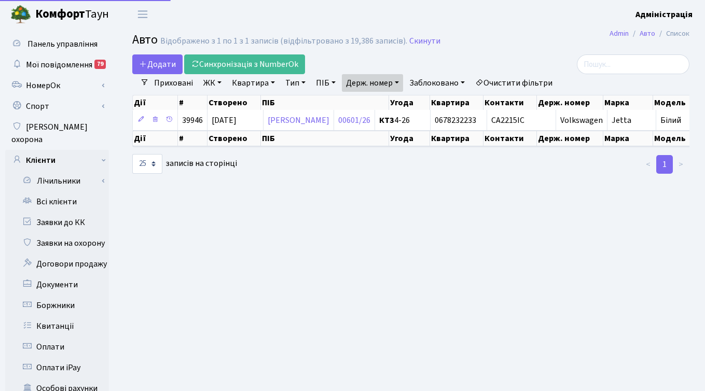
select select "25"
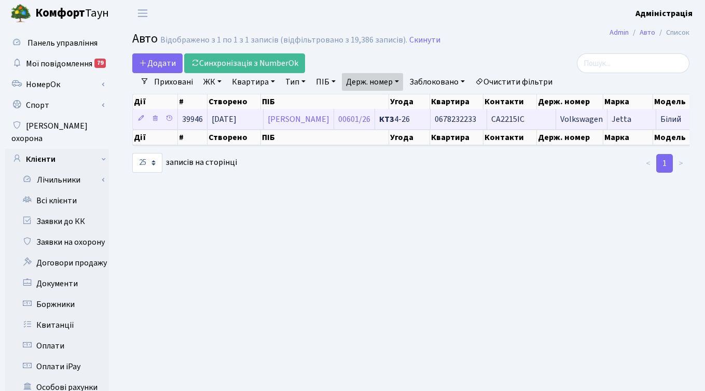
click at [556, 113] on td "СА2215ІС" at bounding box center [521, 119] width 69 height 20
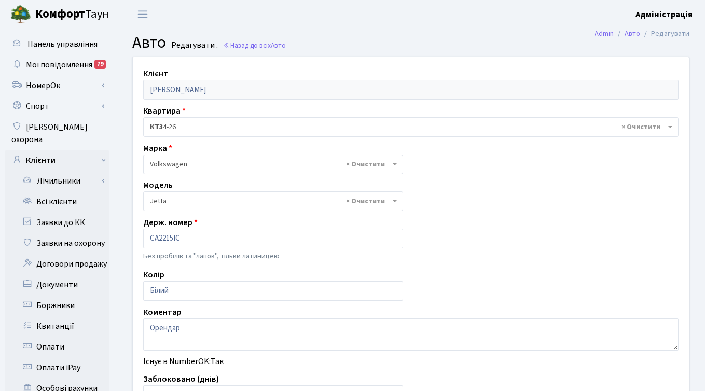
select select "2465"
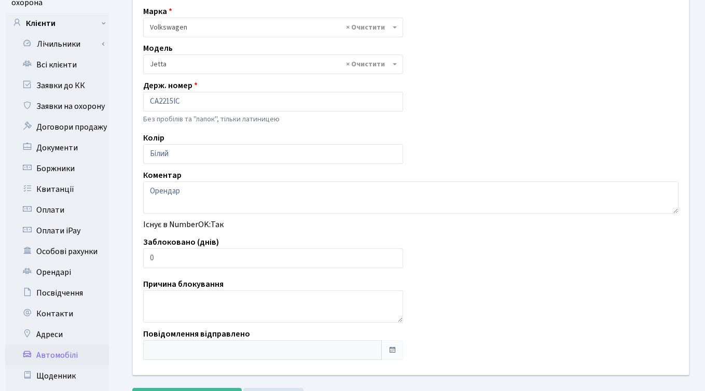
scroll to position [144, 0]
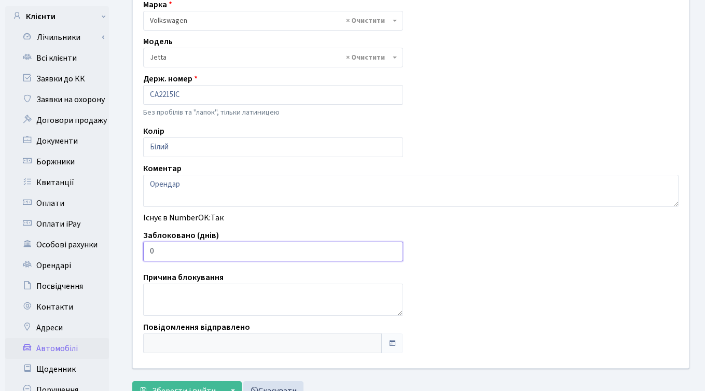
click at [169, 249] on input "0" at bounding box center [273, 252] width 260 height 20
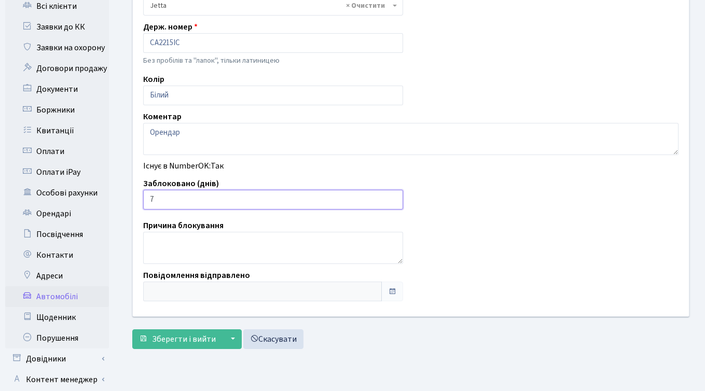
scroll to position [255, 0]
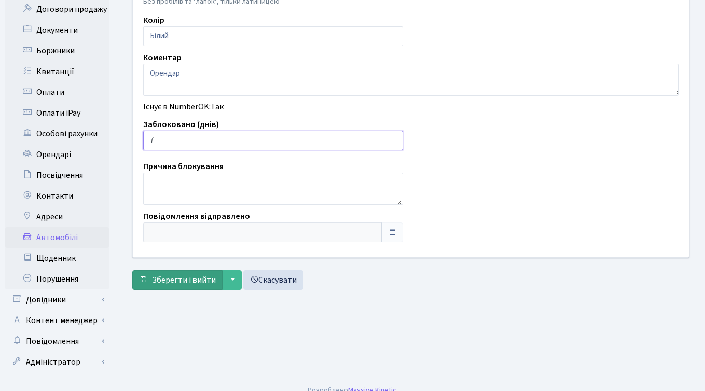
type input "7"
click at [176, 276] on span "Зберегти і вийти" at bounding box center [184, 280] width 64 height 11
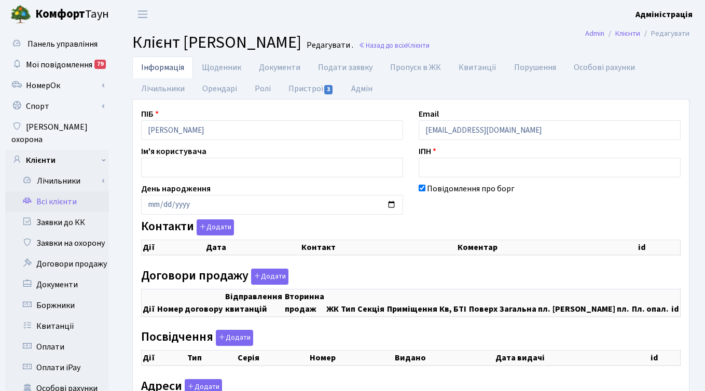
checkbox input "true"
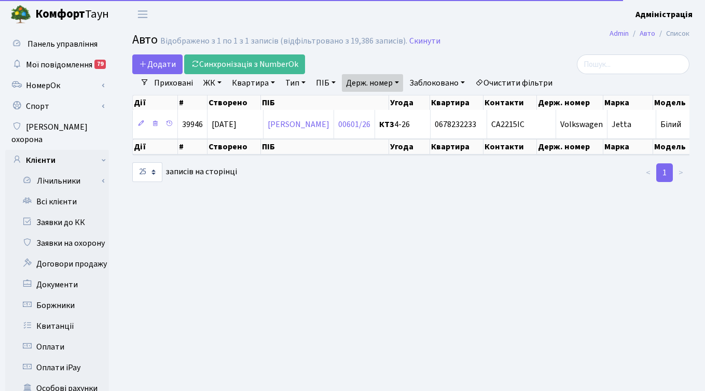
select select "25"
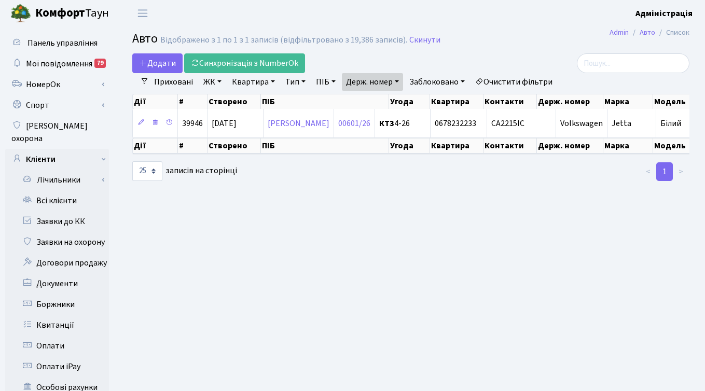
click at [379, 83] on link "Держ. номер" at bounding box center [372, 82] width 61 height 18
paste input "7201Y"
type input "7201Y"
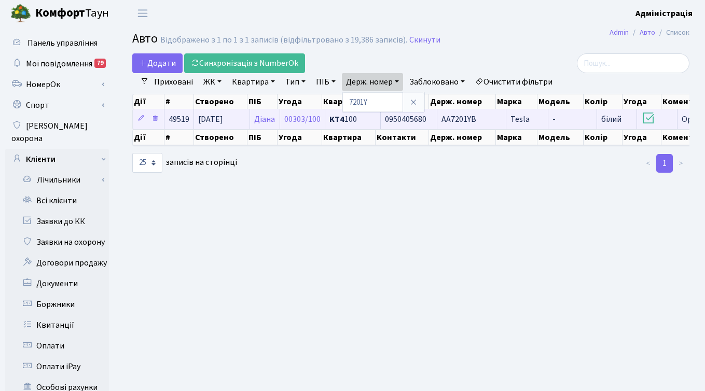
click at [468, 115] on td "AA7201YB" at bounding box center [472, 119] width 69 height 20
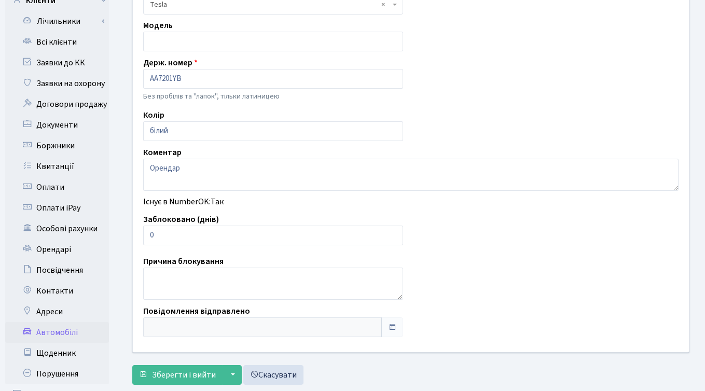
scroll to position [164, 0]
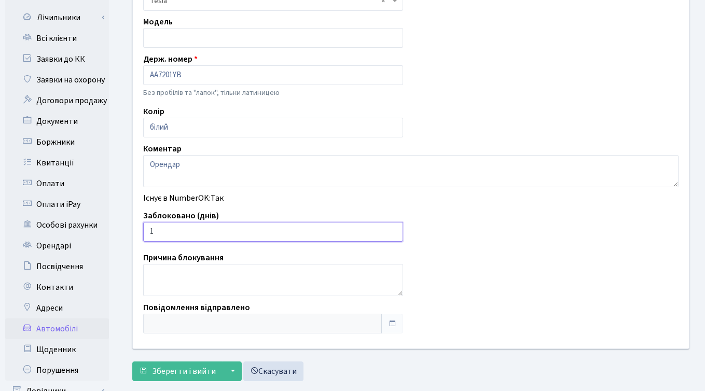
type input "1"
click at [393, 229] on input "1" at bounding box center [273, 232] width 260 height 20
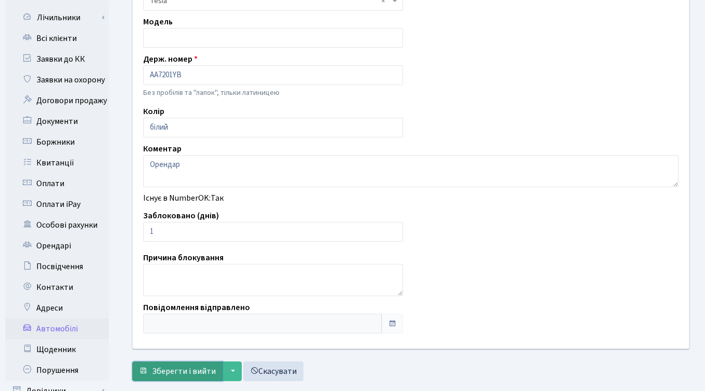
click at [172, 371] on span "Зберегти і вийти" at bounding box center [184, 371] width 64 height 11
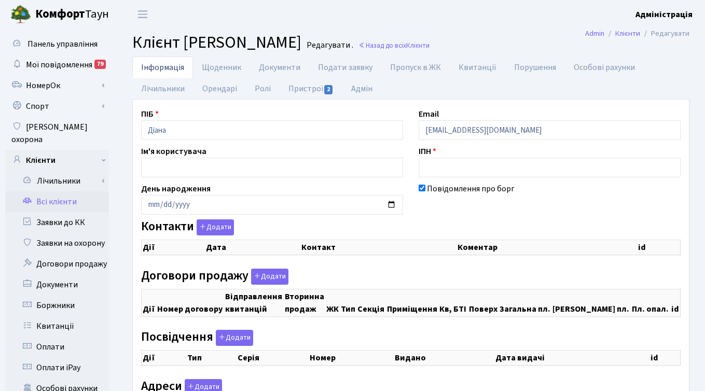
checkbox input "true"
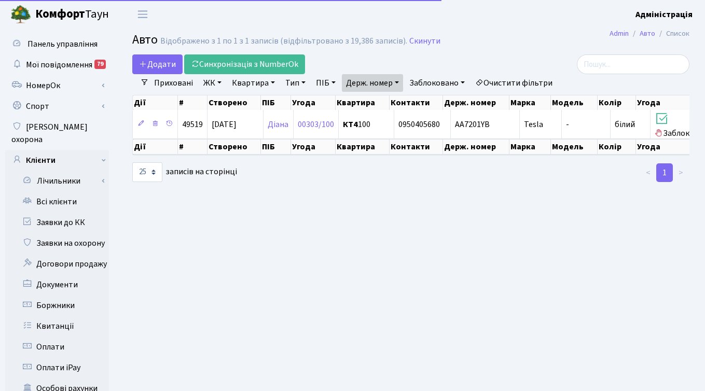
select select "25"
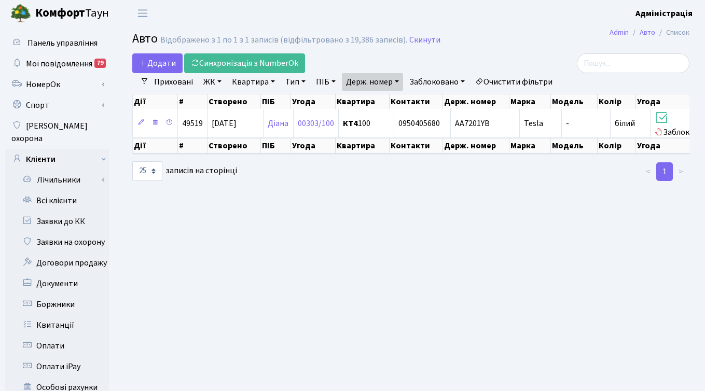
click at [389, 82] on link "Держ. номер" at bounding box center [372, 82] width 61 height 18
paste input "0983"
type input "0983"
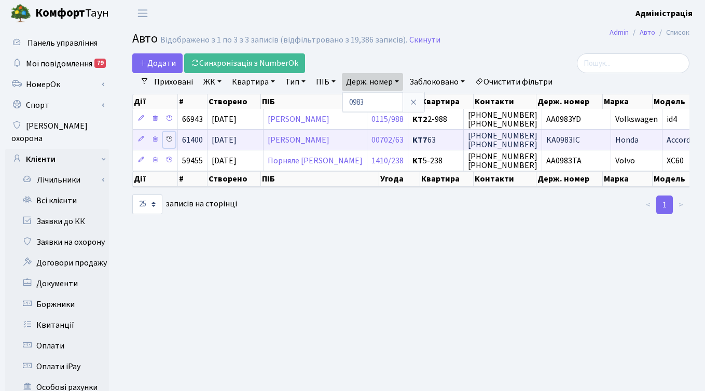
click at [166, 136] on icon at bounding box center [169, 138] width 7 height 7
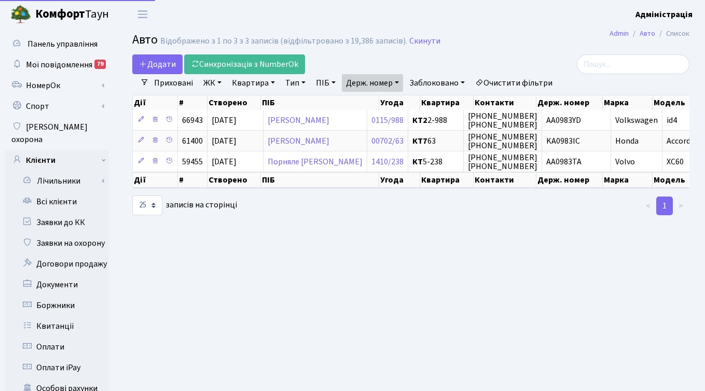
select select "25"
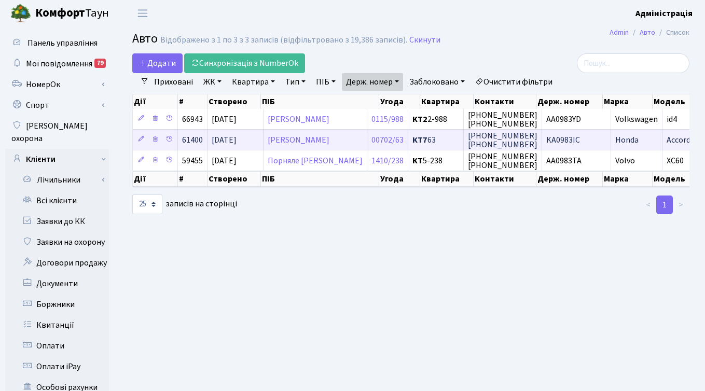
click at [554, 138] on span "KA0983IC" at bounding box center [564, 139] width 34 height 11
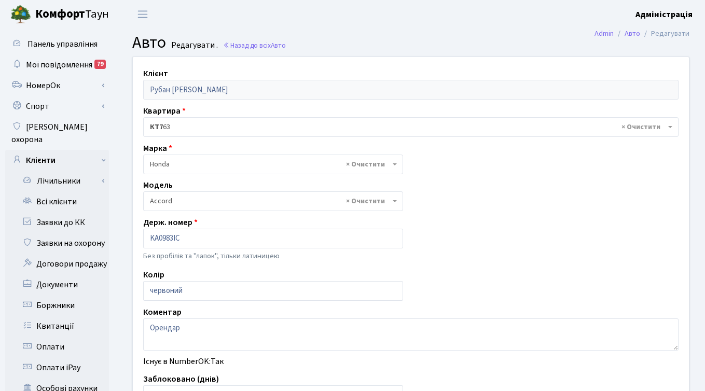
select select "885"
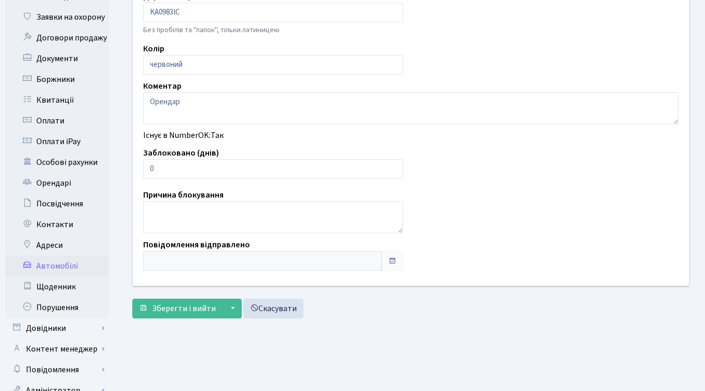
scroll to position [255, 0]
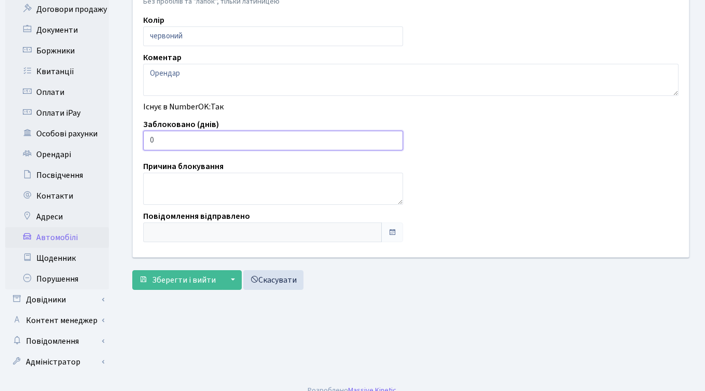
click at [169, 138] on input "0" at bounding box center [273, 141] width 260 height 20
type input "7"
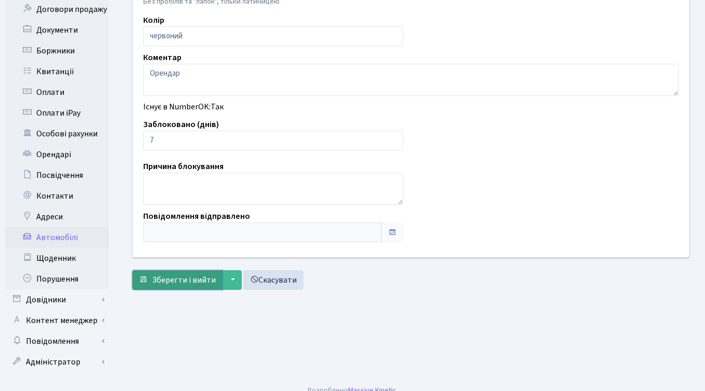
click at [164, 284] on span "Зберегти і вийти" at bounding box center [184, 280] width 64 height 11
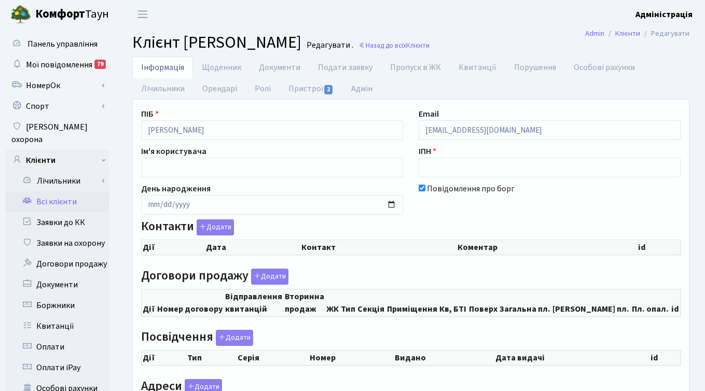
checkbox input "true"
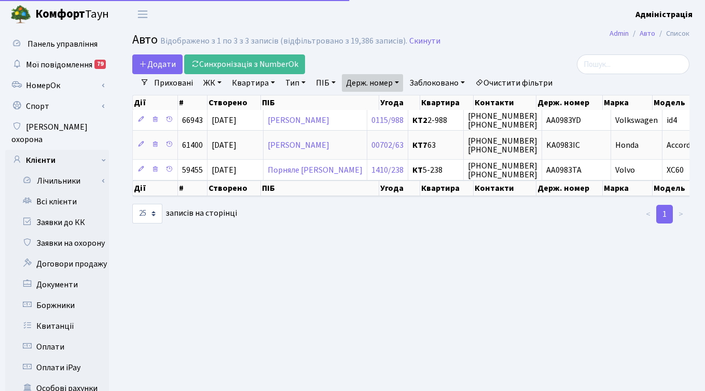
select select "25"
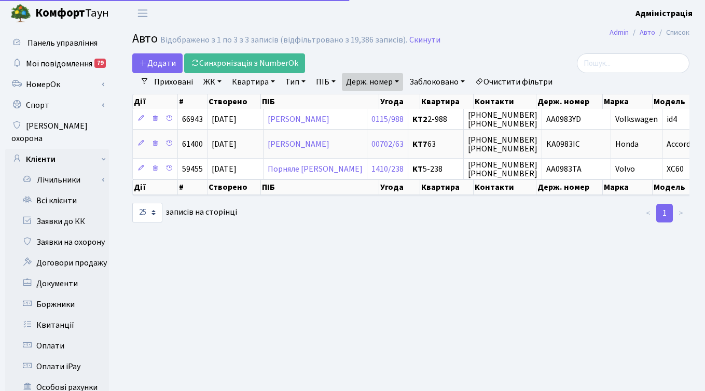
scroll to position [1, 0]
click at [388, 81] on link "Держ. номер" at bounding box center [372, 82] width 61 height 18
type input "3"
type input "g"
type input "підмінка"
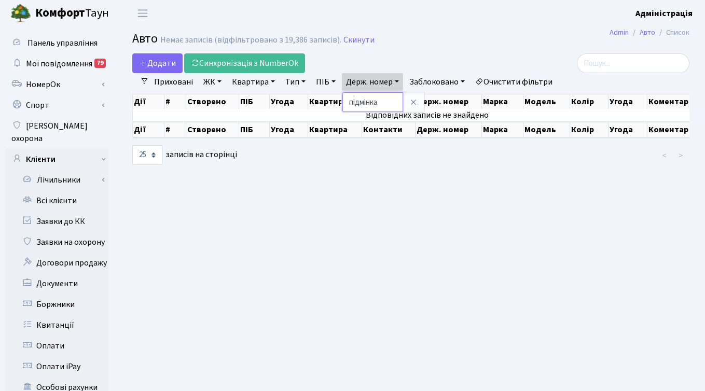
drag, startPoint x: 385, startPoint y: 102, endPoint x: 349, endPoint y: 103, distance: 35.3
click at [349, 103] on input "підмінка" at bounding box center [373, 102] width 61 height 20
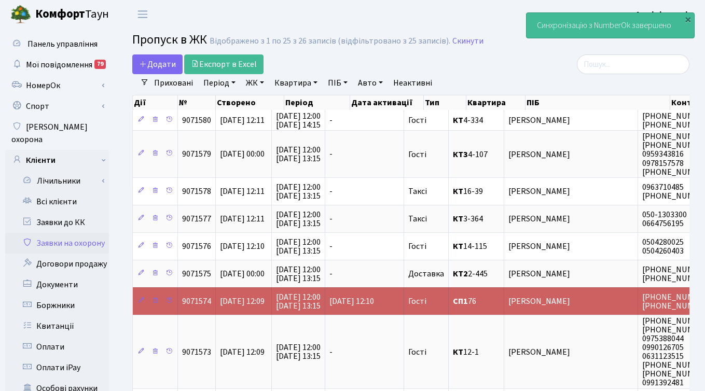
select select "25"
click at [372, 85] on link "Авто" at bounding box center [370, 83] width 33 height 18
paste input "підмінка"
type input "підмінка"
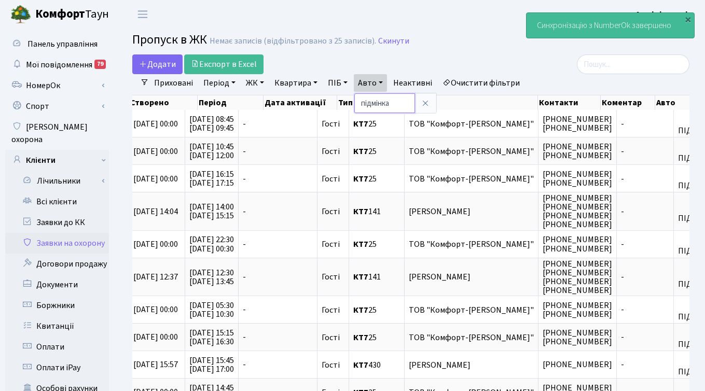
scroll to position [0, 97]
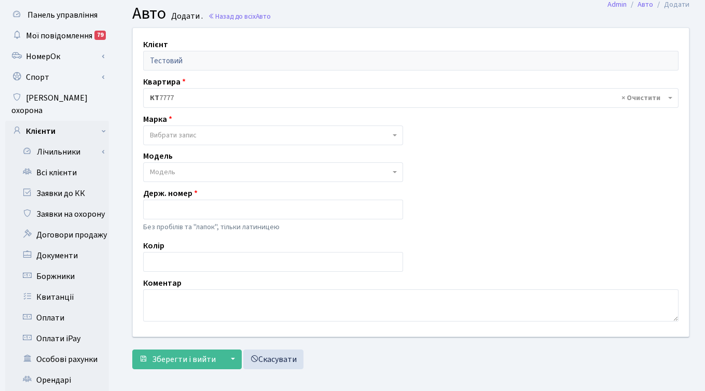
scroll to position [33, 0]
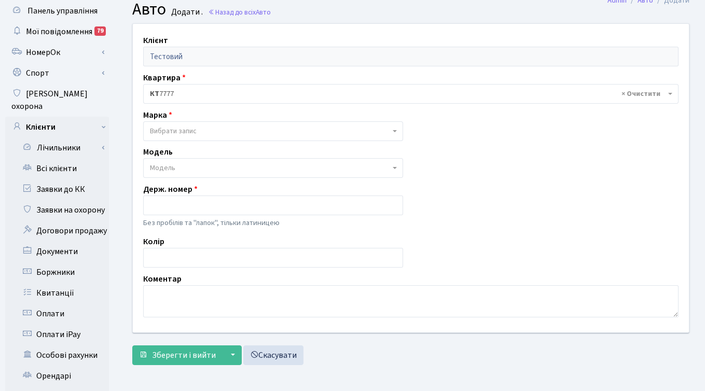
click at [309, 132] on span "Вибрати запис" at bounding box center [270, 131] width 240 height 10
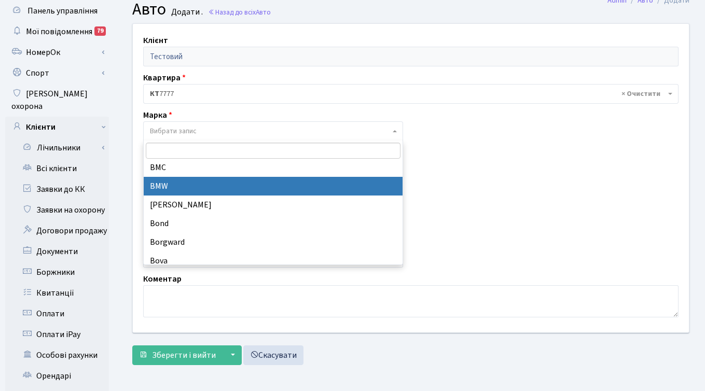
scroll to position [1051, 0]
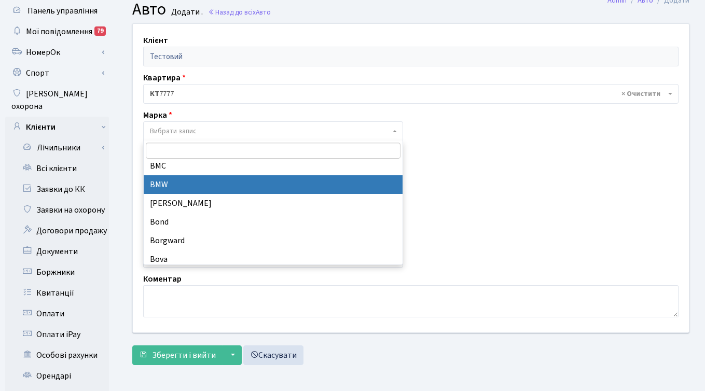
select select "19"
select select
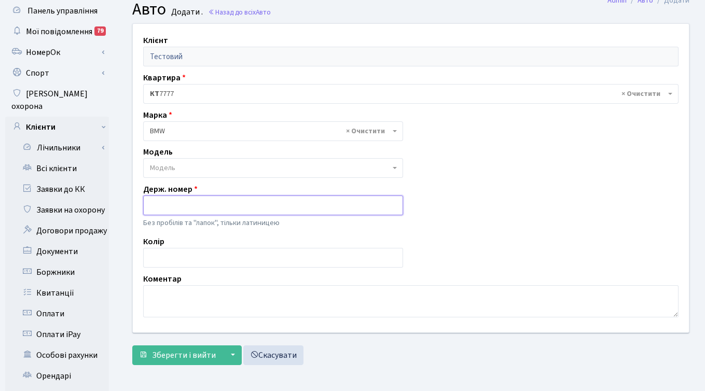
click at [213, 207] on input "text" at bounding box center [273, 206] width 260 height 20
paste input "ПІДМІНКА"
type input "ПІДМІНКА"
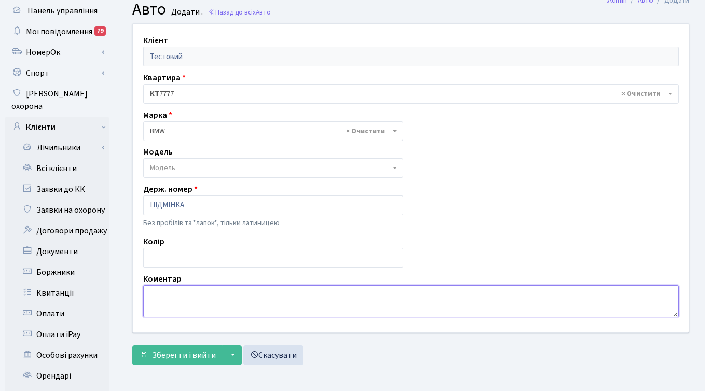
click at [161, 301] on textarea at bounding box center [411, 302] width 536 height 32
type textarea "Порушник, КТ7 25"
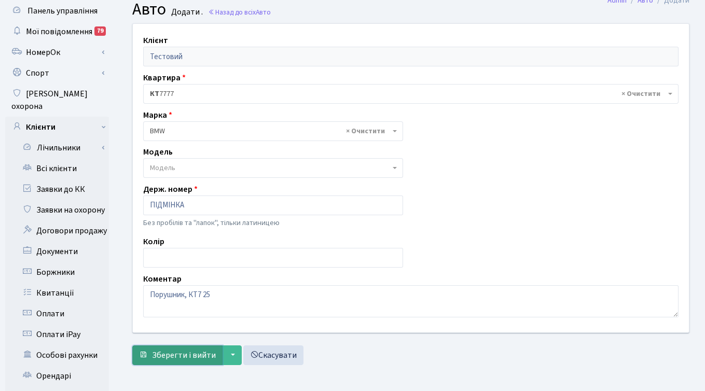
click at [168, 355] on span "Зберегти і вийти" at bounding box center [184, 355] width 64 height 11
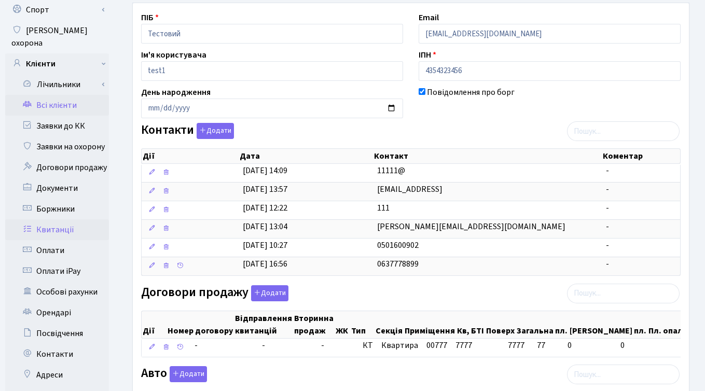
scroll to position [100, 0]
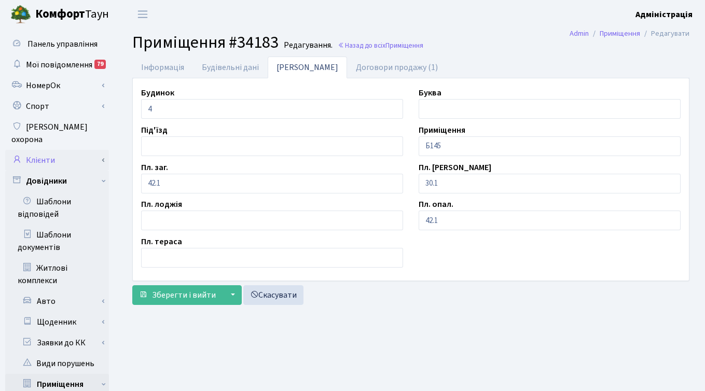
click at [56, 150] on link "Клієнти" at bounding box center [57, 160] width 104 height 21
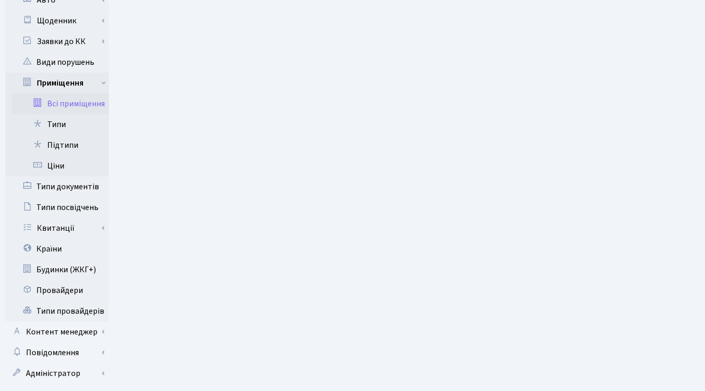
scroll to position [687, 0]
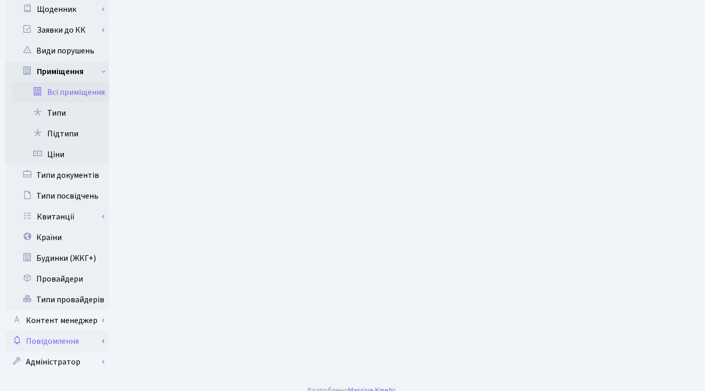
click at [53, 331] on link "Повідомлення" at bounding box center [57, 341] width 104 height 21
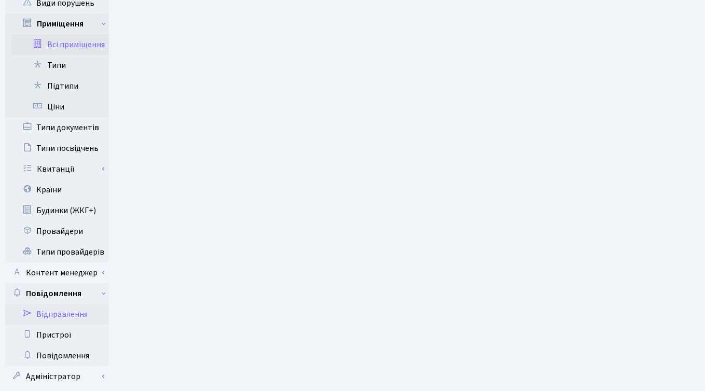
scroll to position [749, 0]
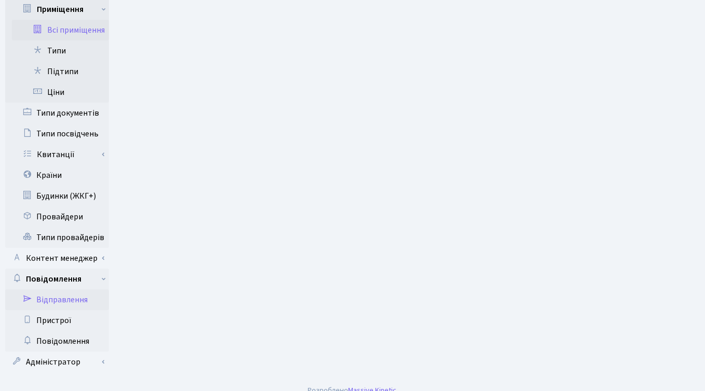
click at [62, 290] on link "Відправлення" at bounding box center [57, 300] width 104 height 21
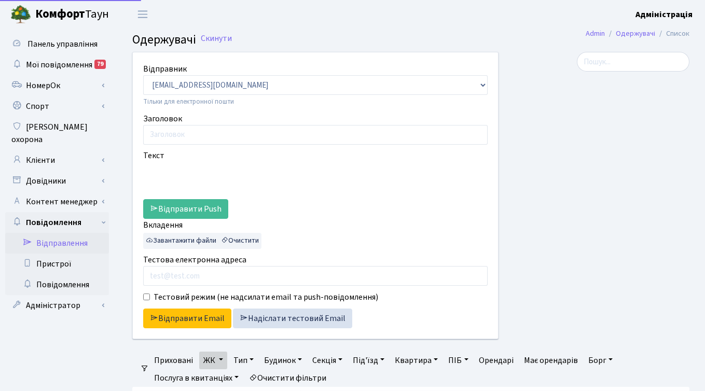
select select "25"
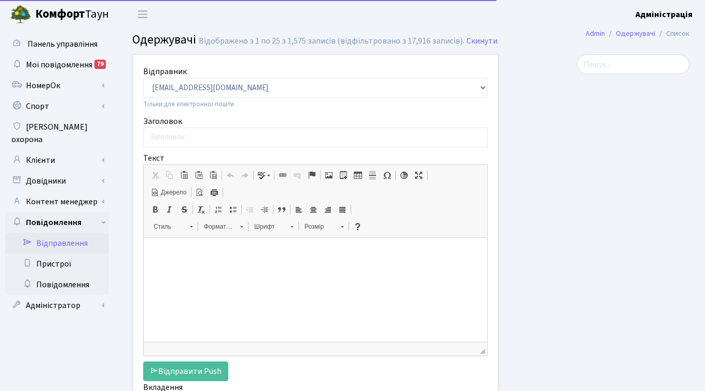
click at [216, 42] on div "Відображено з 1 по 25 з 1,575 записів (відфільтровано з 17,916 записів)." at bounding box center [332, 41] width 266 height 10
click at [475, 39] on link "Скинути" at bounding box center [482, 41] width 31 height 10
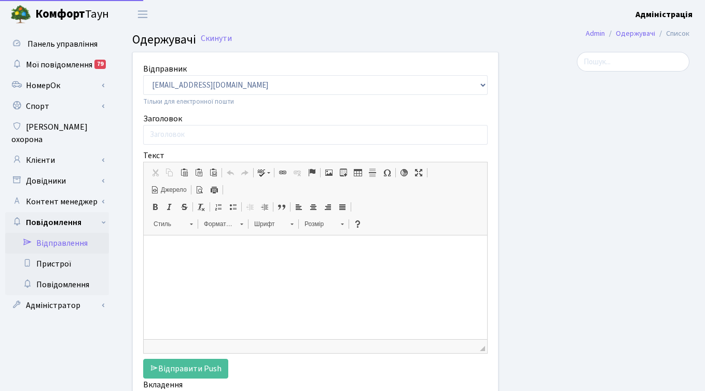
select select "25"
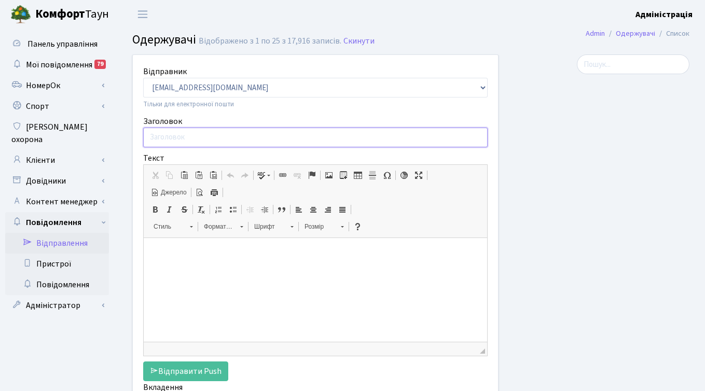
click at [400, 137] on input "Заголовок" at bounding box center [315, 138] width 345 height 20
click at [355, 254] on p at bounding box center [315, 254] width 323 height 11
click at [256, 138] on input "Заголовок" at bounding box center [315, 138] width 345 height 20
paste input "Вимкнення електрообладнання в квартирах"
type input "Вимкнення електрообладнання в квартирах"
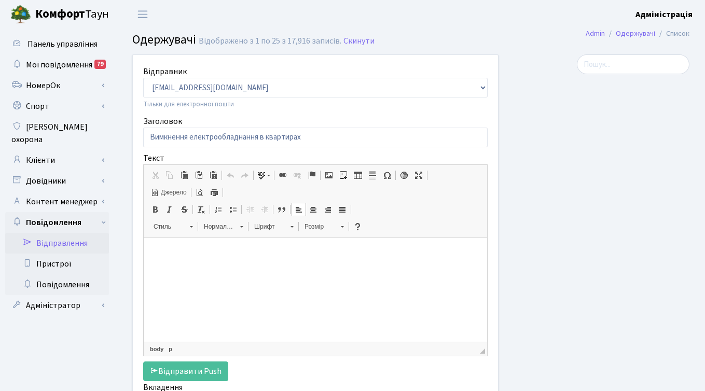
click at [205, 248] on html at bounding box center [316, 254] width 344 height 32
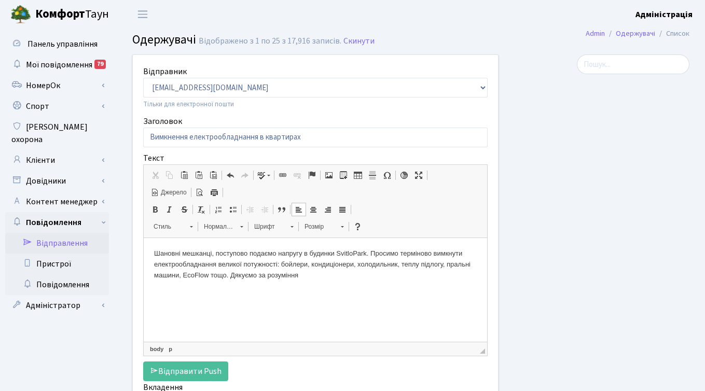
click at [172, 192] on span "Джерело" at bounding box center [173, 192] width 28 height 9
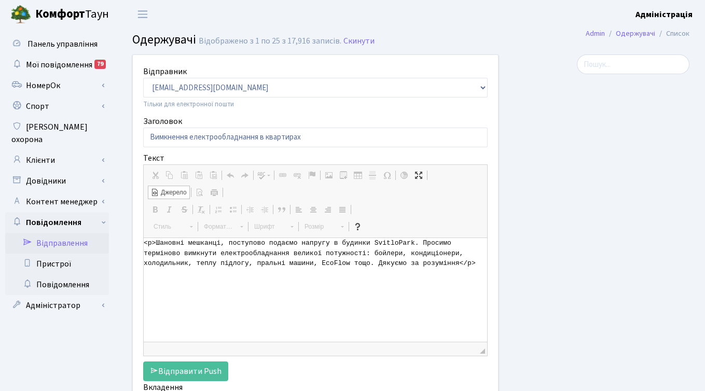
click at [342, 255] on textarea "<p>Шановні мешканці, поступово подаємо напругу в будинки SvitloPark. Просимо те…" at bounding box center [316, 290] width 344 height 104
click at [203, 264] on textarea "<p>Шановні мешканці, поступово подаємо напругу в будинки SvitloPark. Просимо те…" at bounding box center [316, 290] width 344 height 104
click at [318, 135] on input "Вимкнення електрообладнання в квартирах" at bounding box center [315, 138] width 345 height 20
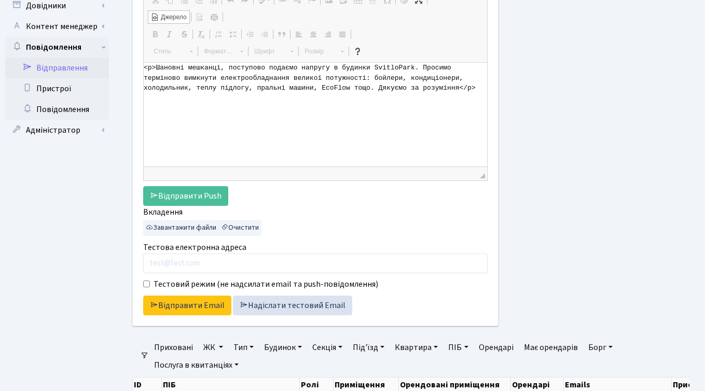
scroll to position [182, 0]
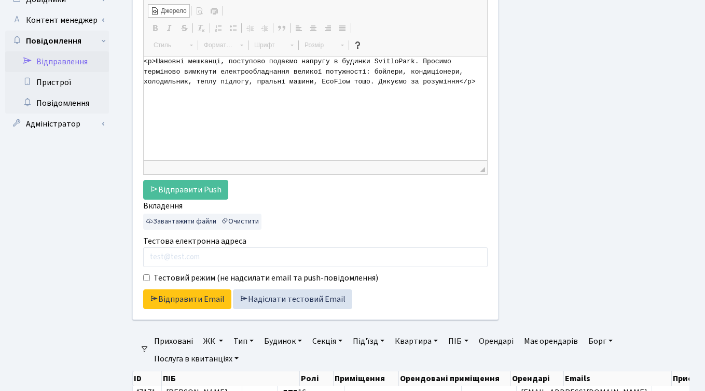
click at [211, 341] on link "ЖК" at bounding box center [213, 342] width 28 height 18
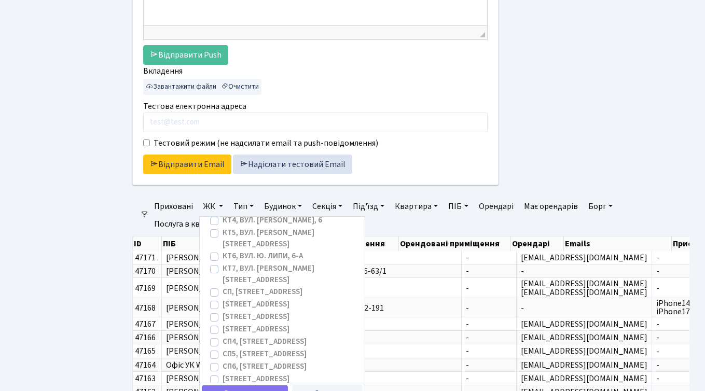
scroll to position [68, 0]
click at [223, 298] on label "СП1, Столичне шосе, 1" at bounding box center [256, 304] width 67 height 12
click at [223, 298] on input "СП1, Столичне шосе, 1" at bounding box center [226, 301] width 7 height 7
checkbox input "true"
click at [223, 310] on label "СП2, Столичне шосе, 1А" at bounding box center [256, 316] width 67 height 12
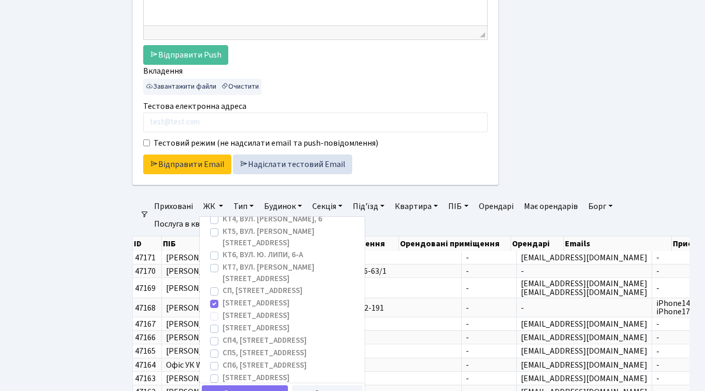
click at [223, 310] on input "СП2, Столичне шосе, 1А" at bounding box center [226, 313] width 7 height 7
checkbox input "true"
click at [223, 323] on label "СП3, Столичне шосе, 3" at bounding box center [256, 329] width 67 height 12
click at [223, 323] on input "СП3, Столичне шосе, 3" at bounding box center [226, 326] width 7 height 7
checkbox input "true"
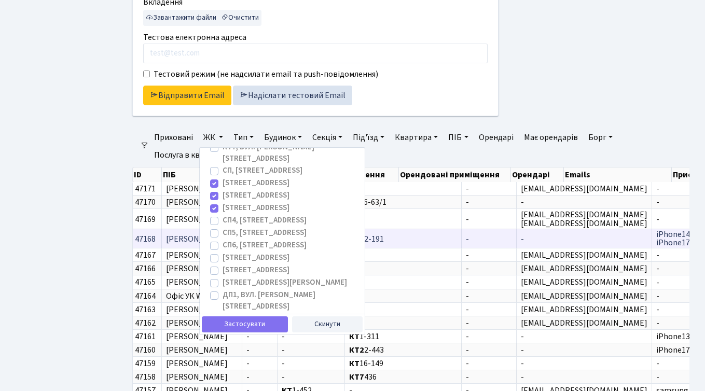
scroll to position [395, 0]
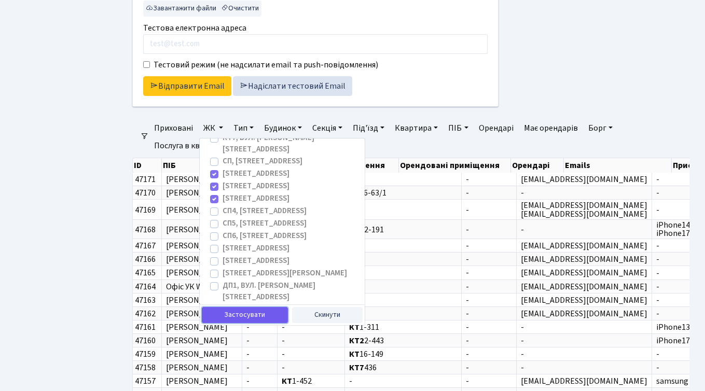
click at [236, 314] on button "Застосувати" at bounding box center [245, 315] width 86 height 16
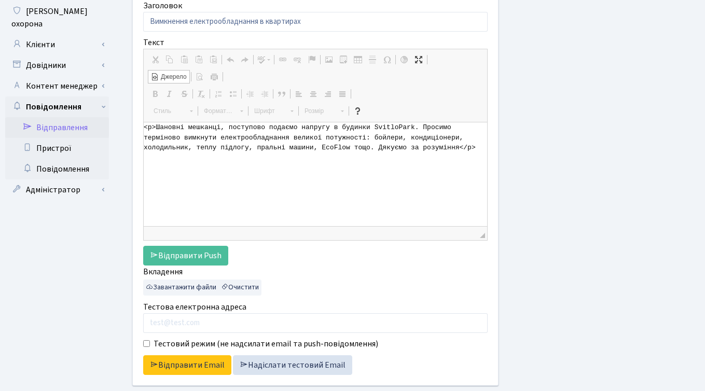
scroll to position [140, 0]
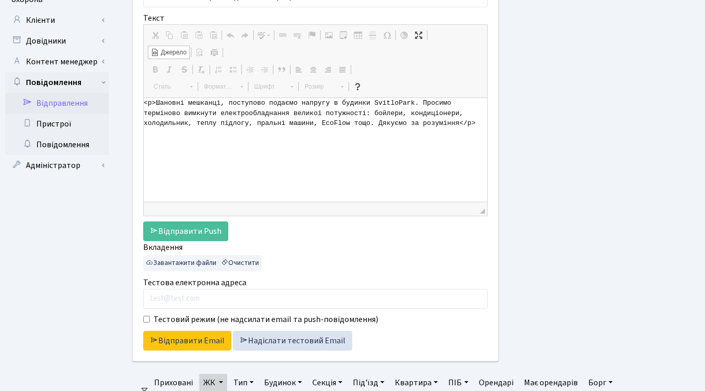
click at [176, 48] on span "Джерело" at bounding box center [173, 52] width 28 height 9
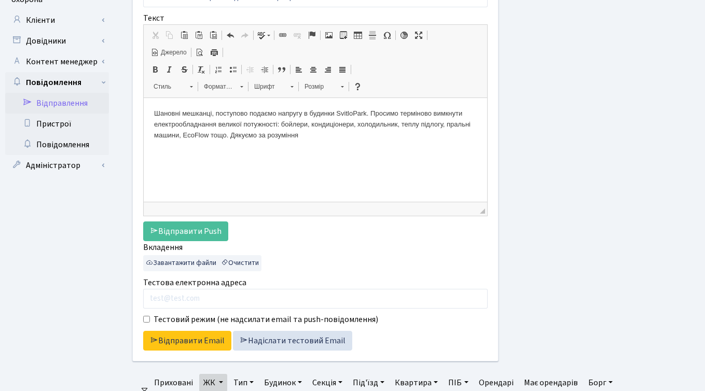
scroll to position [0, 0]
click at [176, 48] on span "Джерело" at bounding box center [173, 52] width 28 height 9
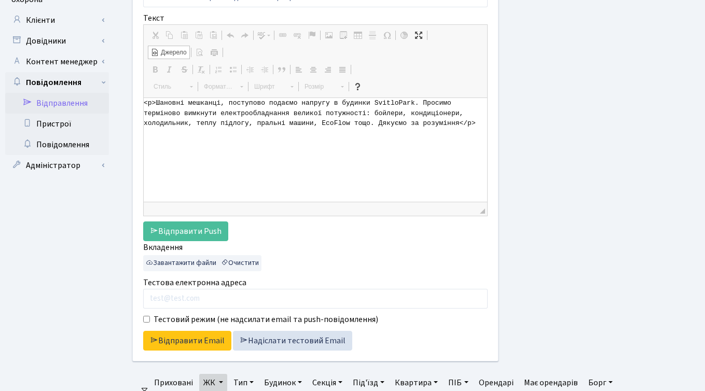
click at [176, 48] on span "Джерело" at bounding box center [173, 52] width 28 height 9
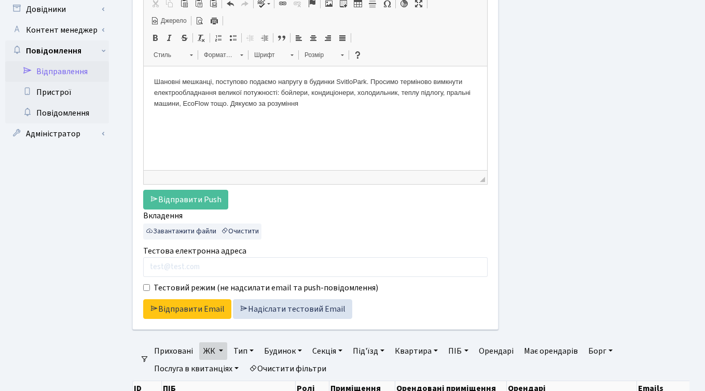
scroll to position [202, 0]
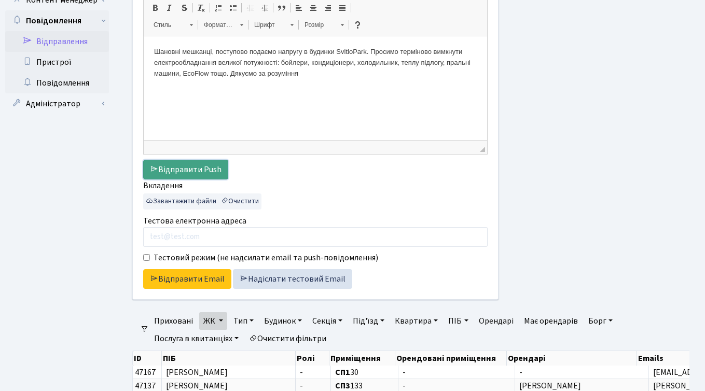
click at [185, 168] on link "Відправити Push" at bounding box center [185, 170] width 85 height 20
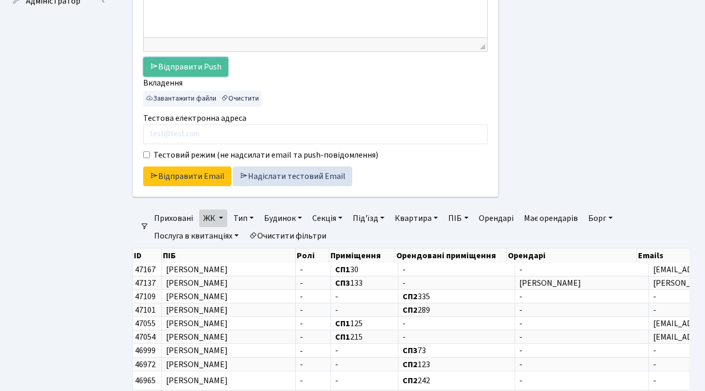
scroll to position [316, 0]
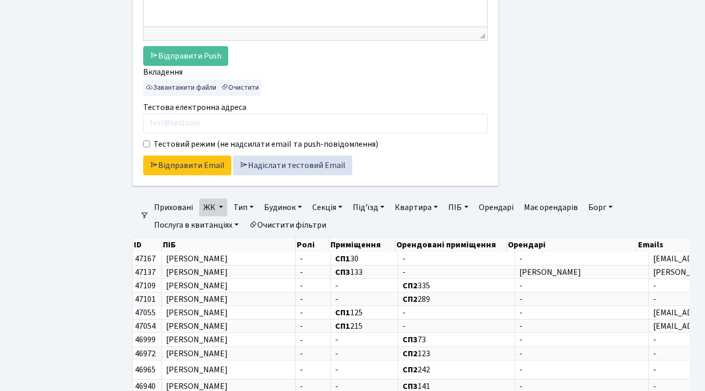
click at [220, 206] on link "ЖК" at bounding box center [213, 208] width 28 height 18
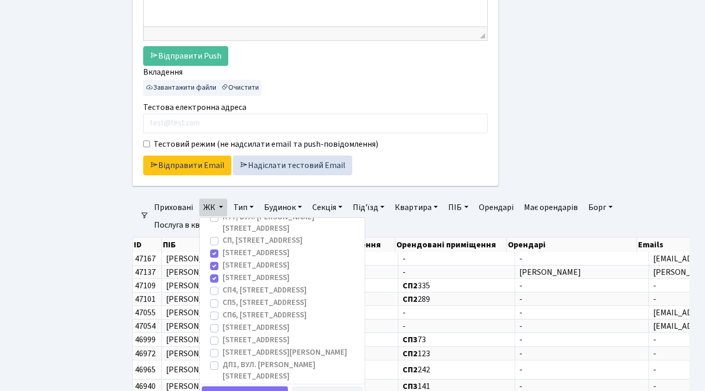
scroll to position [0, 0]
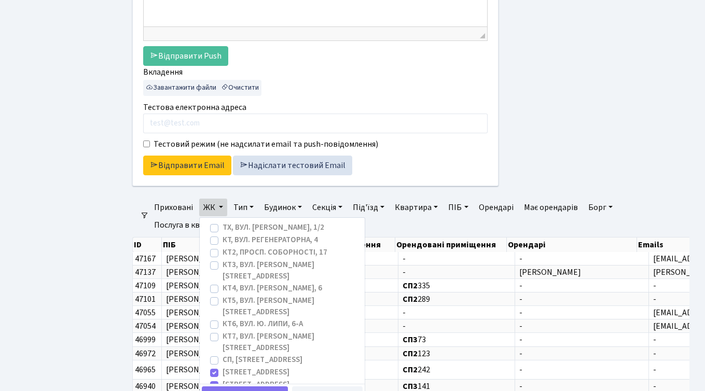
click at [82, 291] on ul "Панель управління Мої повідомлення 79 НомерОк" at bounding box center [57, 185] width 104 height 935
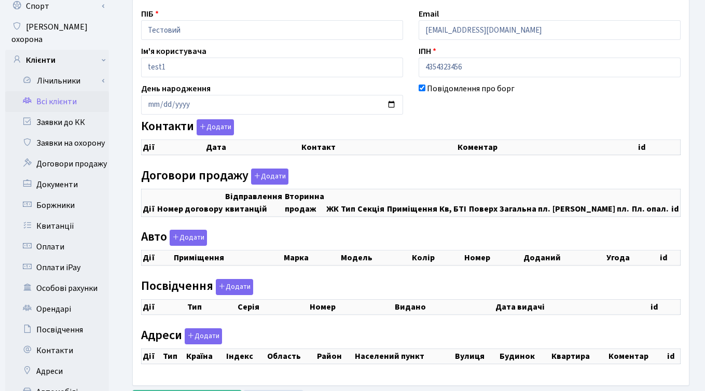
checkbox input "true"
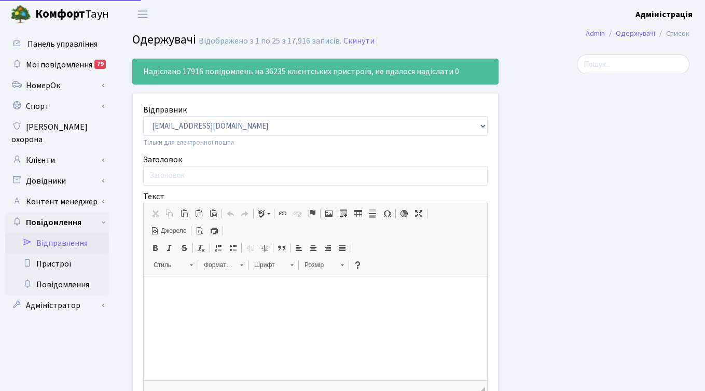
select select "25"
click at [64, 275] on link "Повідомлення" at bounding box center [57, 285] width 104 height 21
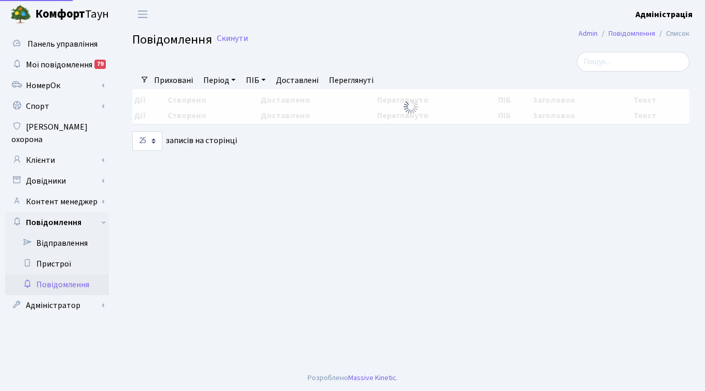
select select "25"
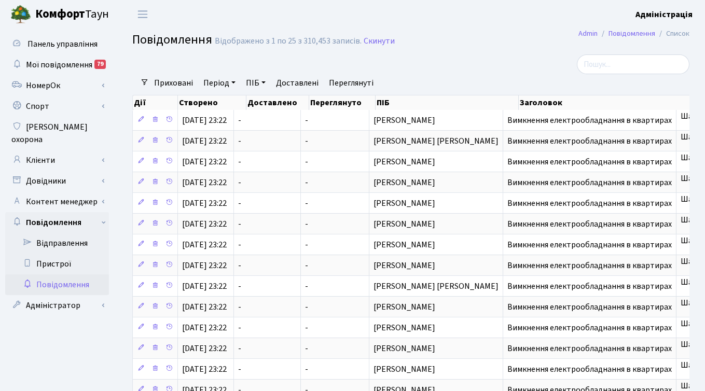
click at [56, 275] on link "Повідомлення" at bounding box center [57, 285] width 104 height 21
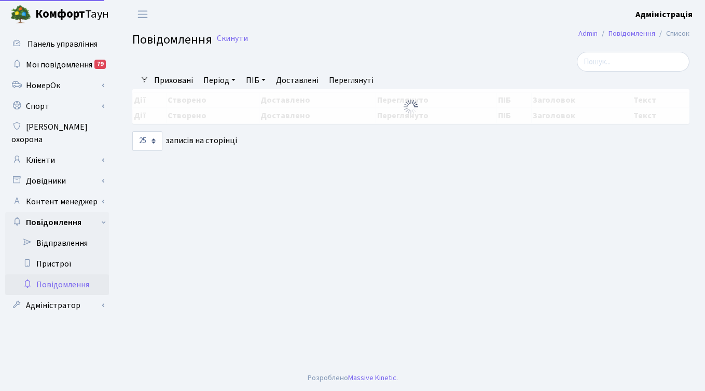
select select "25"
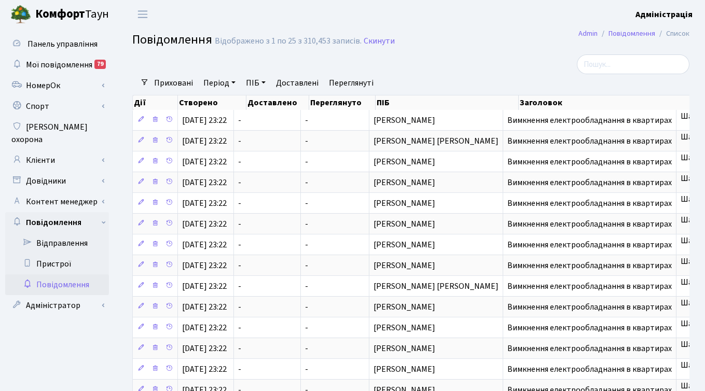
click at [466, 47] on h2 "Повідомлення Відображено з 1 по 25 з 310,453 записів. Скинути" at bounding box center [411, 42] width 558 height 18
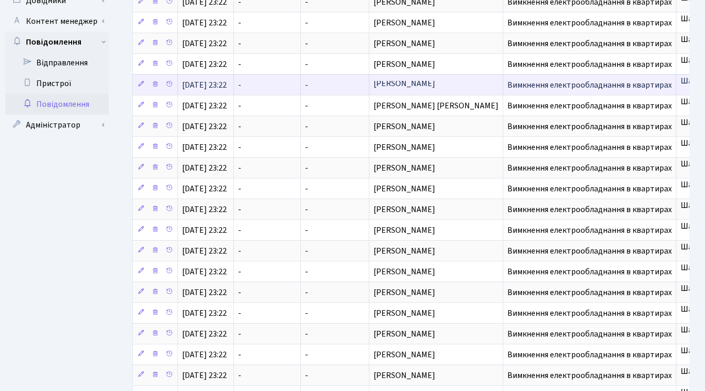
scroll to position [308, 0]
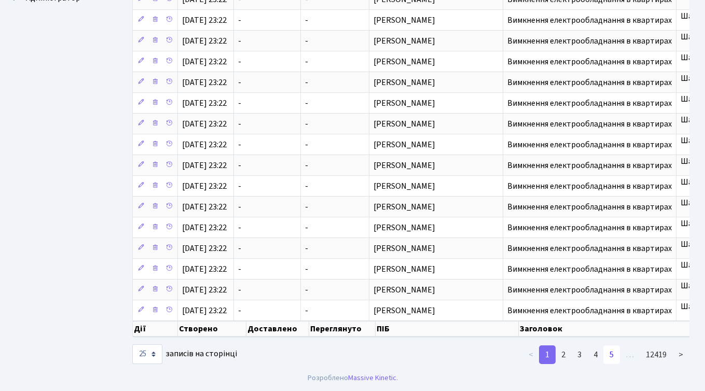
click at [615, 352] on link "5" at bounding box center [612, 355] width 17 height 19
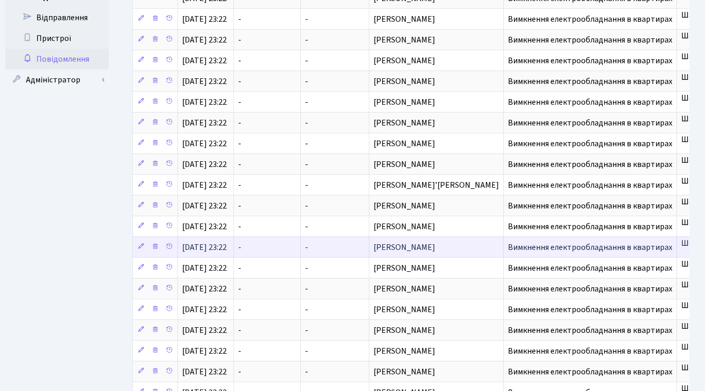
scroll to position [0, 0]
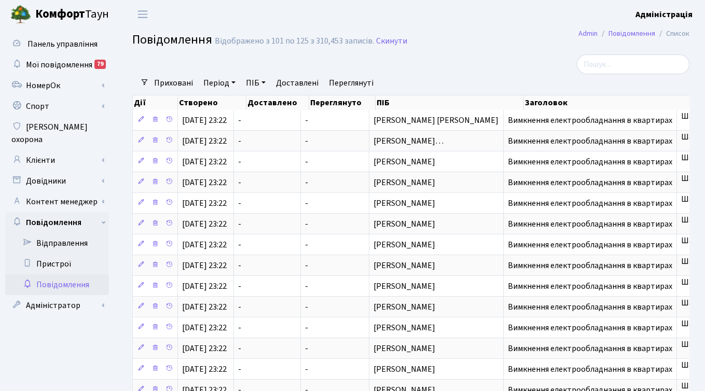
click at [214, 80] on link "Період" at bounding box center [219, 83] width 40 height 18
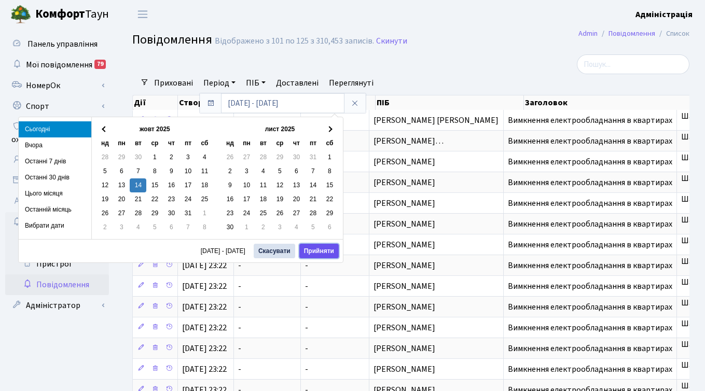
click at [309, 249] on button "Прийняти" at bounding box center [319, 251] width 39 height 15
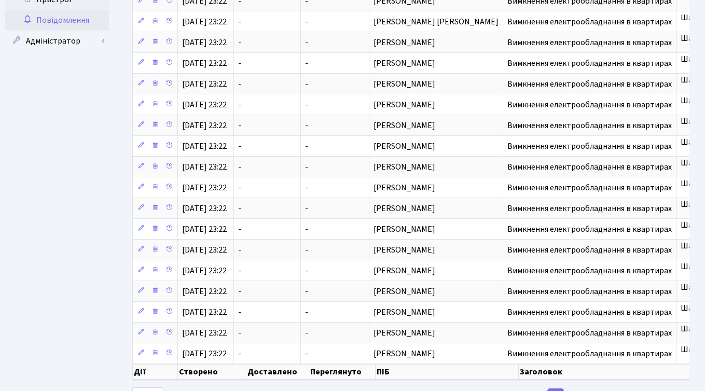
scroll to position [308, 0]
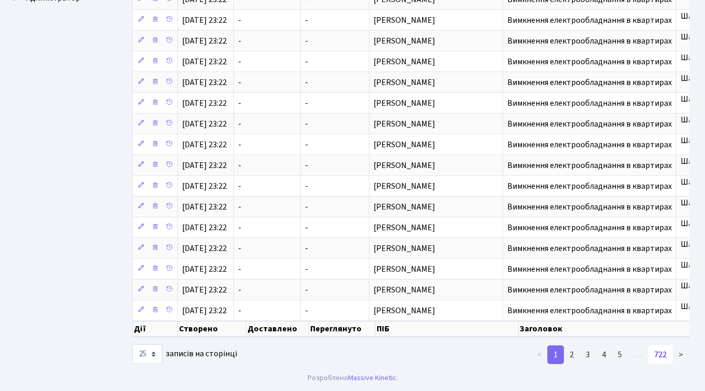
click at [662, 356] on link "722" at bounding box center [660, 355] width 25 height 19
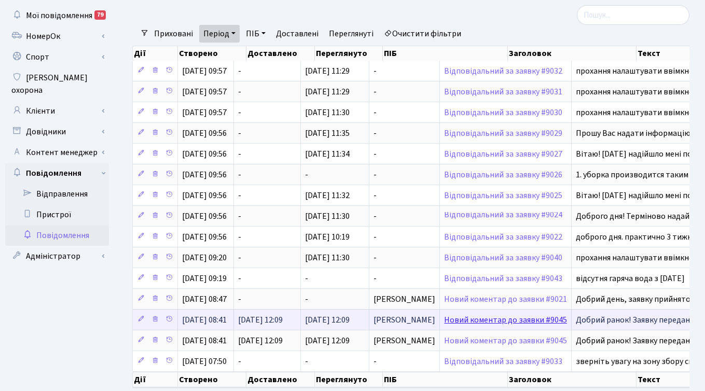
scroll to position [100, 0]
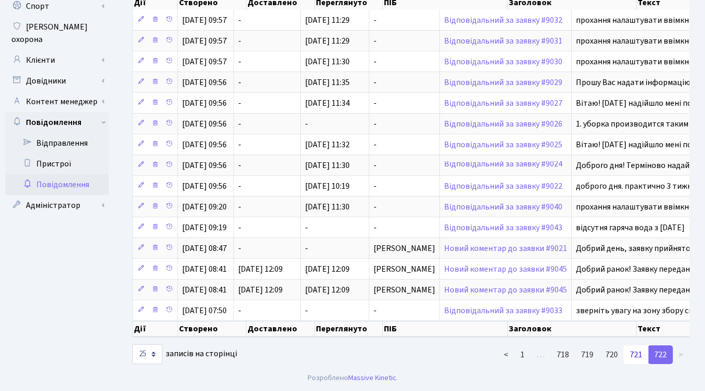
click at [632, 355] on link "721" at bounding box center [636, 355] width 25 height 19
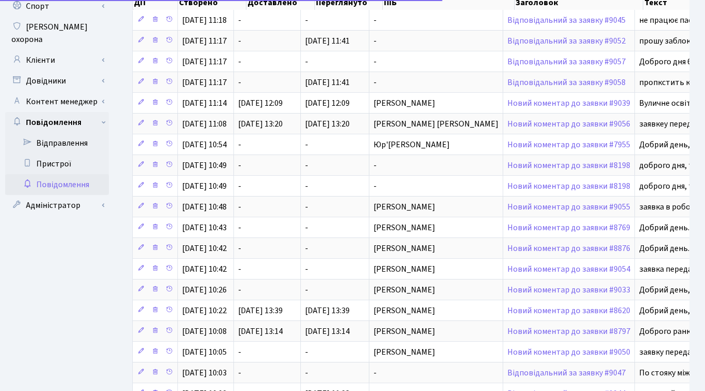
scroll to position [308, 0]
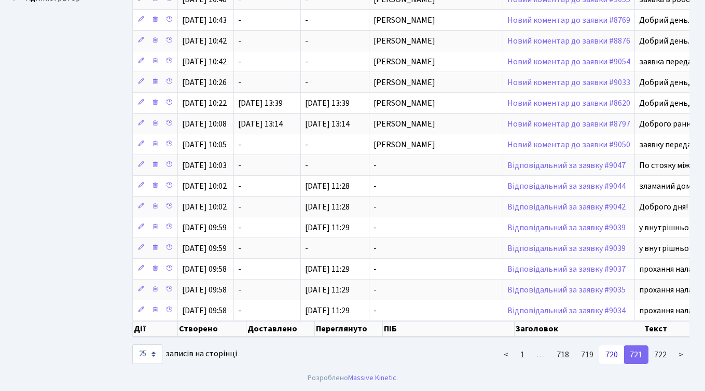
click at [612, 351] on link "720" at bounding box center [612, 355] width 25 height 19
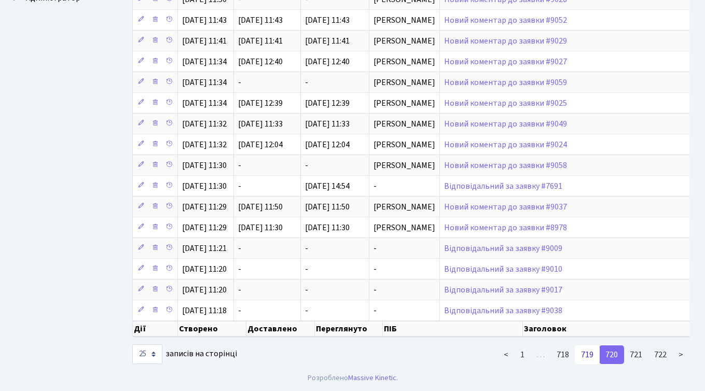
click at [588, 352] on link "719" at bounding box center [587, 355] width 25 height 19
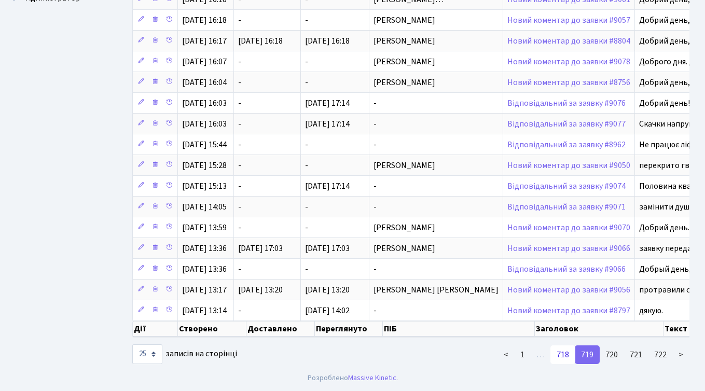
click at [565, 355] on link "718" at bounding box center [563, 355] width 25 height 19
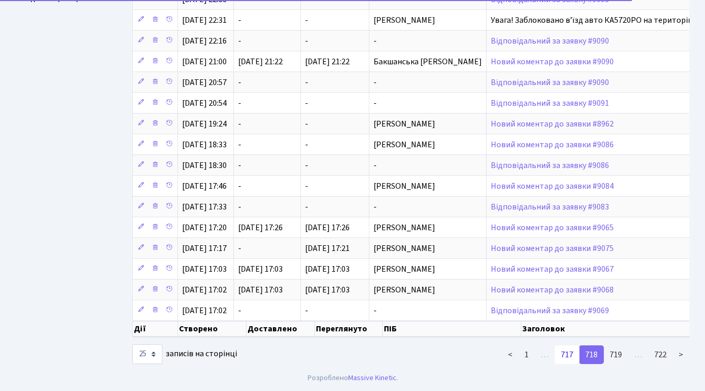
click at [568, 354] on link "717" at bounding box center [567, 355] width 25 height 19
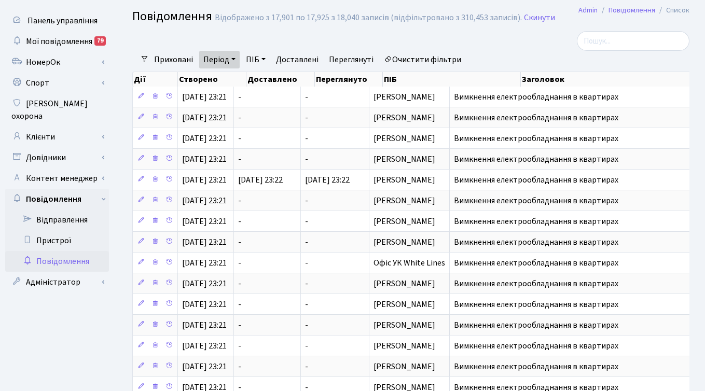
scroll to position [0, 0]
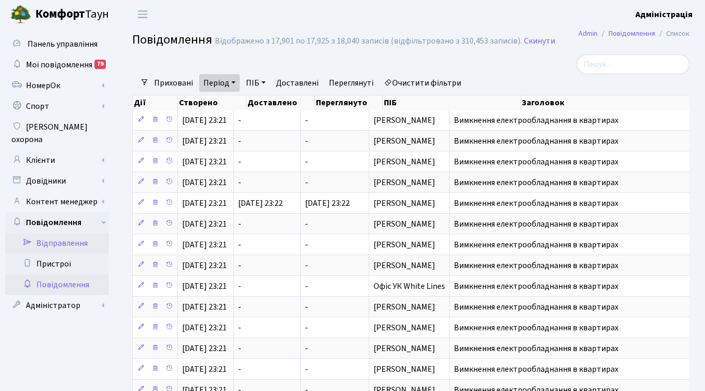
click at [69, 233] on link "Відправлення" at bounding box center [57, 243] width 104 height 21
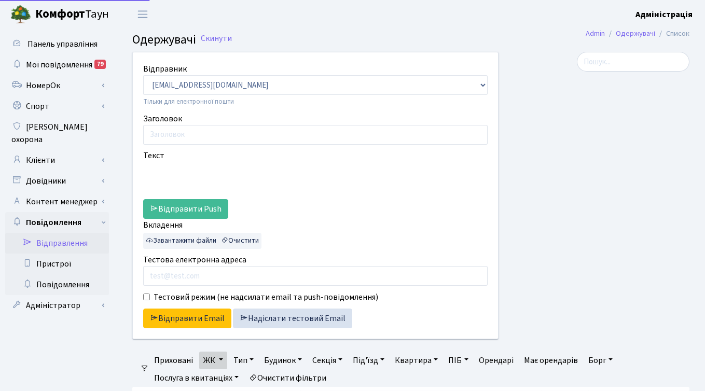
select select "25"
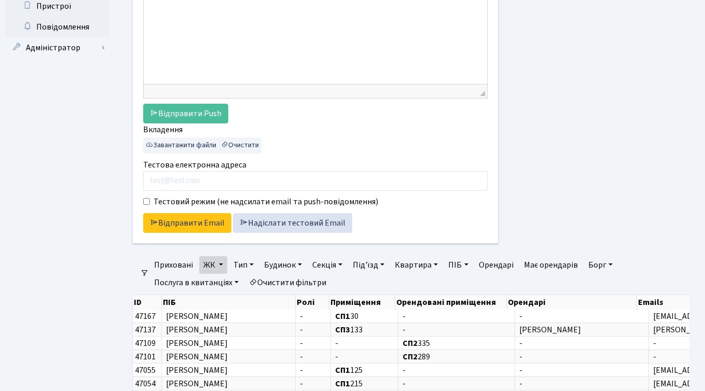
scroll to position [255, 0]
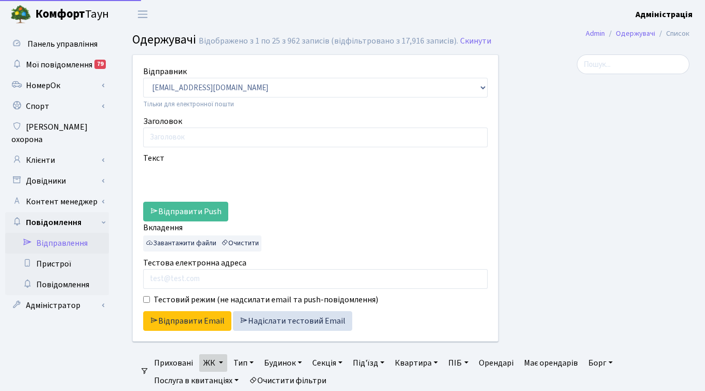
select select "25"
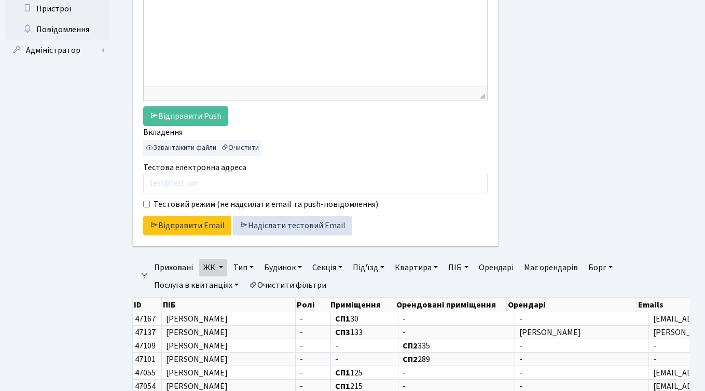
click at [220, 266] on link "ЖК" at bounding box center [213, 268] width 28 height 18
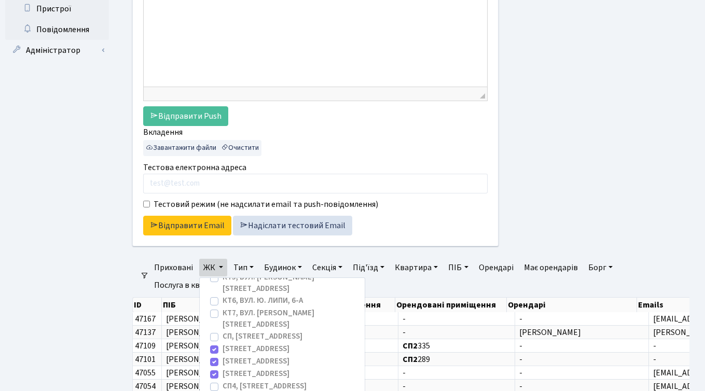
scroll to position [81, 0]
click at [552, 171] on div at bounding box center [602, 29] width 191 height 460
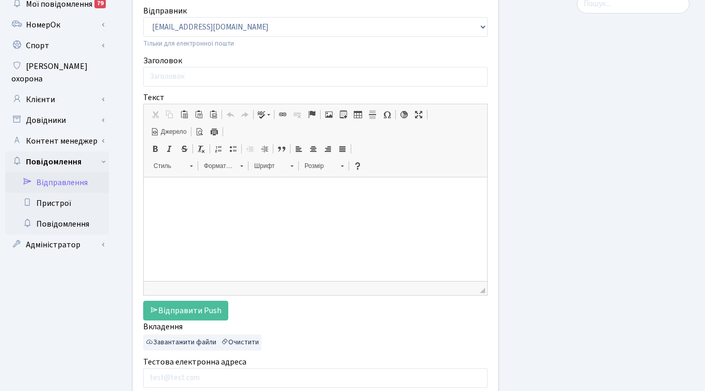
scroll to position [0, 0]
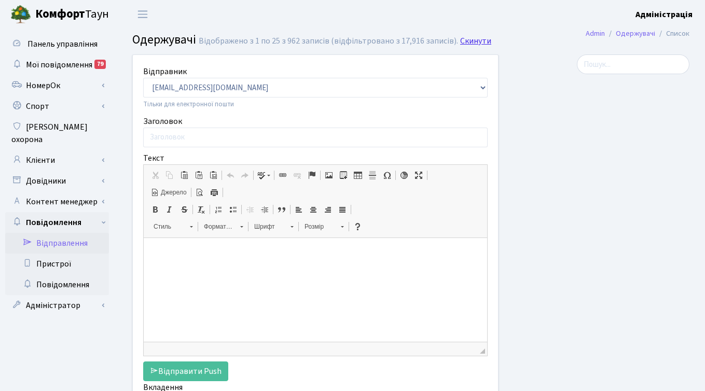
click at [467, 39] on link "Скинути" at bounding box center [475, 41] width 31 height 10
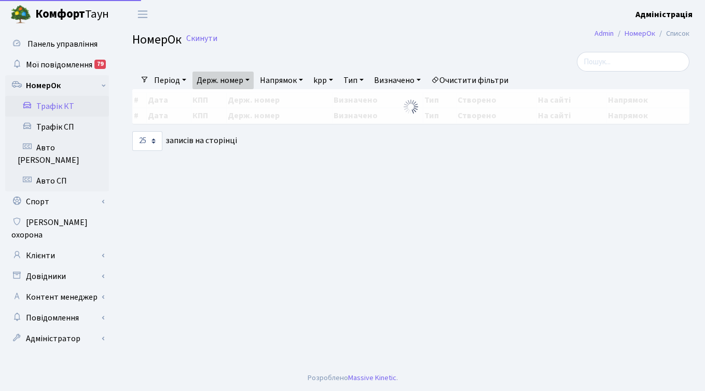
select select "25"
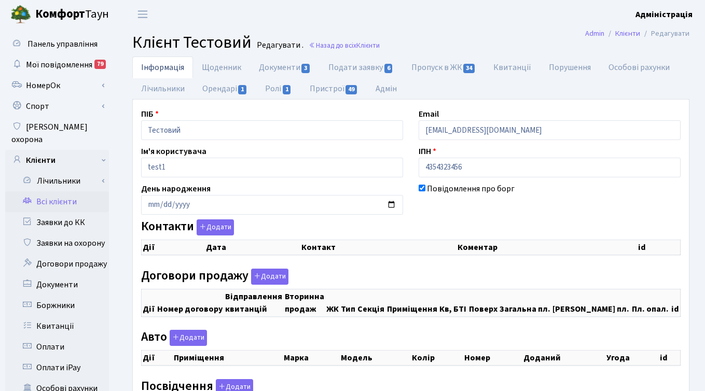
checkbox input "true"
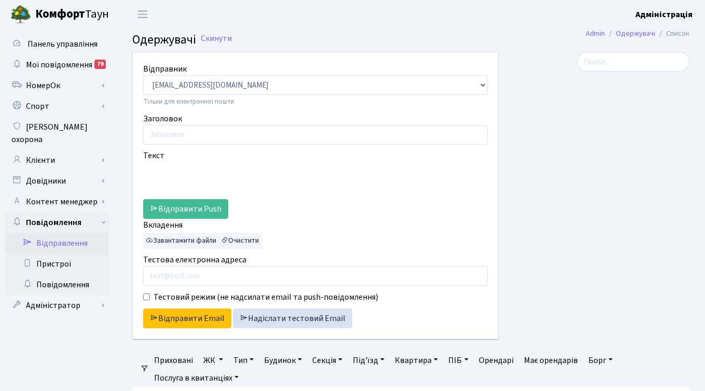
select select "25"
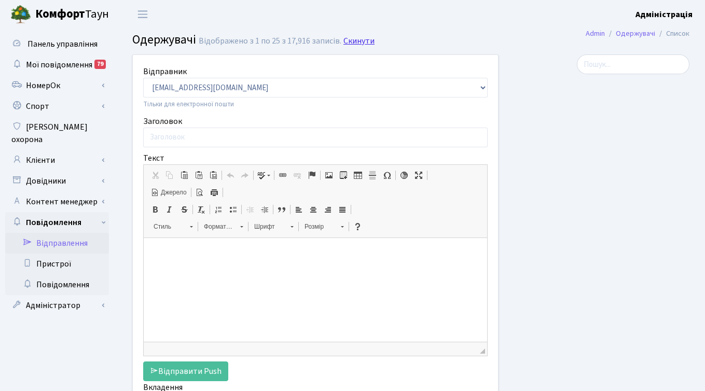
click at [359, 38] on link "Скинути" at bounding box center [359, 41] width 31 height 10
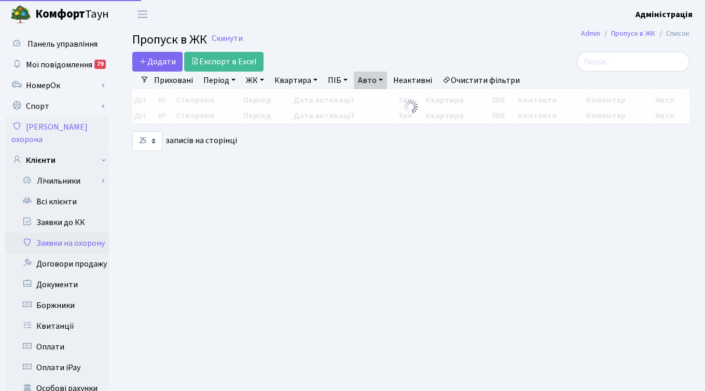
select select "25"
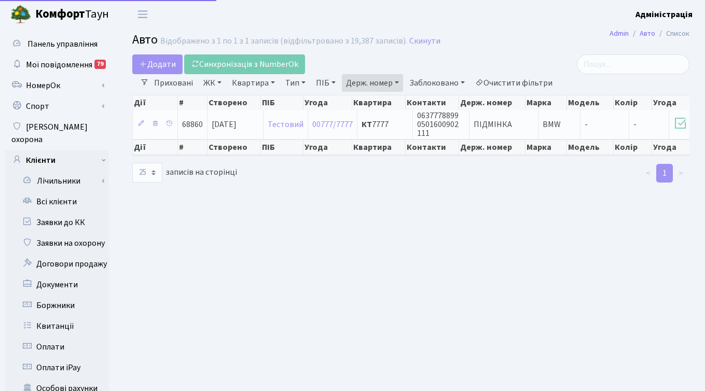
select select "25"
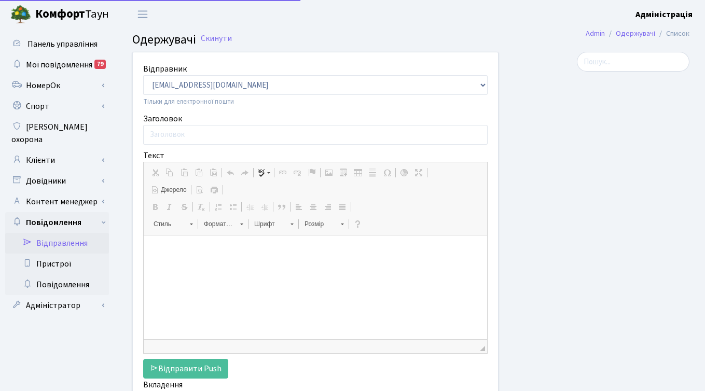
select select "25"
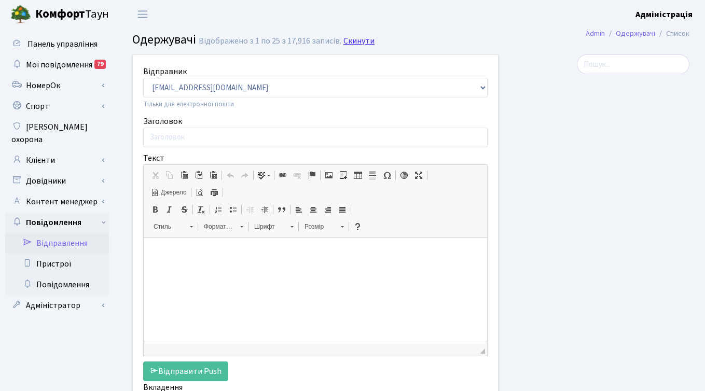
click at [352, 40] on link "Скинути" at bounding box center [359, 41] width 31 height 10
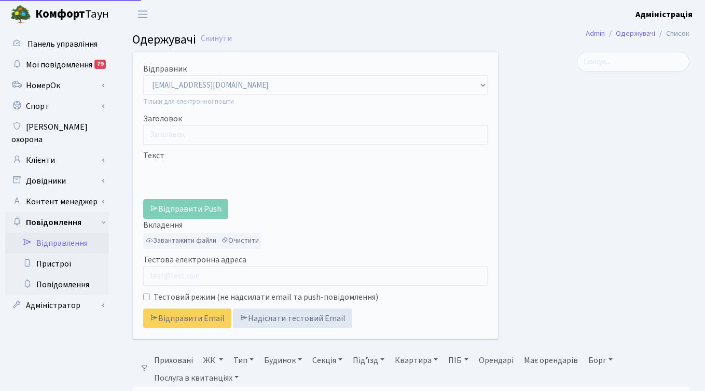
select select "25"
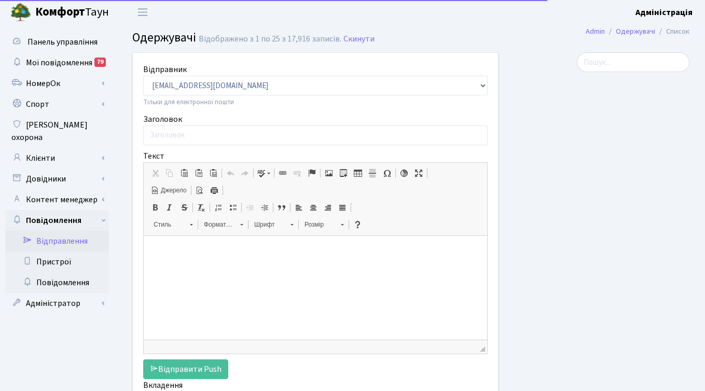
scroll to position [198, 0]
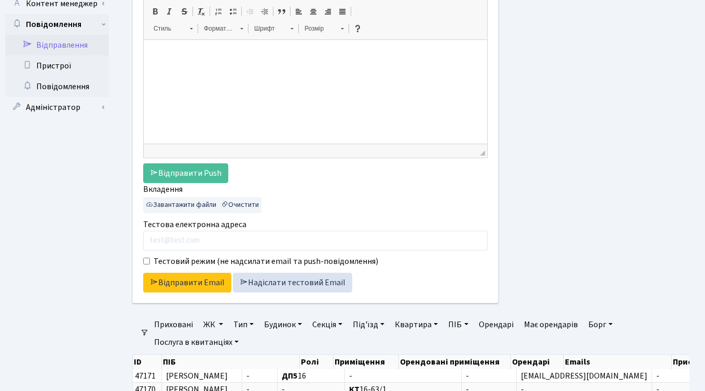
click at [211, 324] on link "ЖК" at bounding box center [213, 325] width 28 height 18
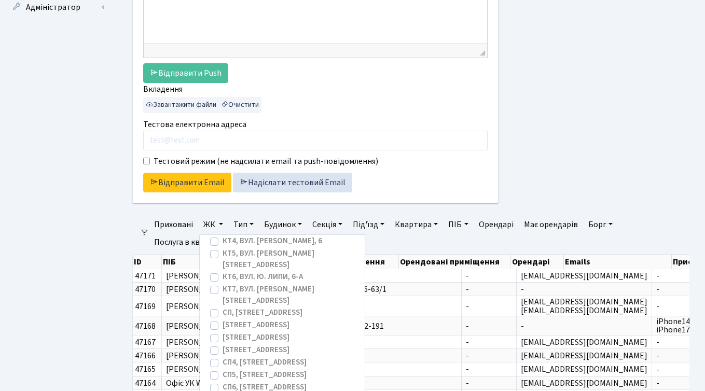
scroll to position [83, 0]
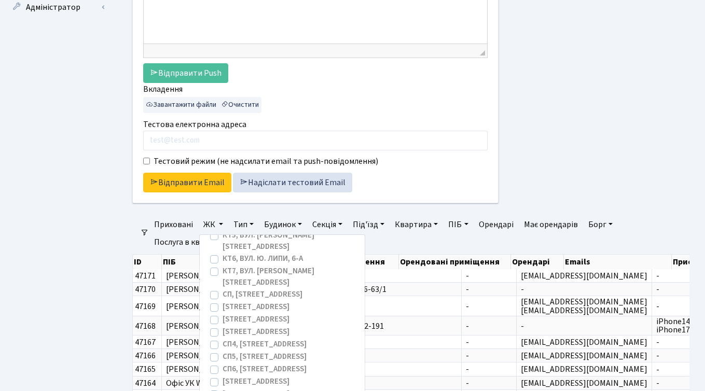
click at [223, 302] on label "[STREET_ADDRESS]" at bounding box center [256, 308] width 67 height 12
click at [223, 302] on input "[STREET_ADDRESS]" at bounding box center [226, 305] width 7 height 7
checkbox input "true"
click at [223, 314] on label "[STREET_ADDRESS]" at bounding box center [256, 320] width 67 height 12
click at [223, 314] on input "[STREET_ADDRESS]" at bounding box center [226, 317] width 7 height 7
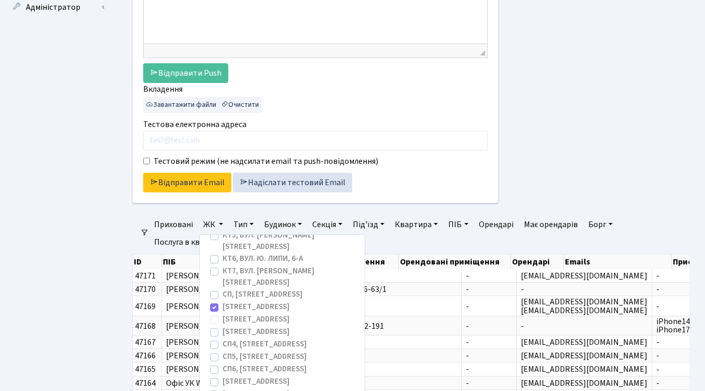
checkbox input "true"
click at [223, 327] on label "[STREET_ADDRESS]" at bounding box center [256, 333] width 67 height 12
click at [223, 327] on input "[STREET_ADDRESS]" at bounding box center [226, 330] width 7 height 7
checkbox input "true"
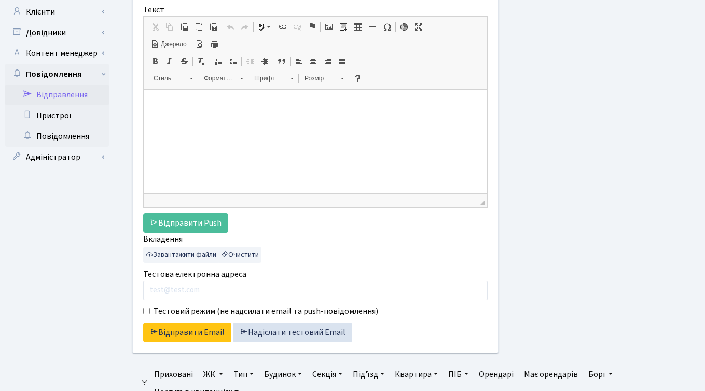
scroll to position [0, 0]
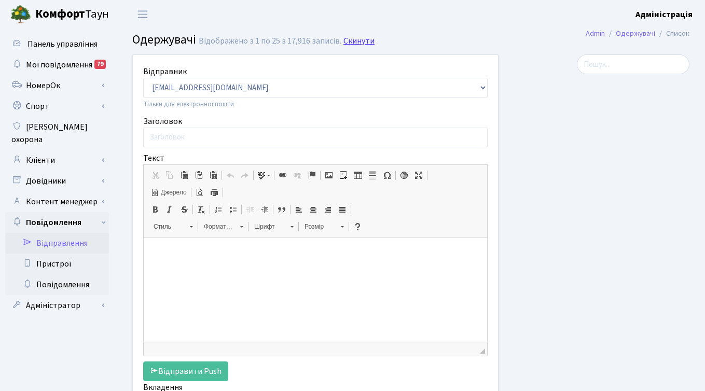
click at [354, 39] on link "Скинути" at bounding box center [359, 41] width 31 height 10
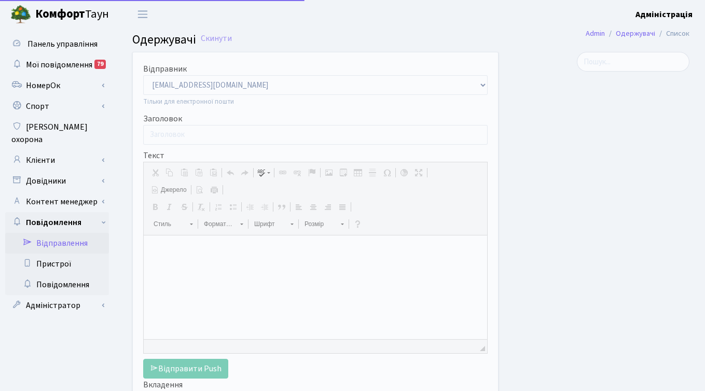
select select "25"
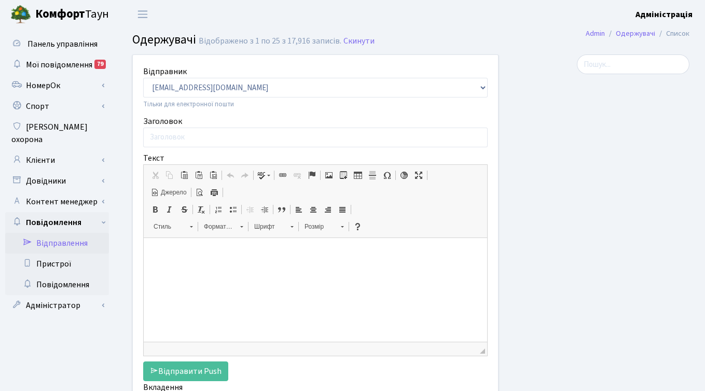
click at [346, 255] on p at bounding box center [315, 254] width 323 height 11
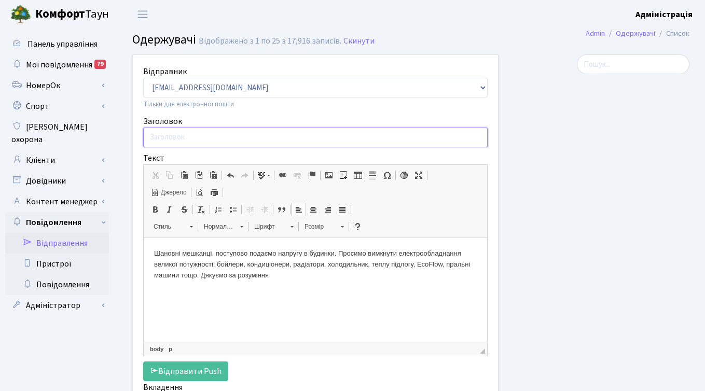
click at [235, 139] on input "Заголовок" at bounding box center [315, 138] width 345 height 20
paste input "Вимкнення електрообладнання в квартирах"
type input "Вимкнення електрообладнання в квартирах"
click at [519, 183] on div at bounding box center [602, 285] width 191 height 460
click at [191, 269] on p "Шановні мешканці, поступово подаємо напругу в будинки. Просимо вимкнути електро…" at bounding box center [315, 265] width 323 height 32
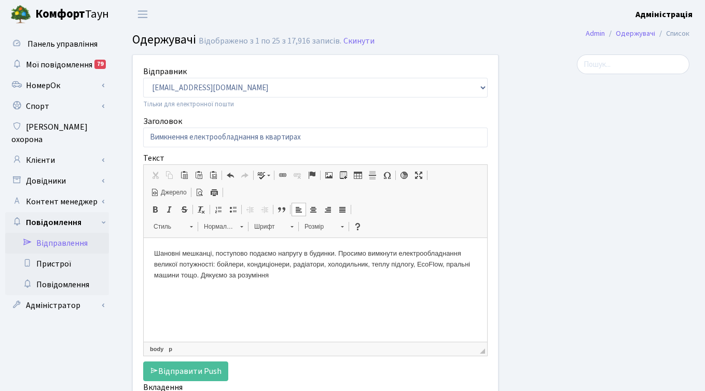
click at [173, 194] on span "Джерело" at bounding box center [173, 192] width 28 height 9
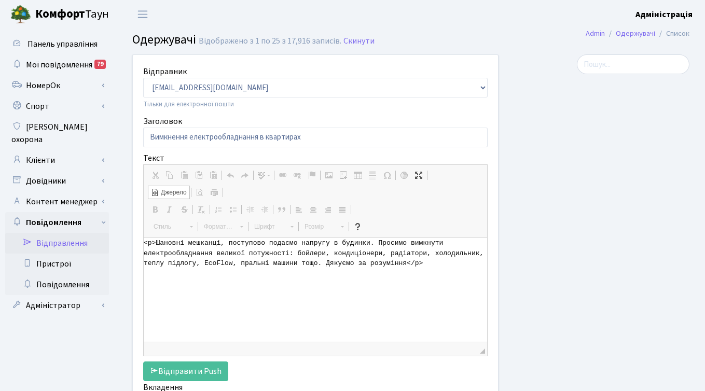
click at [175, 191] on span "Джерело" at bounding box center [173, 192] width 28 height 9
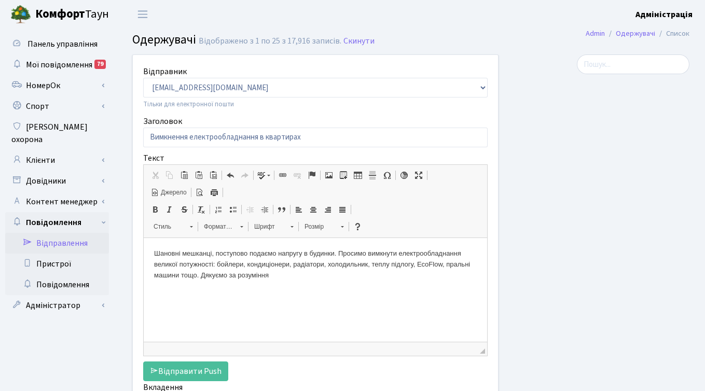
click at [562, 185] on div at bounding box center [602, 285] width 191 height 460
click at [372, 252] on p "Шановні мешканці, поступово подаємо напругу в будинки. Просимо вимкнути електро…" at bounding box center [315, 265] width 323 height 32
click at [338, 253] on p "Шановні мешканці, поступово подаємо напругу в будинки. Просимо терміново вимкну…" at bounding box center [315, 265] width 323 height 32
click at [313, 253] on p "Шановні мешканці, поступово подаємо напругу в будинки SvitloPark. Просимо термі…" at bounding box center [315, 265] width 323 height 32
click at [338, 253] on p "Шановні мешканці, поступово подаємо напругу в будинки SvitloPark. Просимо термі…" at bounding box center [315, 265] width 323 height 32
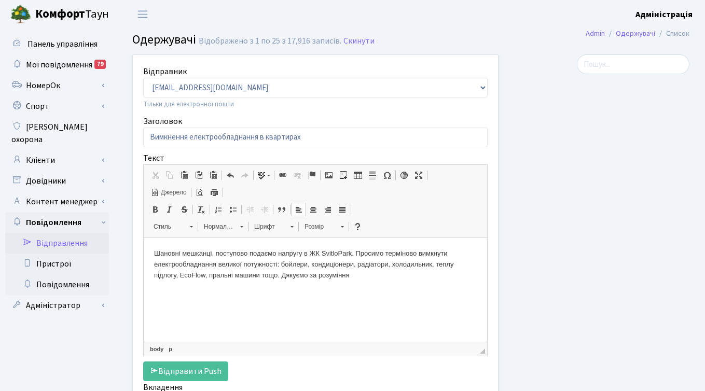
click at [420, 256] on p "Шановні мешканці, поступово подаємо напругу в ЖК SvitloPark. Просимо терміново …" at bounding box center [315, 265] width 323 height 32
click at [360, 270] on p "Шановні мешканці, поступово подаємо напругу в ЖК SvitloPark. Просимо терміново …" at bounding box center [315, 265] width 323 height 32
click at [154, 253] on p "Шановні мешканці, поступово подаємо напругу в ЖК SvitloPark. Просимо терміново …" at bounding box center [315, 265] width 323 height 32
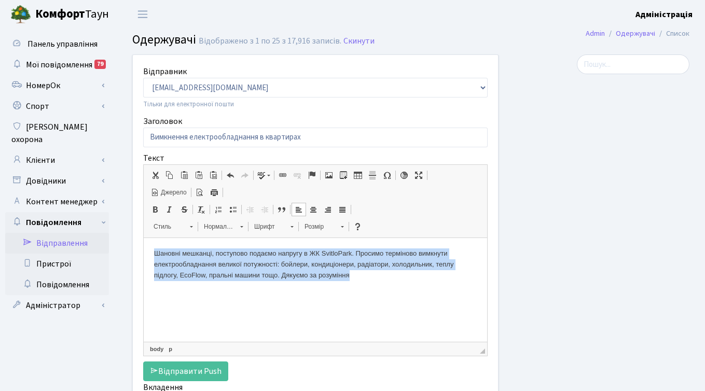
copy p "Шановні мешканці, поступово подаємо напругу в ЖК SvitloPark. Просимо терміново …"
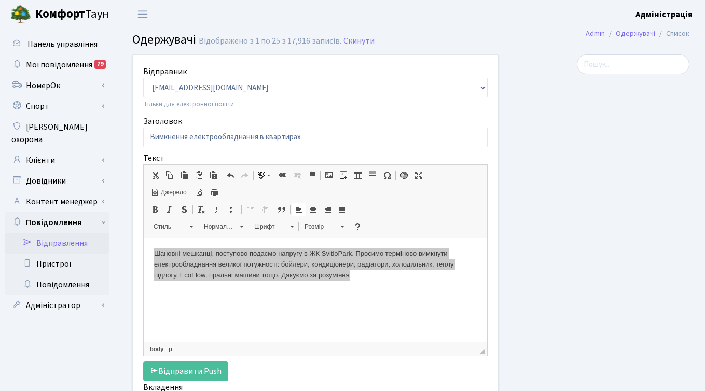
click at [586, 228] on div at bounding box center [602, 285] width 191 height 460
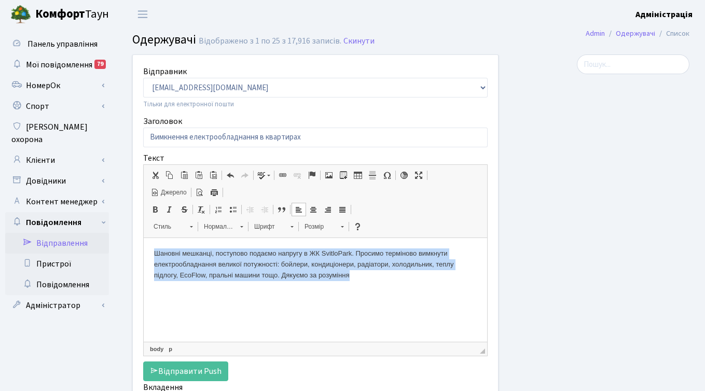
click at [370, 279] on p "Шановні мешканці, поступово подаємо напругу в ЖК SvitloPark. Просимо терміново …" at bounding box center [315, 265] width 323 height 32
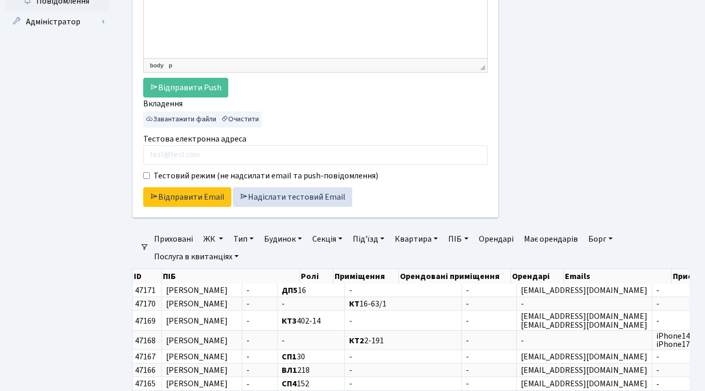
scroll to position [295, 0]
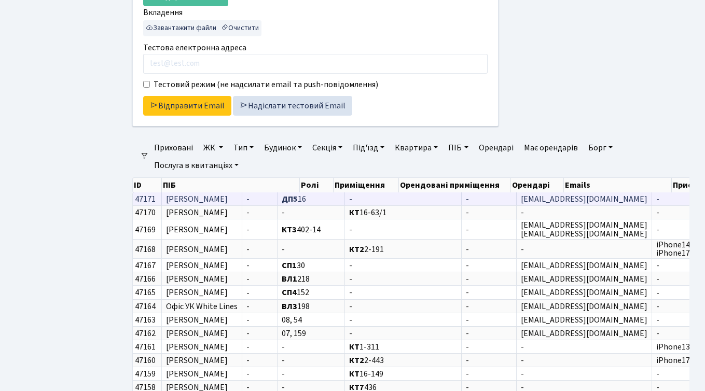
scroll to position [373, 0]
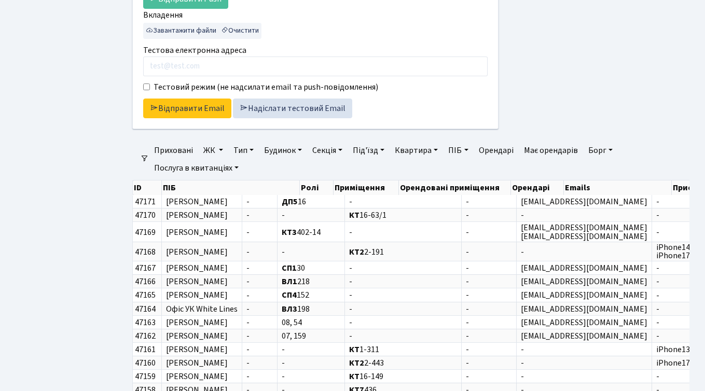
click at [332, 148] on link "Секція" at bounding box center [327, 151] width 38 height 18
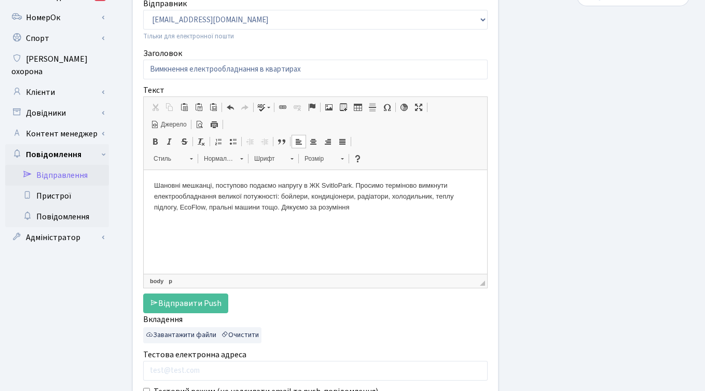
scroll to position [0, 0]
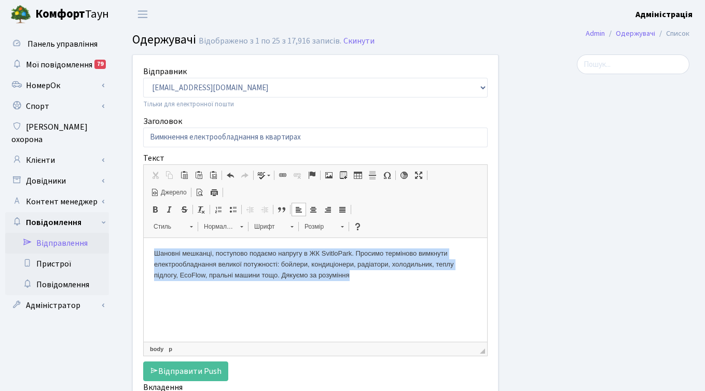
drag, startPoint x: 154, startPoint y: 254, endPoint x: 377, endPoint y: 270, distance: 224.3
click at [377, 270] on p "Шановні мешканці, поступово подаємо напругу в ЖК SvitloPark. Просимо терміново …" at bounding box center [315, 265] width 323 height 32
copy p "Шановні мешканці, поступово подаємо напругу в ЖК SvitloPark. Просимо терміново …"
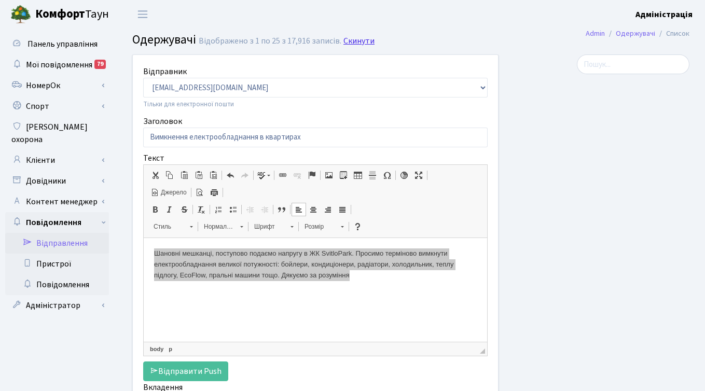
click at [357, 43] on link "Скинути" at bounding box center [359, 41] width 31 height 10
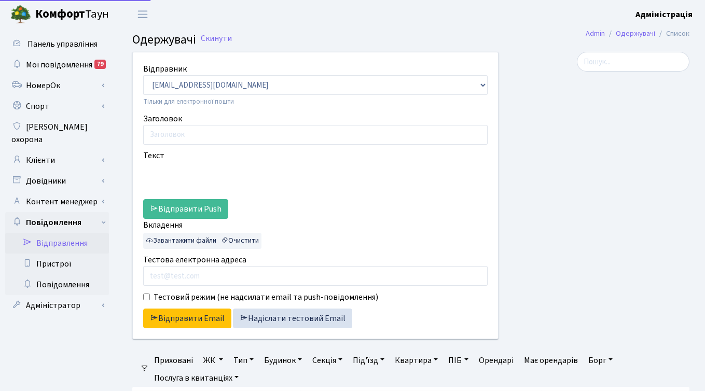
select select "25"
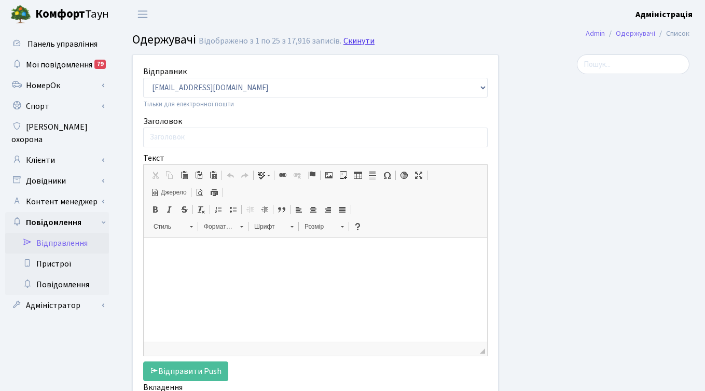
click at [358, 44] on link "Скинути" at bounding box center [359, 41] width 31 height 10
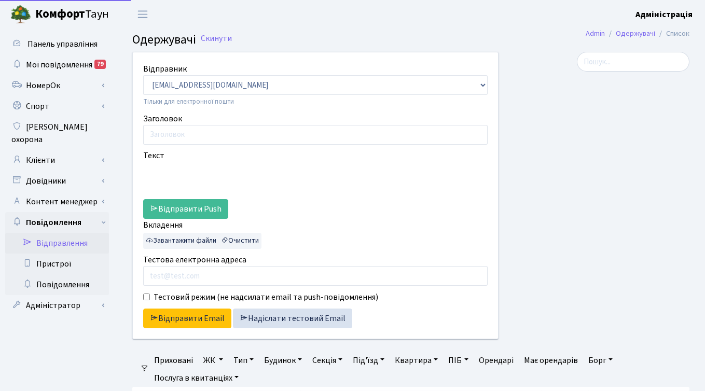
select select "25"
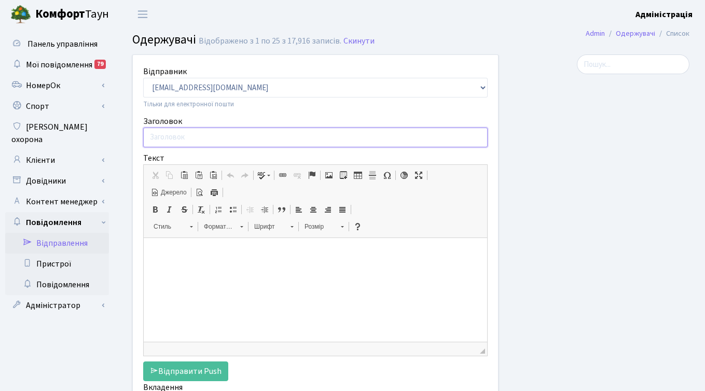
click at [276, 138] on input "Заголовок" at bounding box center [315, 138] width 345 height 20
paste input "Вимкнення електрообладнання в квартирах"
type input "Вимкнення електрообладнання в квартирах"
click at [220, 247] on html at bounding box center [316, 254] width 344 height 32
click at [259, 250] on p at bounding box center [315, 254] width 323 height 11
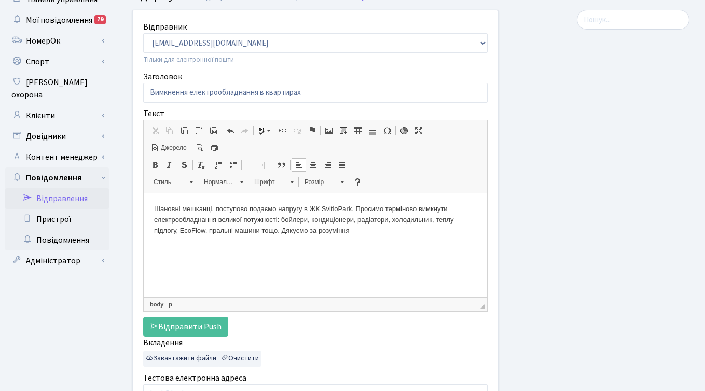
scroll to position [54, 0]
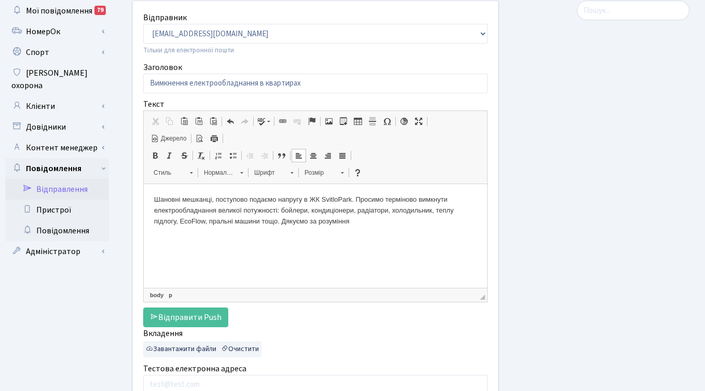
click at [164, 141] on span "Джерело" at bounding box center [173, 138] width 28 height 9
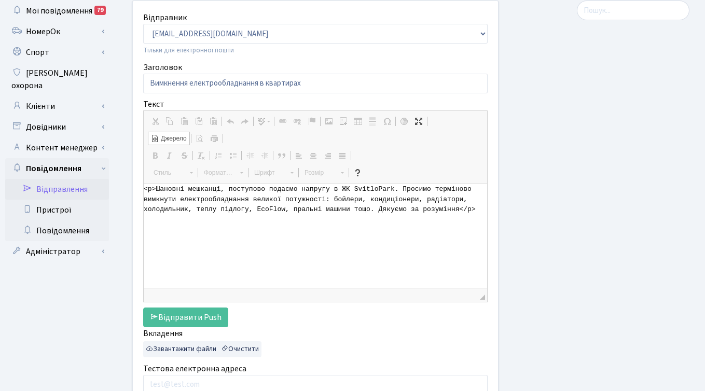
click at [164, 141] on span "Джерело" at bounding box center [173, 138] width 28 height 9
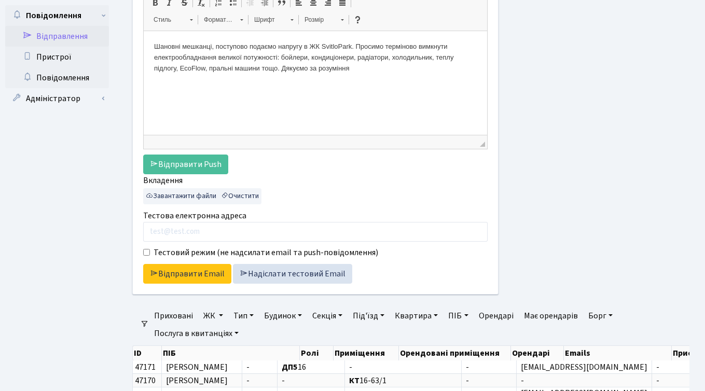
scroll to position [222, 0]
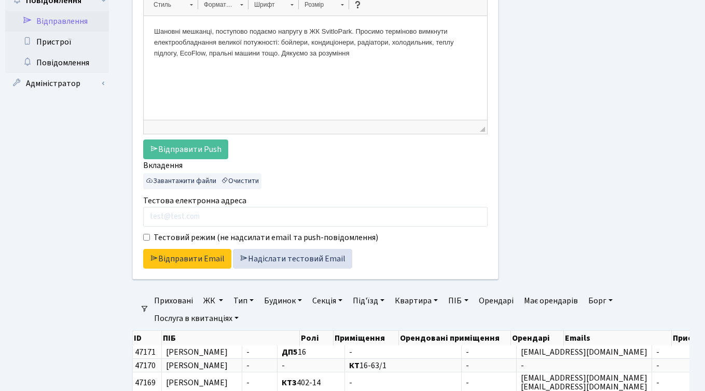
click at [210, 298] on link "ЖК" at bounding box center [213, 301] width 28 height 18
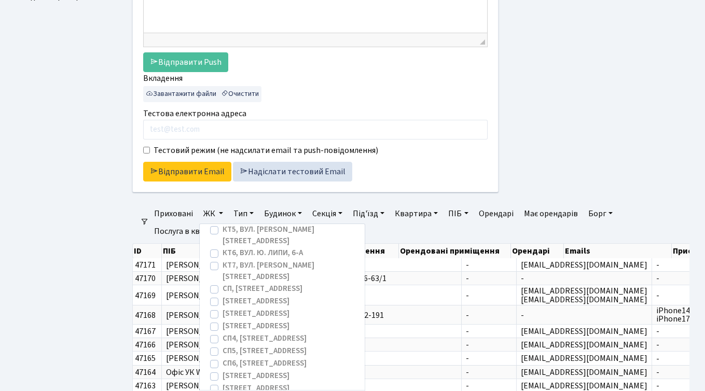
scroll to position [81, 0]
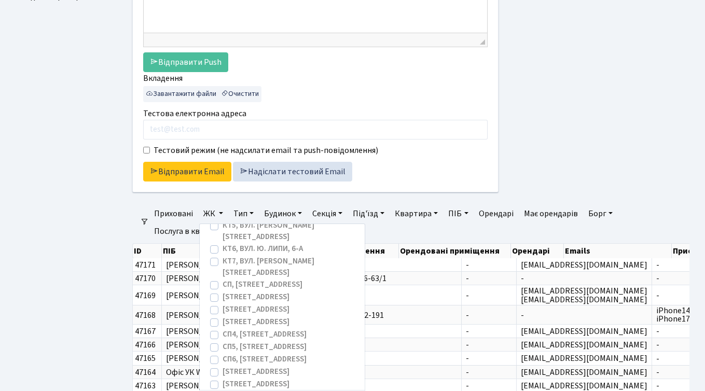
click at [223, 292] on label "[STREET_ADDRESS]" at bounding box center [256, 298] width 67 height 12
click at [223, 292] on input "СП1, Столичне шосе, 1" at bounding box center [226, 295] width 7 height 7
checkbox input "true"
click at [223, 304] on label "СП2, Столичне шосе, 1А" at bounding box center [256, 310] width 67 height 12
click at [223, 304] on input "СП2, Столичне шосе, 1А" at bounding box center [226, 307] width 7 height 7
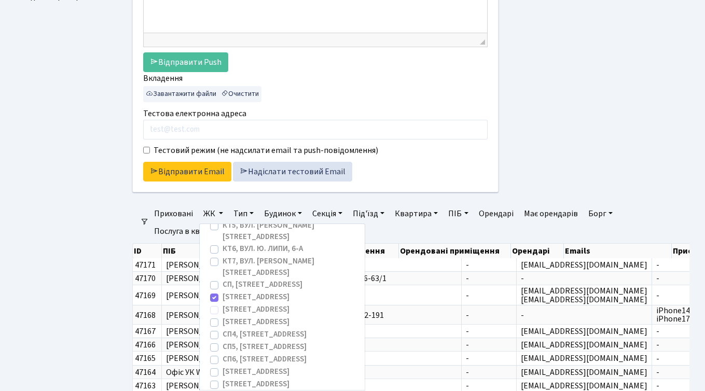
checkbox input "true"
click at [223, 317] on label "СП3, Столичне шосе, 3" at bounding box center [256, 323] width 67 height 12
click at [223, 317] on input "СП3, Столичне шосе, 3" at bounding box center [226, 320] width 7 height 7
checkbox input "true"
click at [115, 229] on div "Панель управління Мої повідомлення 79 НомерОк" at bounding box center [58, 189] width 117 height 940
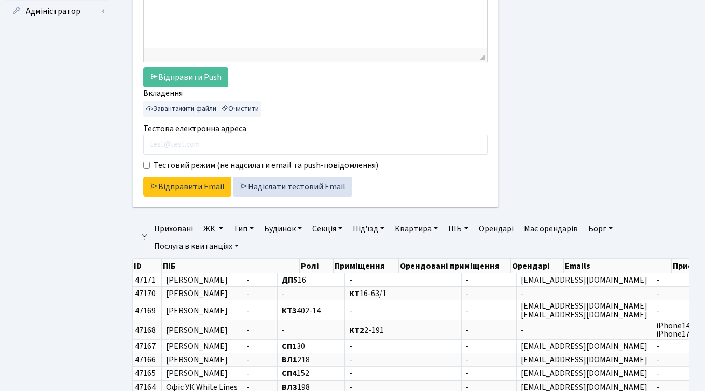
scroll to position [290, 0]
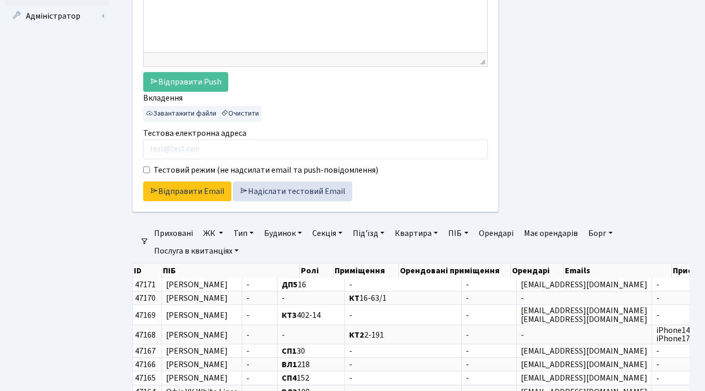
click at [210, 230] on link "ЖК" at bounding box center [213, 234] width 28 height 18
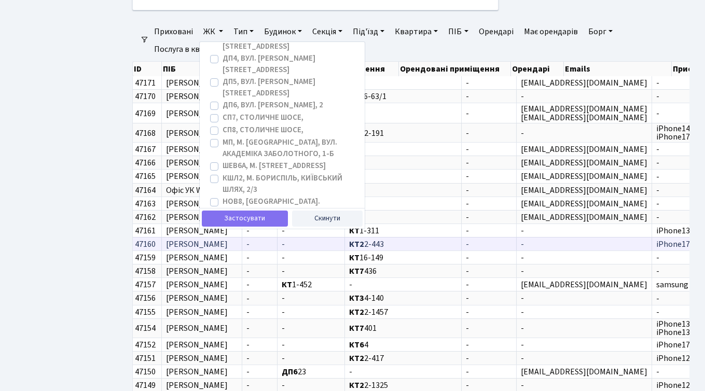
scroll to position [497, 0]
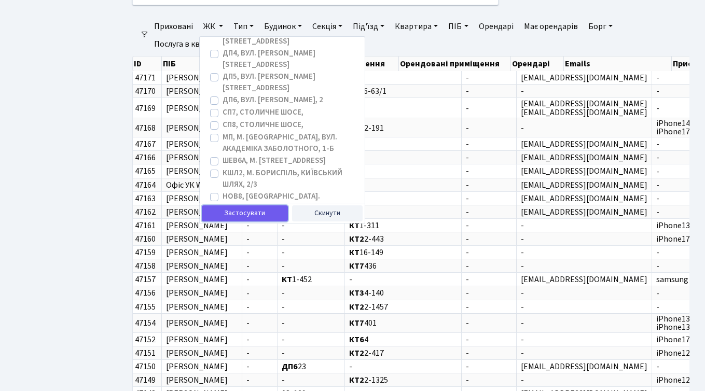
click at [245, 214] on button "Застосувати" at bounding box center [245, 214] width 86 height 16
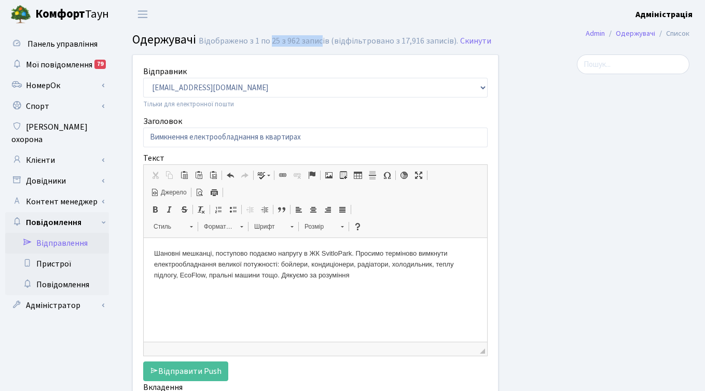
drag, startPoint x: 270, startPoint y: 42, endPoint x: 320, endPoint y: 42, distance: 49.3
click at [320, 42] on div "Відображено з 1 по 25 з 962 записів (відфільтровано з 17,916 записів)." at bounding box center [329, 41] width 260 height 10
click at [519, 157] on div at bounding box center [602, 285] width 191 height 460
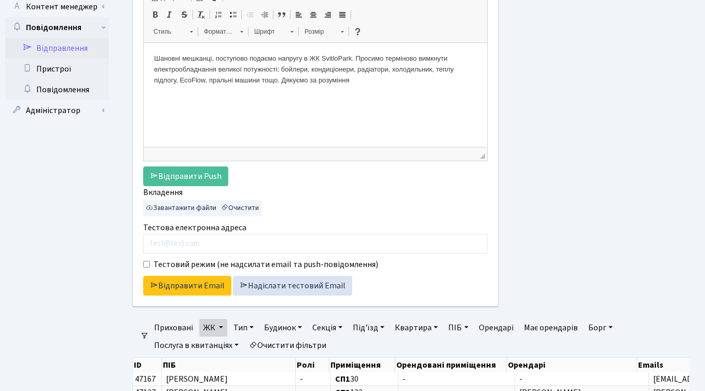
scroll to position [202, 0]
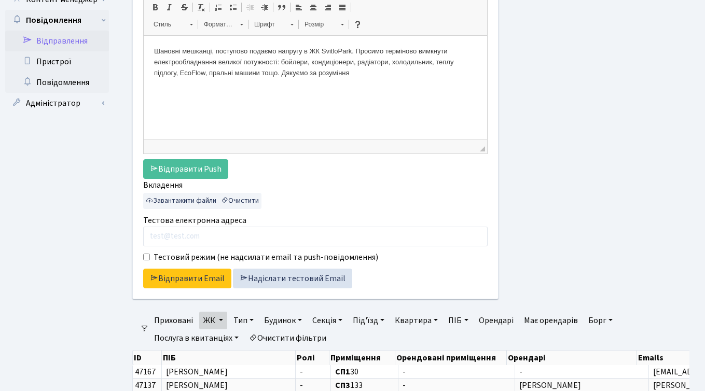
click at [146, 257] on input "Тестовий режим (не надсилати email та push-повідомлення)" at bounding box center [146, 257] width 7 height 7
checkbox input "true"
click at [193, 170] on link "Відправити Push" at bounding box center [185, 169] width 85 height 20
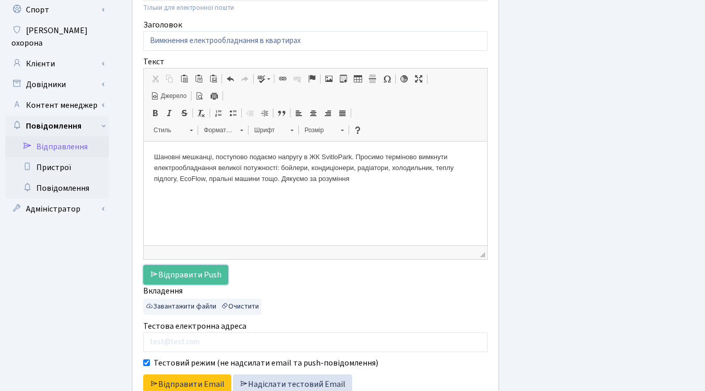
scroll to position [102, 0]
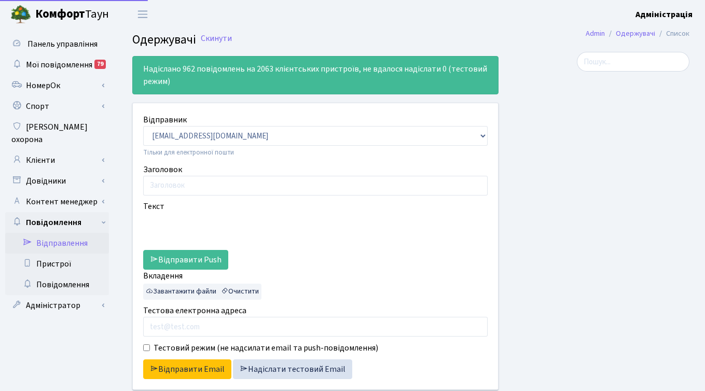
select select "25"
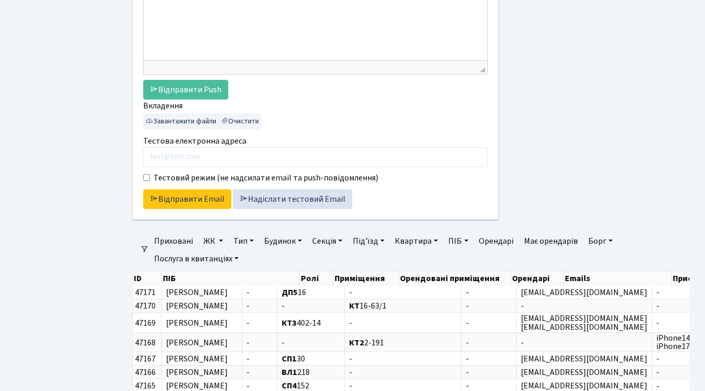
scroll to position [345, 0]
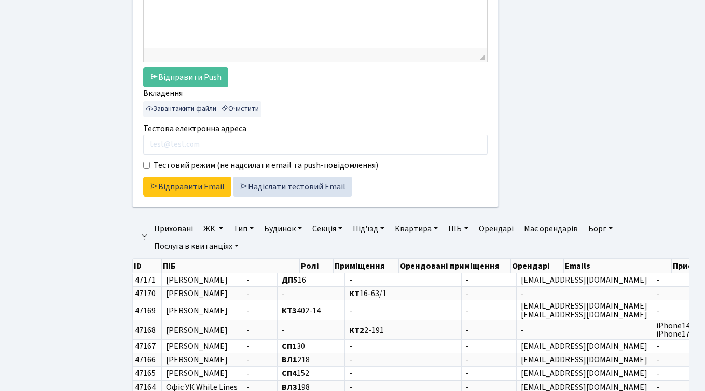
click at [206, 229] on link "ЖК" at bounding box center [213, 229] width 28 height 18
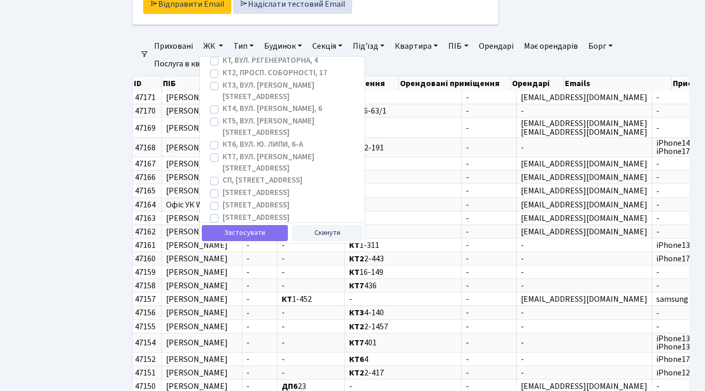
scroll to position [16, 0]
click at [223, 189] on label "[STREET_ADDRESS]" at bounding box center [256, 195] width 67 height 12
click at [223, 189] on input "[STREET_ADDRESS]" at bounding box center [226, 192] width 7 height 7
checkbox input "true"
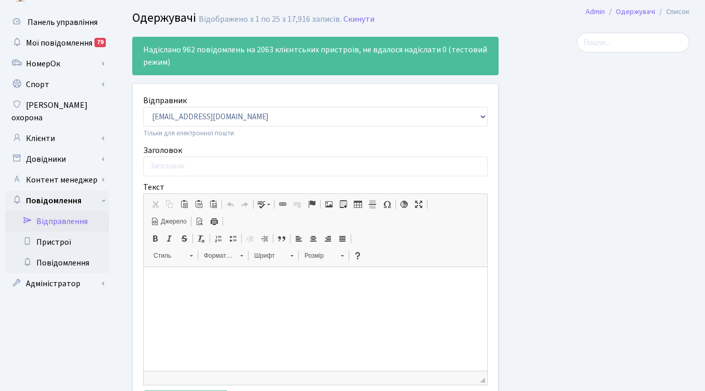
scroll to position [0, 0]
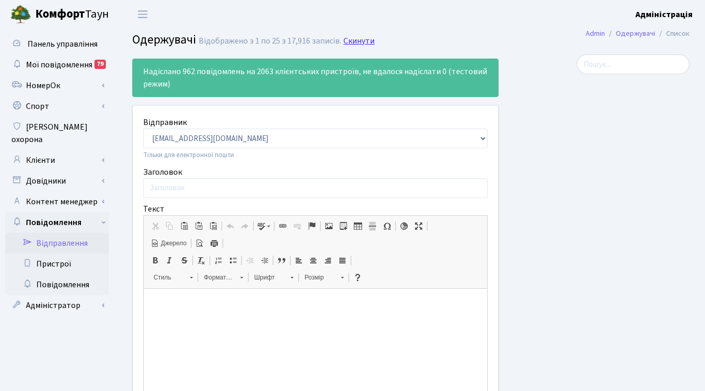
click at [356, 42] on link "Скинути" at bounding box center [359, 41] width 31 height 10
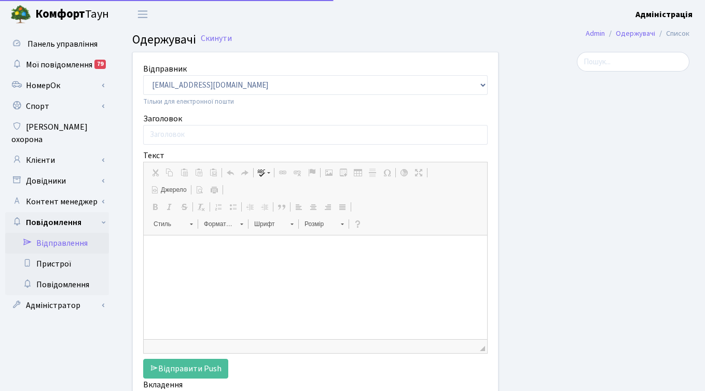
select select "25"
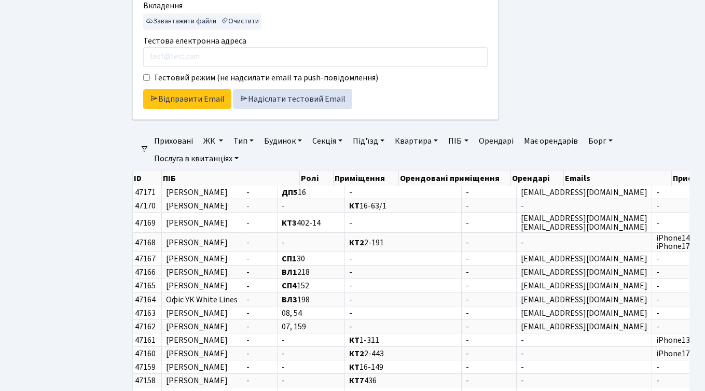
scroll to position [388, 0]
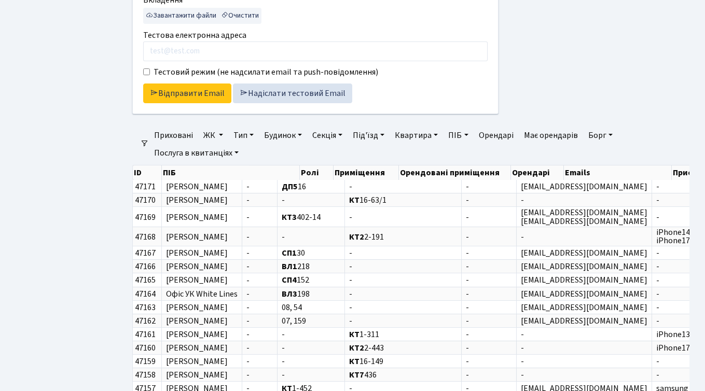
click at [214, 135] on link "ЖК" at bounding box center [213, 136] width 28 height 18
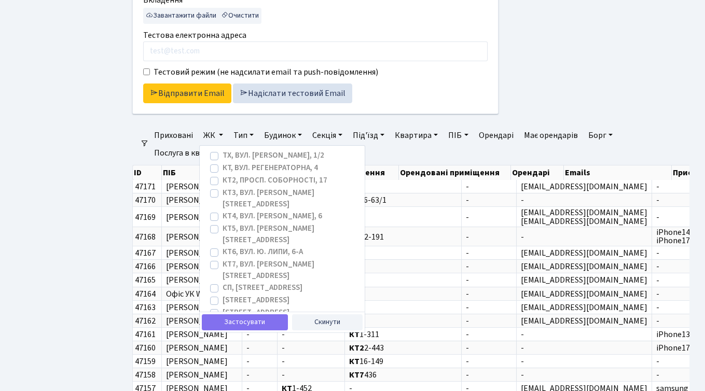
click at [223, 295] on label "[STREET_ADDRESS]" at bounding box center [256, 301] width 67 height 12
click at [223, 295] on input "[STREET_ADDRESS]" at bounding box center [226, 298] width 7 height 7
checkbox input "true"
click at [223, 307] on label "[STREET_ADDRESS]" at bounding box center [256, 313] width 67 height 12
click at [223, 307] on input "[STREET_ADDRESS]" at bounding box center [226, 310] width 7 height 7
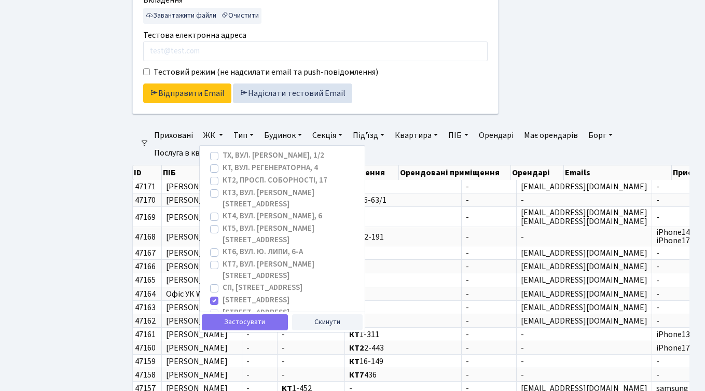
checkbox input "true"
click at [223, 320] on label "[STREET_ADDRESS]" at bounding box center [256, 326] width 67 height 12
click at [223, 320] on input "[STREET_ADDRESS]" at bounding box center [226, 323] width 7 height 7
checkbox input "true"
click at [85, 278] on ul "Панель управління Мої повідомлення 79 НомерОк" at bounding box center [57, 111] width 104 height 930
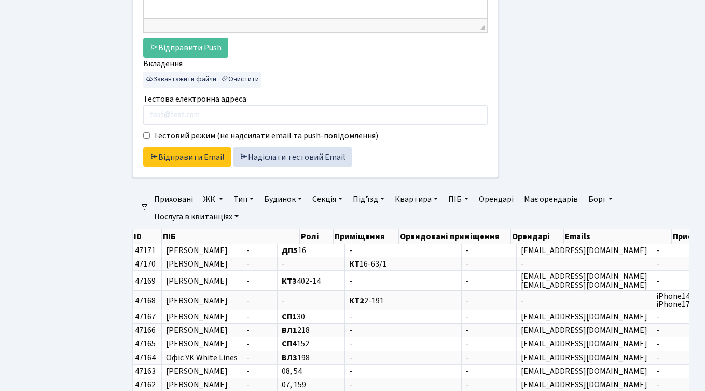
scroll to position [316, 0]
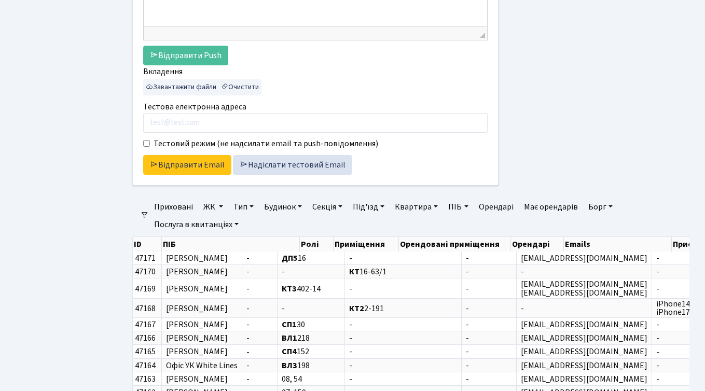
click at [211, 206] on link "ЖК" at bounding box center [213, 207] width 28 height 18
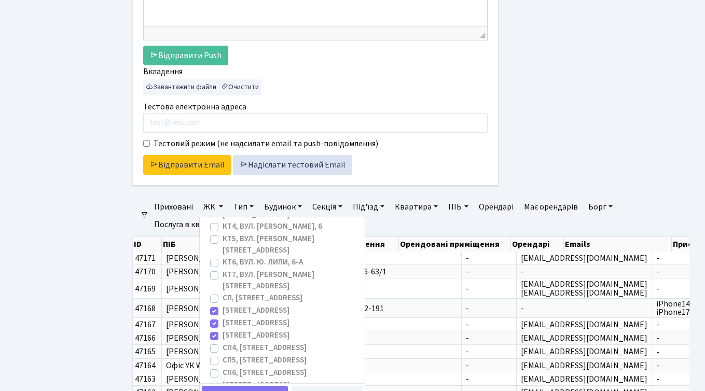
scroll to position [64, 0]
click at [99, 265] on ul "Панель управління Мої повідомлення 79 НомерОк" at bounding box center [57, 183] width 104 height 930
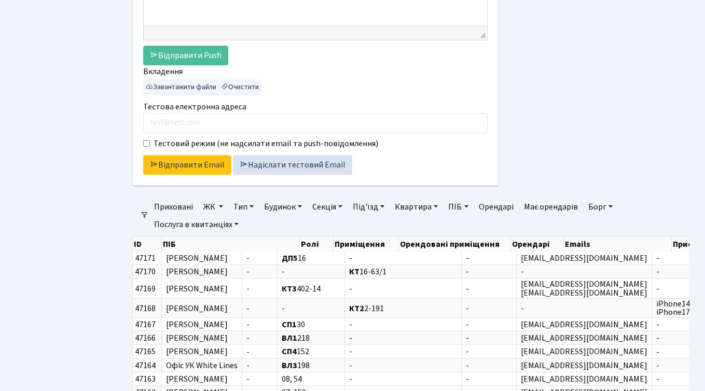
scroll to position [307, 0]
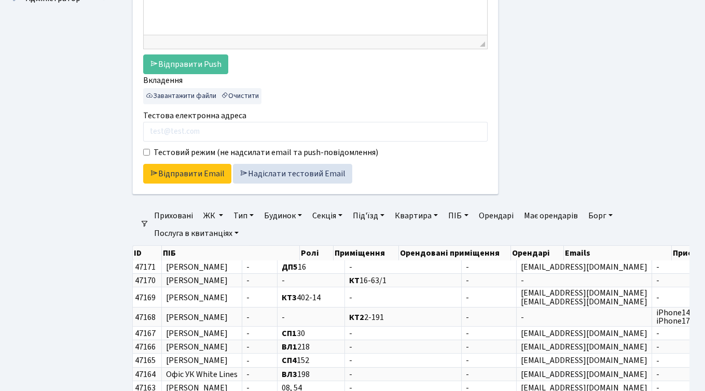
click at [206, 216] on link "ЖК" at bounding box center [213, 216] width 28 height 18
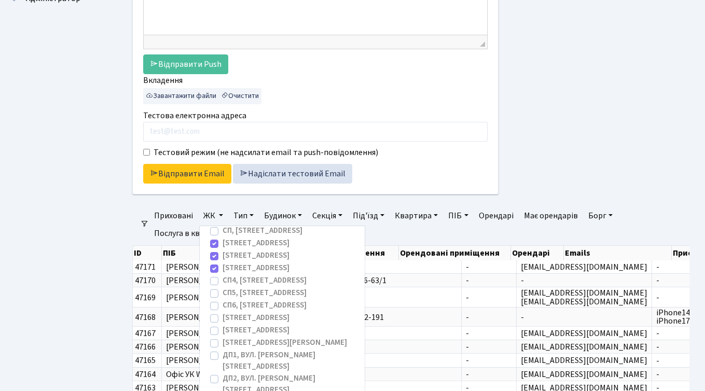
scroll to position [144, 0]
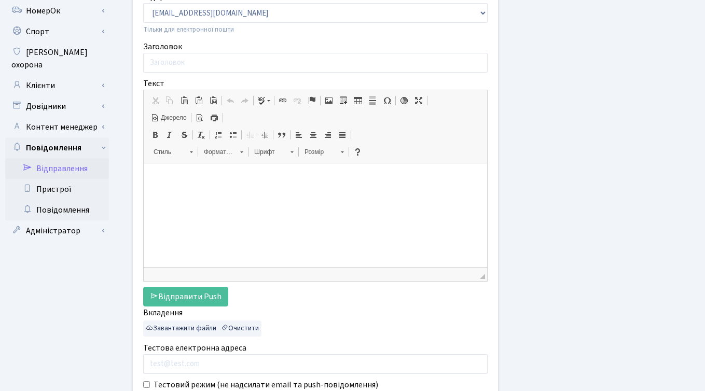
scroll to position [0, 0]
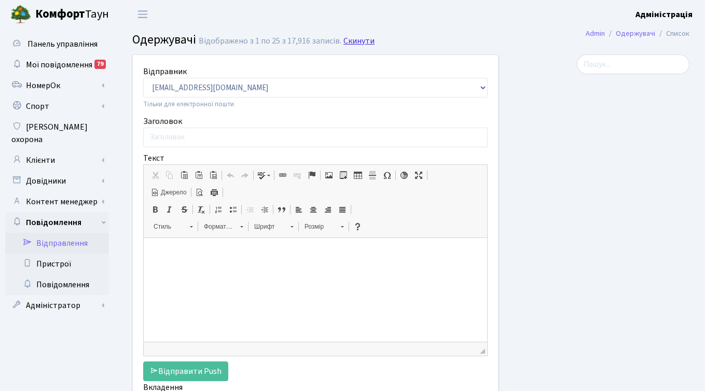
click at [362, 37] on link "Скинути" at bounding box center [359, 41] width 31 height 10
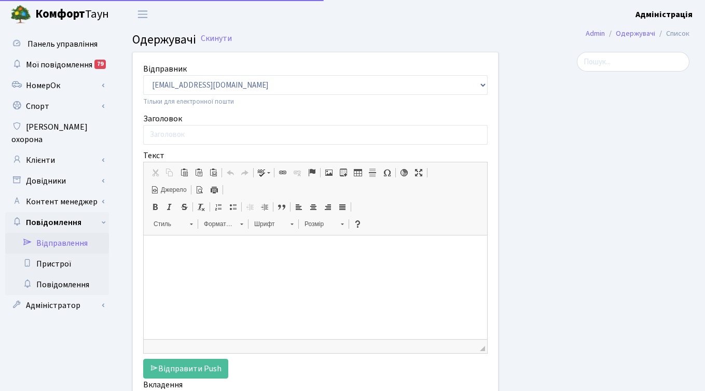
select select "25"
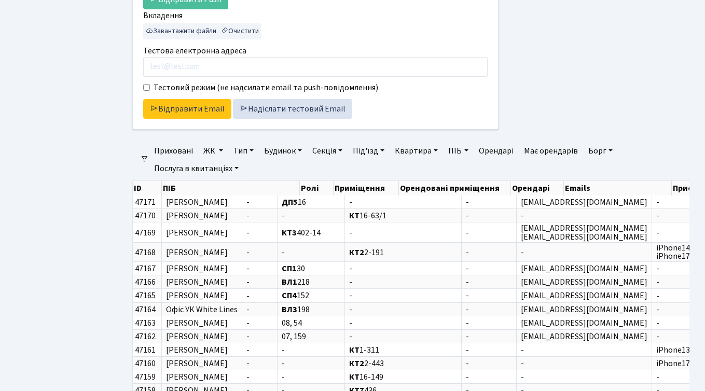
scroll to position [400, 0]
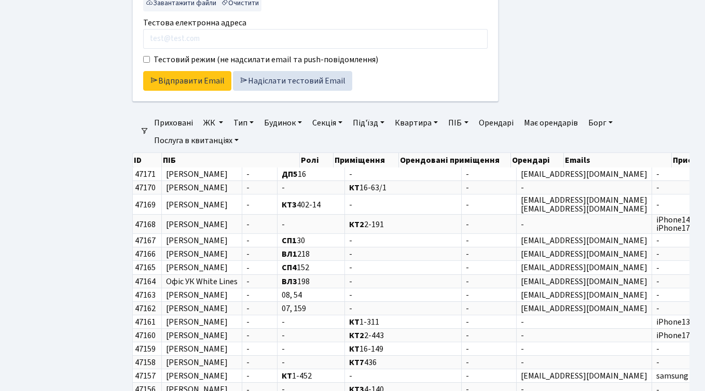
click at [215, 123] on link "ЖК" at bounding box center [213, 123] width 28 height 18
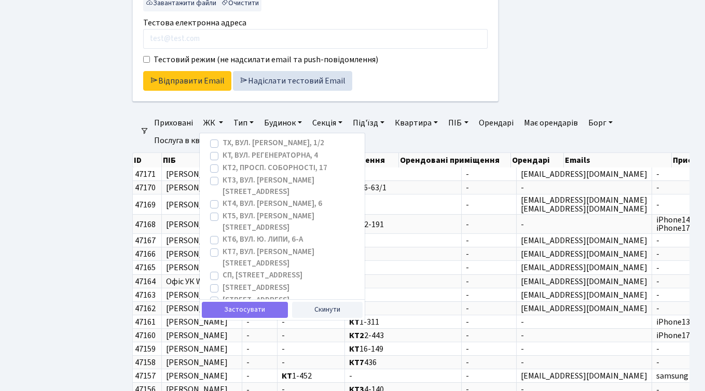
click at [223, 282] on label "[STREET_ADDRESS]" at bounding box center [256, 288] width 67 height 12
click at [223, 282] on input "[STREET_ADDRESS]" at bounding box center [226, 285] width 7 height 7
checkbox input "true"
click at [223, 295] on label "[STREET_ADDRESS]" at bounding box center [256, 301] width 67 height 12
click at [223, 295] on input "[STREET_ADDRESS]" at bounding box center [226, 298] width 7 height 7
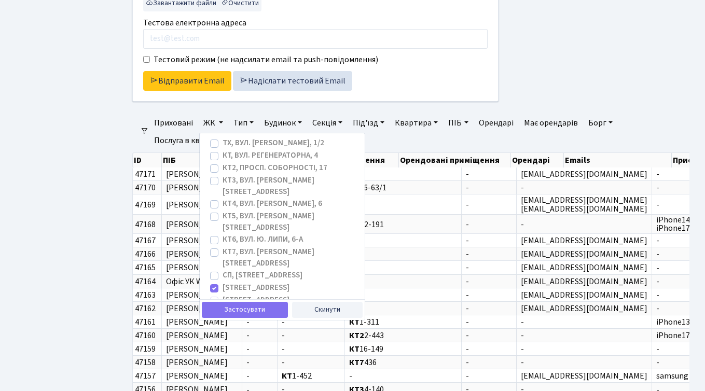
checkbox input "true"
click at [223, 307] on label "[STREET_ADDRESS]" at bounding box center [256, 313] width 67 height 12
click at [223, 307] on input "[STREET_ADDRESS]" at bounding box center [226, 310] width 7 height 7
checkbox input "true"
click at [232, 308] on button "Застосувати" at bounding box center [245, 310] width 86 height 16
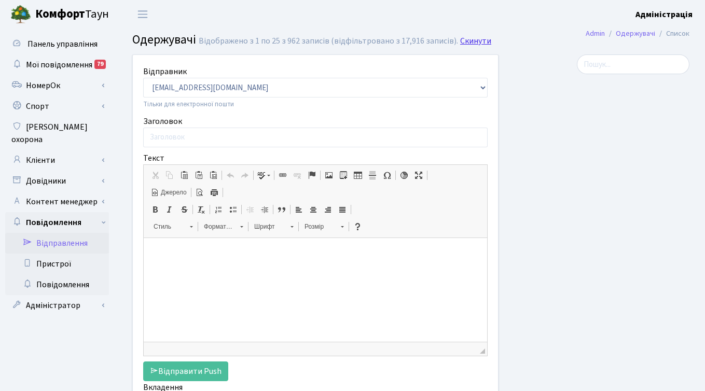
click at [470, 39] on link "Скинути" at bounding box center [475, 41] width 31 height 10
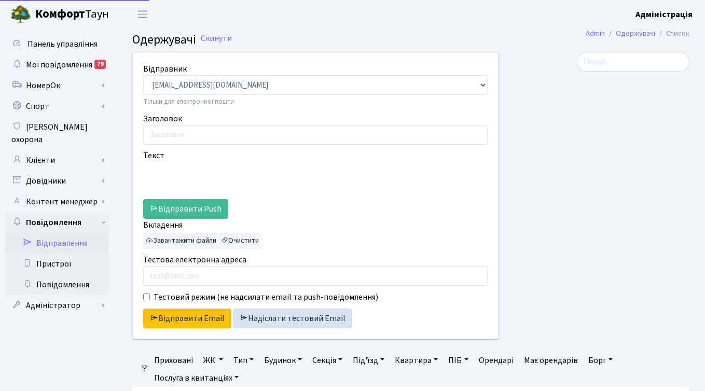
select select "25"
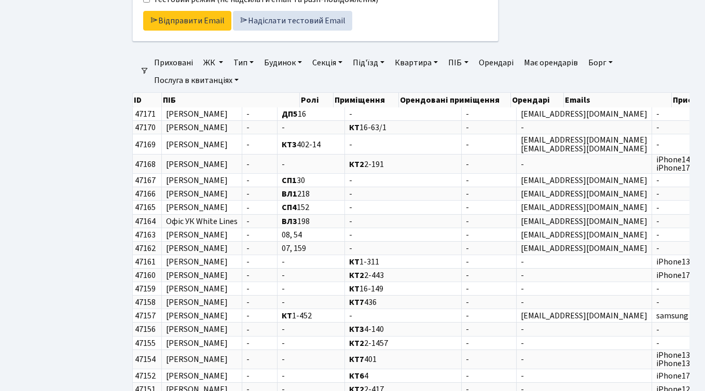
scroll to position [0, 2]
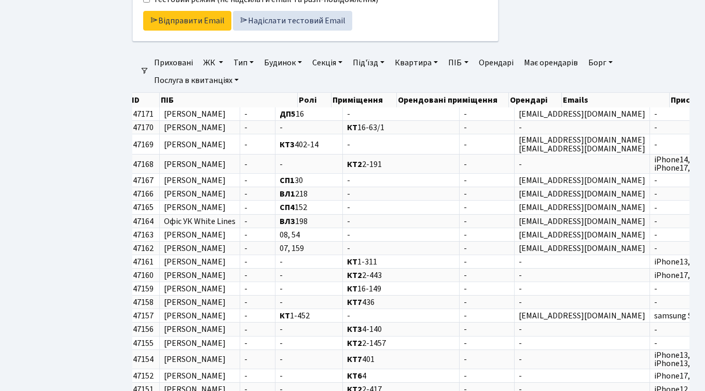
click at [212, 60] on link "ЖК" at bounding box center [213, 63] width 28 height 18
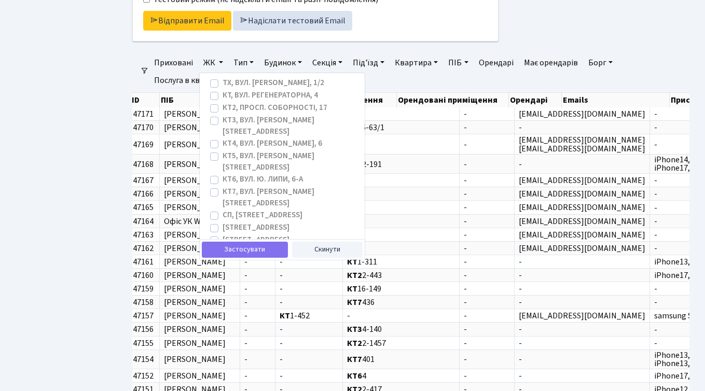
click at [223, 222] on label "СП1, Столичне шосе, 1" at bounding box center [256, 228] width 67 height 12
click at [223, 222] on input "СП1, Столичне шосе, 1" at bounding box center [226, 225] width 7 height 7
checkbox input "true"
click at [223, 235] on label "СП2, Столичне шосе, 1А" at bounding box center [256, 241] width 67 height 12
click at [223, 235] on input "СП2, Столичне шосе, 1А" at bounding box center [226, 238] width 7 height 7
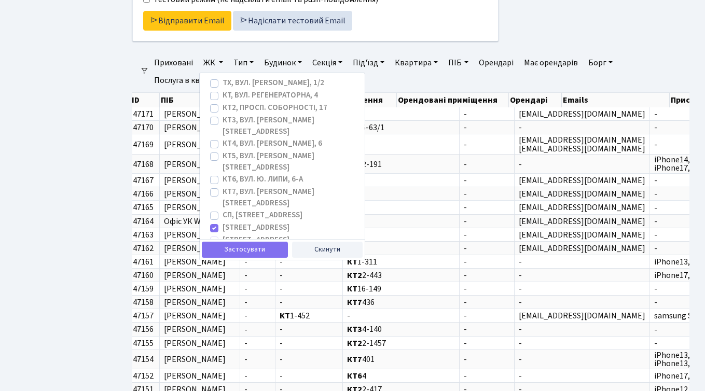
checkbox input "true"
click at [223, 247] on label "СП3, Столичне шосе, 3" at bounding box center [256, 253] width 67 height 12
click at [223, 247] on input "СП3, Столичне шосе, 3" at bounding box center [226, 250] width 7 height 7
checkbox input "true"
click at [234, 250] on button "Застосувати" at bounding box center [245, 250] width 86 height 16
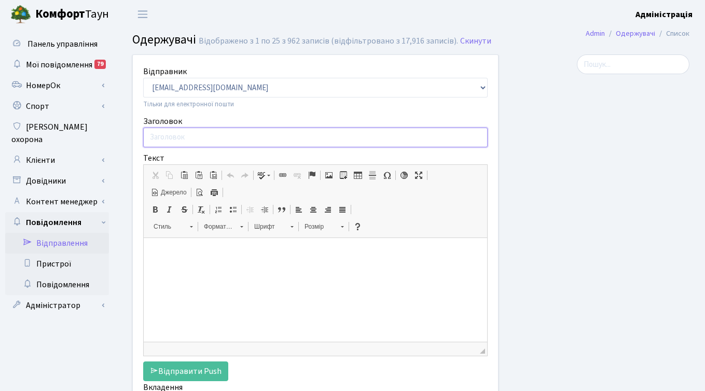
click at [223, 138] on input "Заголовок" at bounding box center [315, 138] width 345 height 20
paste input "Вимкнення електрообладнання в квартирах"
type input "Вимкнення електрообладнання в квартирах"
click at [182, 249] on p at bounding box center [315, 254] width 323 height 11
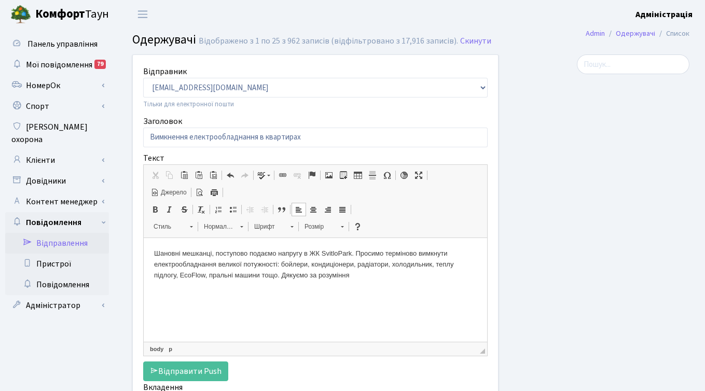
click at [171, 193] on span "Джерело" at bounding box center [173, 192] width 28 height 9
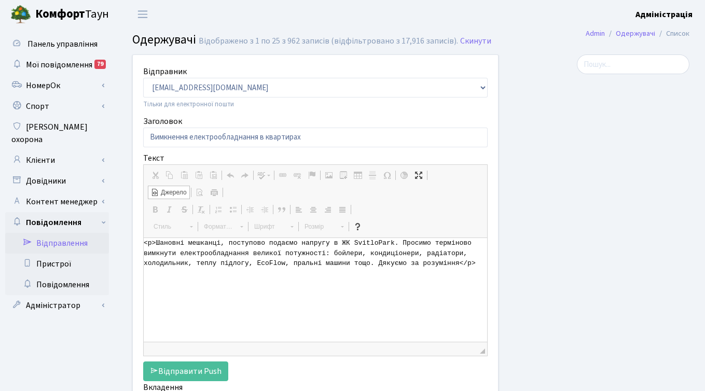
click at [171, 193] on span "Джерело" at bounding box center [173, 192] width 28 height 9
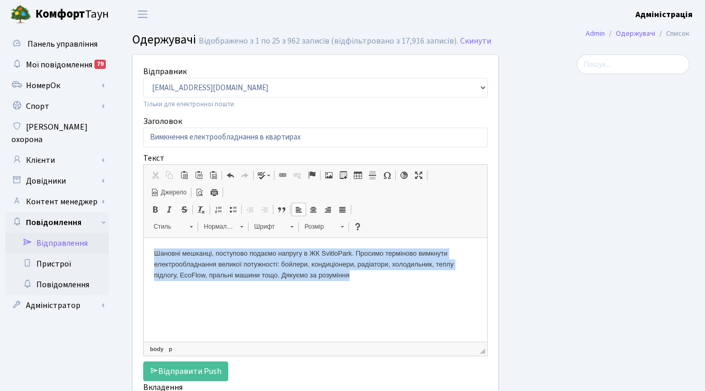
drag, startPoint x: 155, startPoint y: 253, endPoint x: 405, endPoint y: 280, distance: 252.2
click at [405, 280] on p "Шановні мешканці, поступово подаємо напругу в ЖК SvitloPark. Просимо терміново …" at bounding box center [315, 265] width 323 height 32
copy p "Шановні мешканці, поступово подаємо напругу в ЖК SvitloPark. Просимо терміново …"
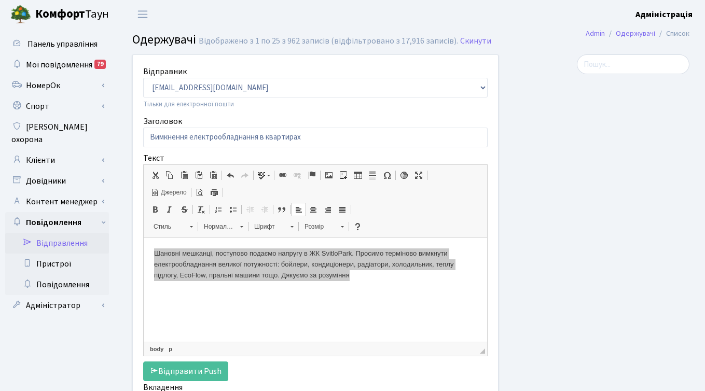
click at [524, 248] on div at bounding box center [602, 285] width 191 height 460
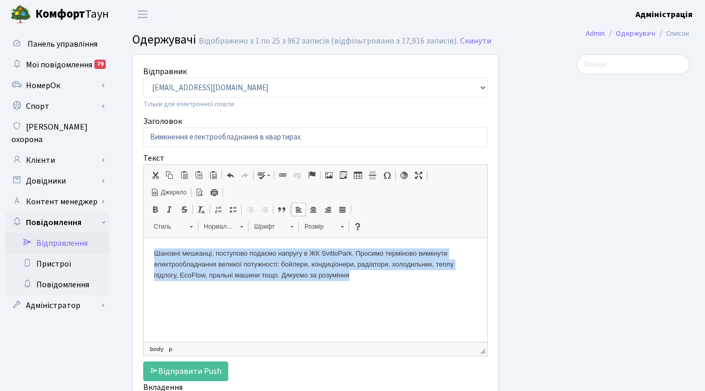
click at [425, 278] on p "Шановні мешканці, поступово подаємо напругу в ЖК SvitloPark. Просимо терміново …" at bounding box center [315, 265] width 323 height 32
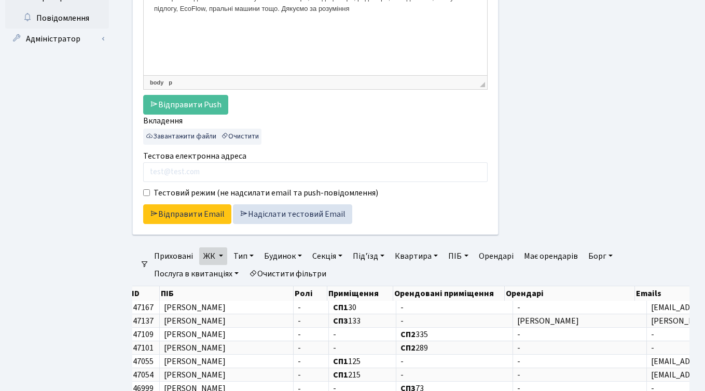
scroll to position [271, 0]
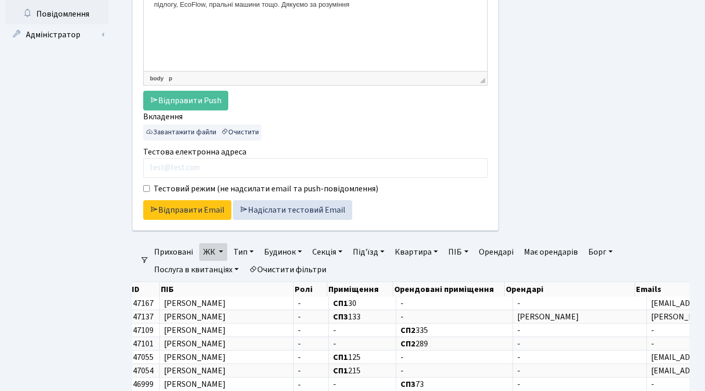
click at [221, 250] on link "ЖК" at bounding box center [213, 252] width 28 height 18
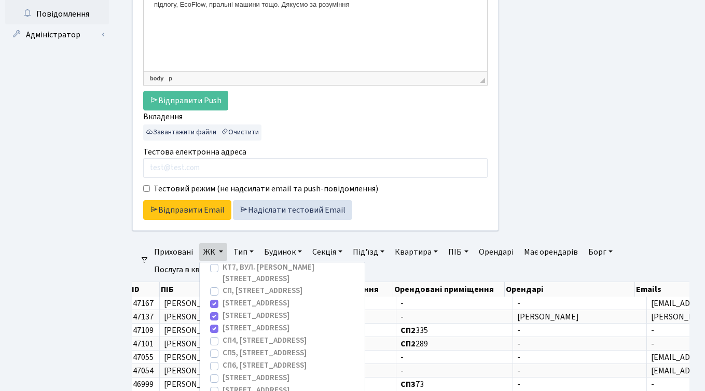
scroll to position [87, 0]
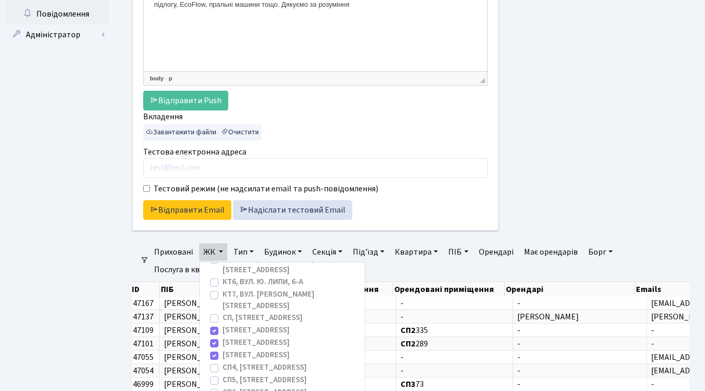
click at [564, 174] on div at bounding box center [602, 14] width 191 height 460
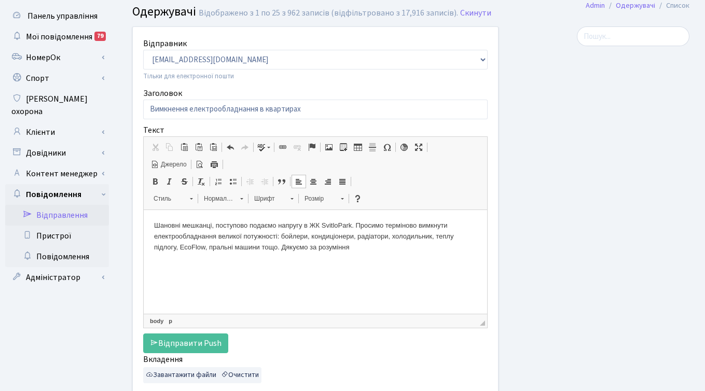
scroll to position [29, 0]
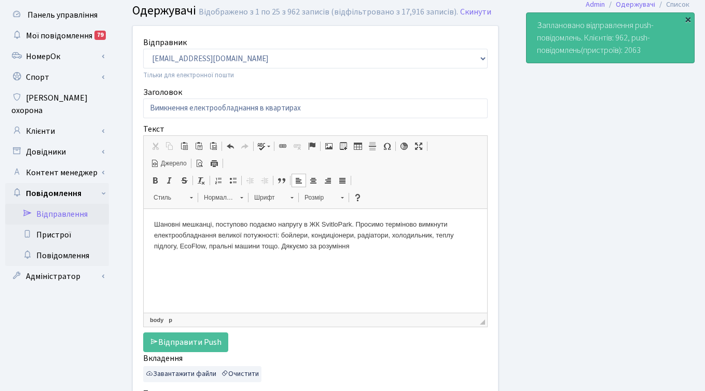
click at [688, 18] on div "×" at bounding box center [688, 19] width 10 height 10
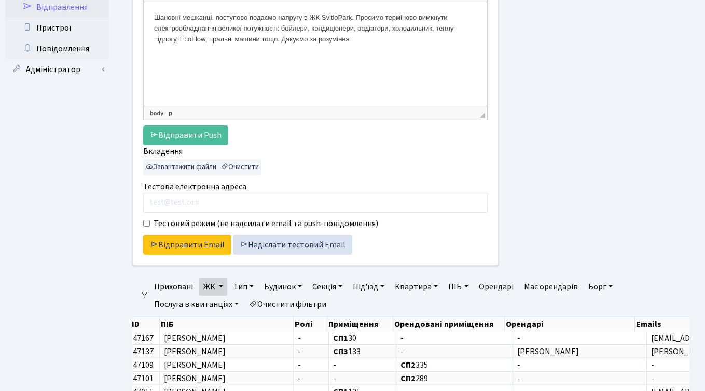
scroll to position [0, 0]
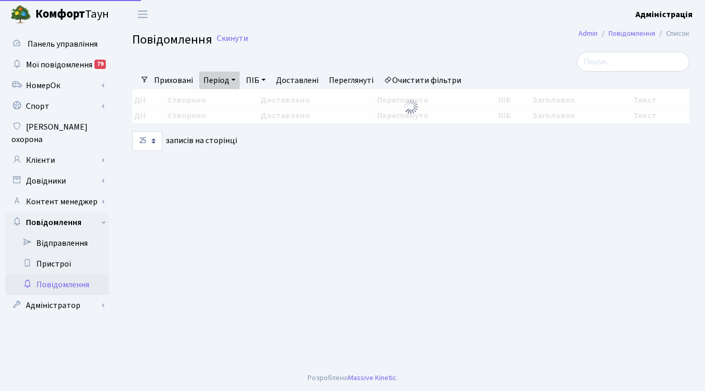
select select "25"
